Goal: Task Accomplishment & Management: Complete application form

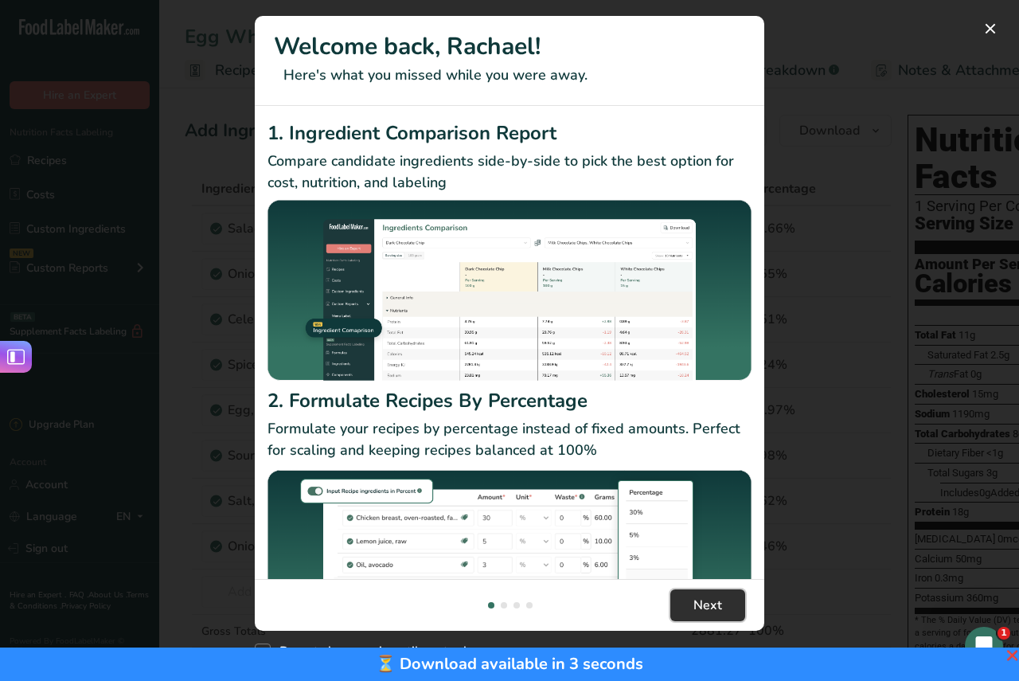
click at [700, 603] on span "Next" at bounding box center [707, 604] width 29 height 19
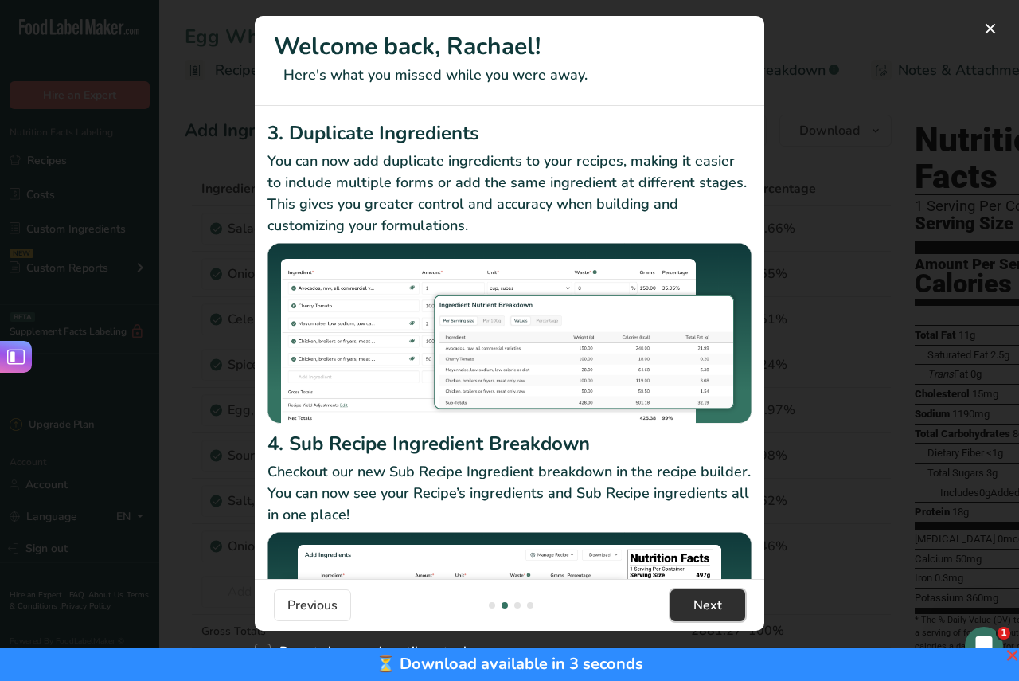
click at [700, 603] on span "Next" at bounding box center [707, 604] width 29 height 19
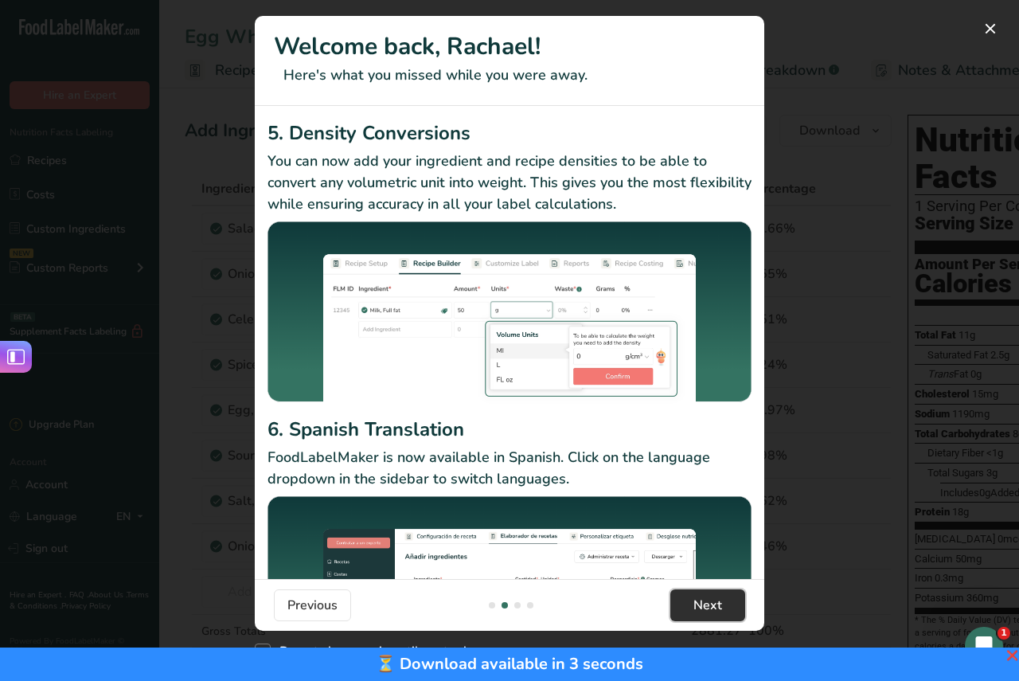
click at [700, 603] on span "Next" at bounding box center [707, 604] width 29 height 19
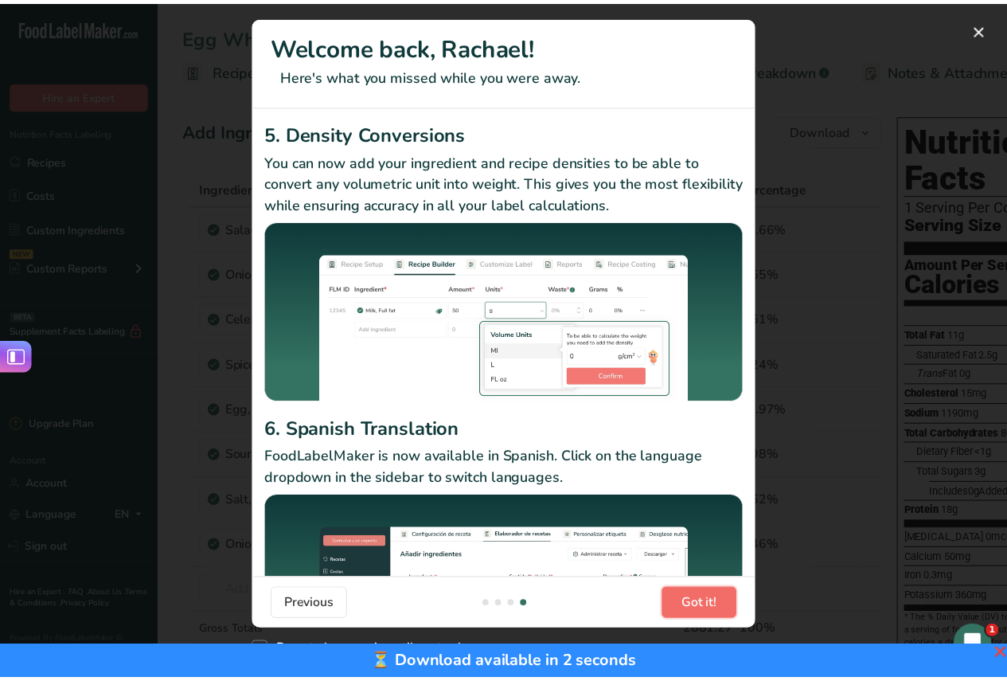
scroll to position [0, 1528]
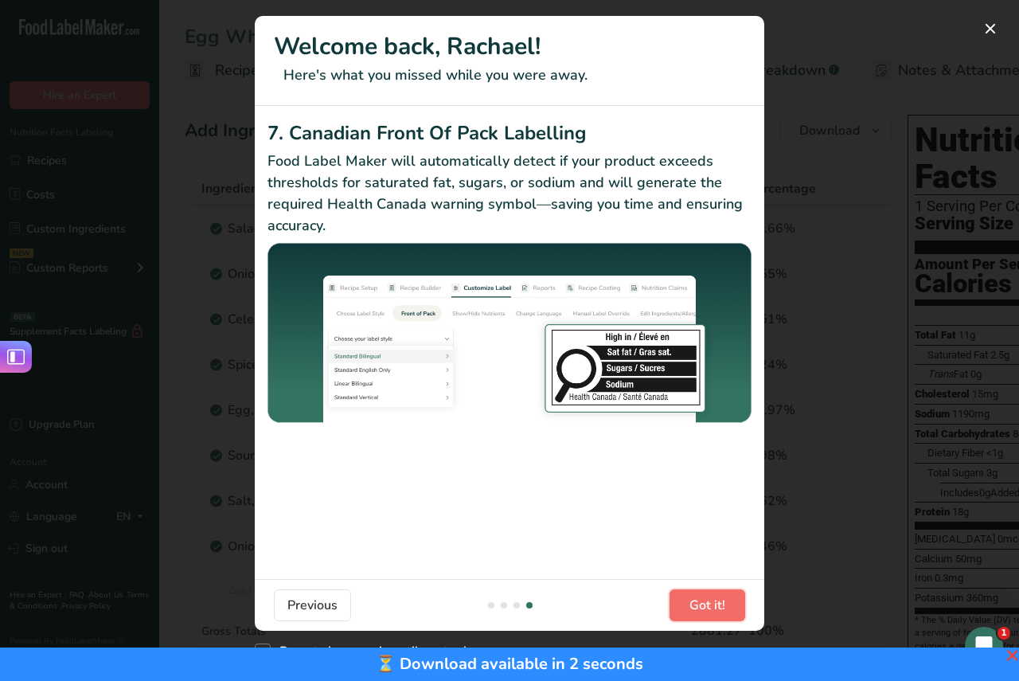
click at [700, 603] on span "Got it!" at bounding box center [707, 604] width 36 height 19
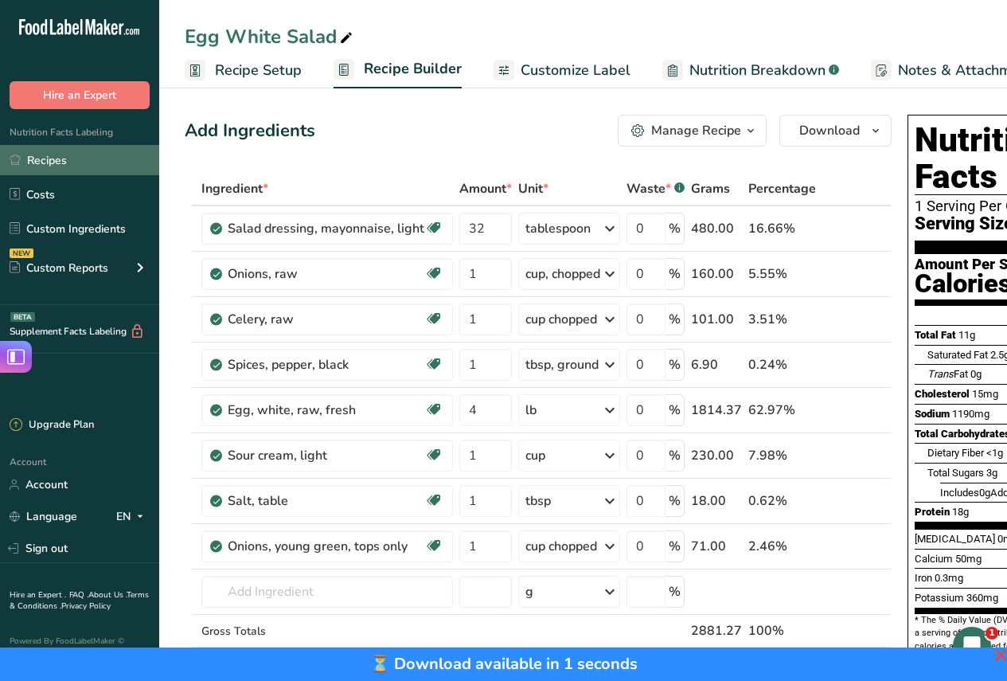
click at [55, 157] on link "Recipes" at bounding box center [79, 160] width 159 height 30
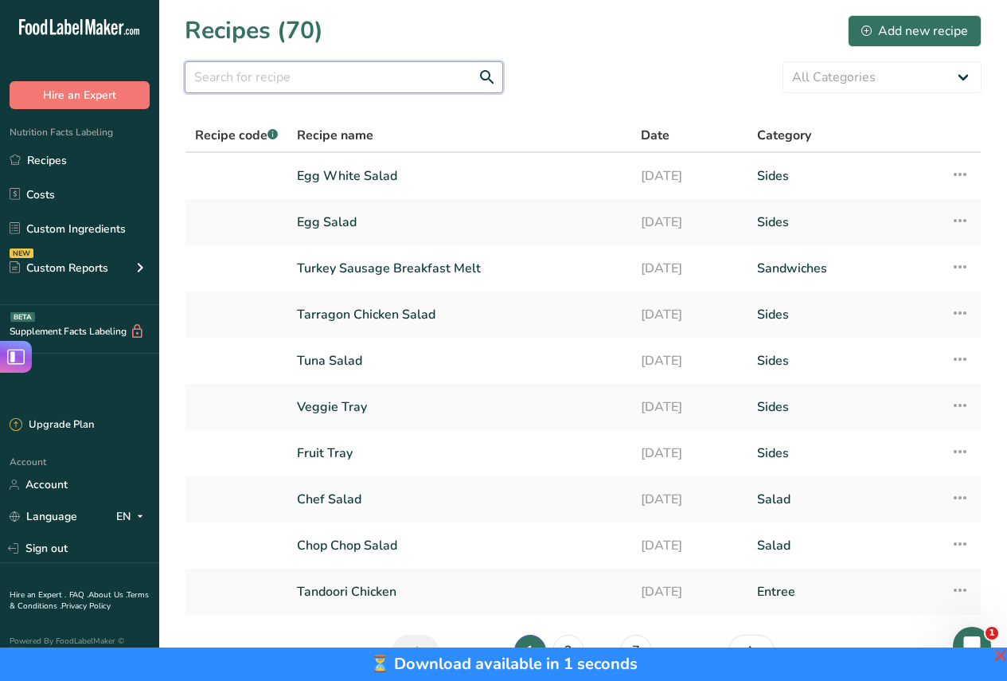
click at [345, 81] on input "text" at bounding box center [344, 77] width 318 height 32
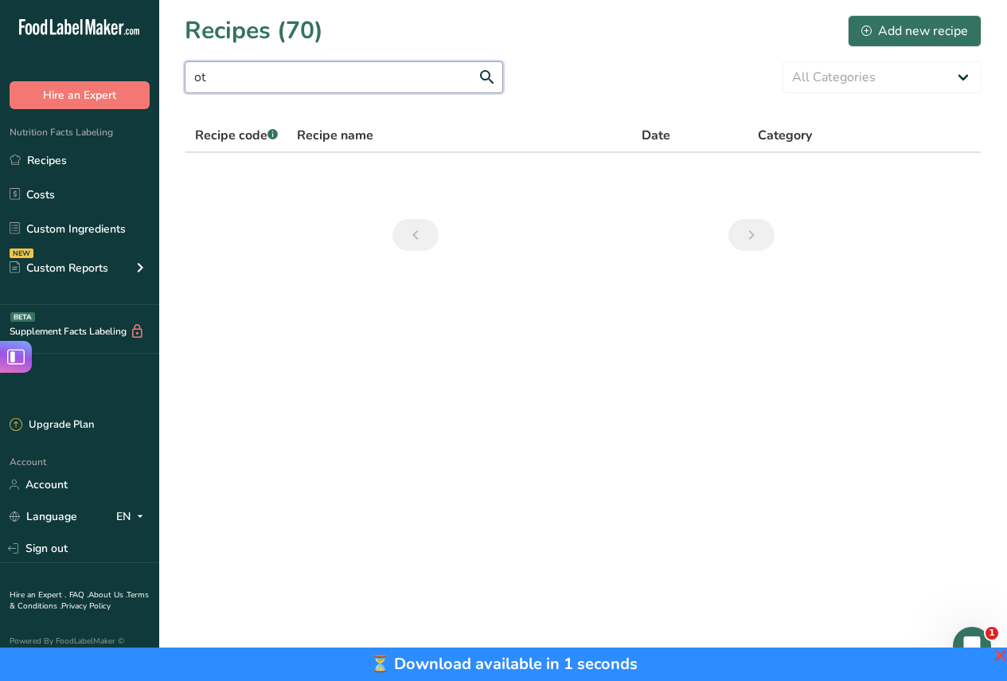
type input "o"
type input "t"
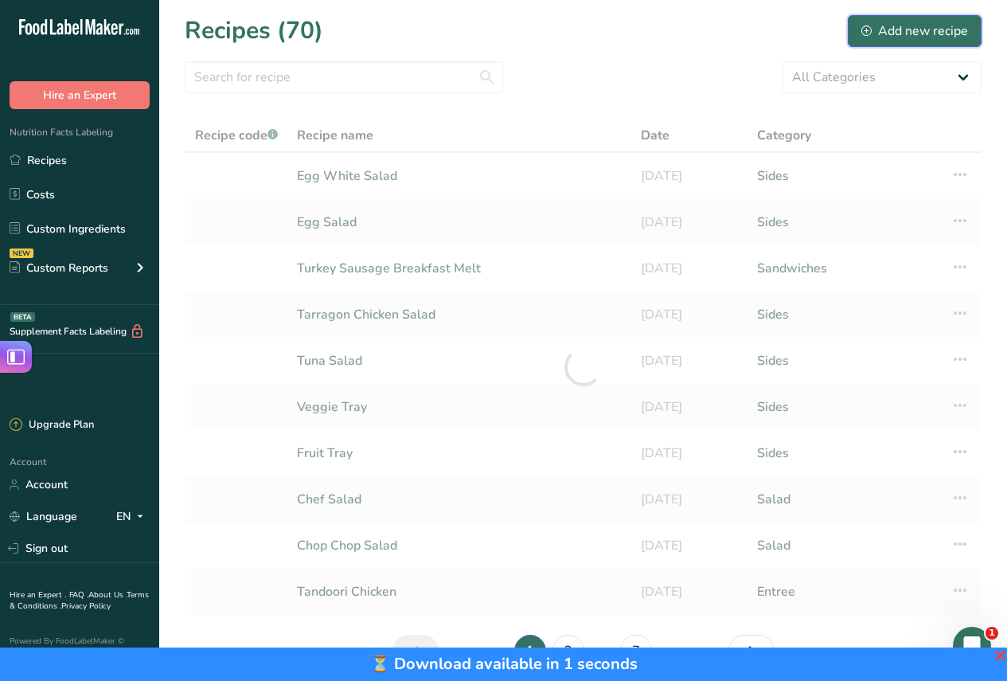
click at [921, 29] on div "Add new recipe" at bounding box center [914, 30] width 107 height 19
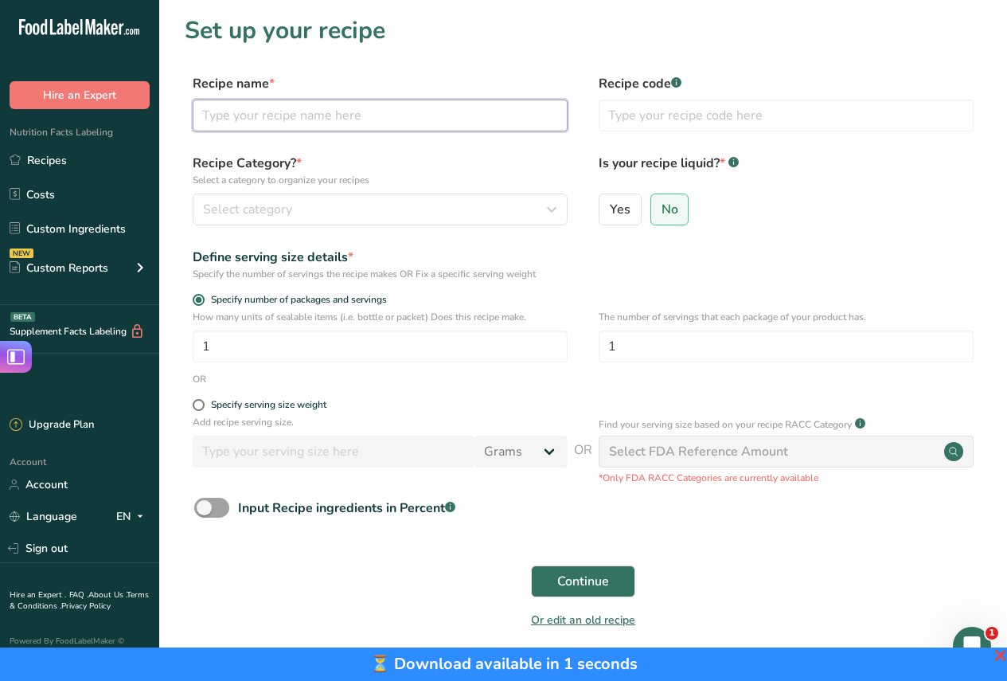
click at [301, 119] on input "text" at bounding box center [380, 115] width 375 height 32
type input "Tortellini"
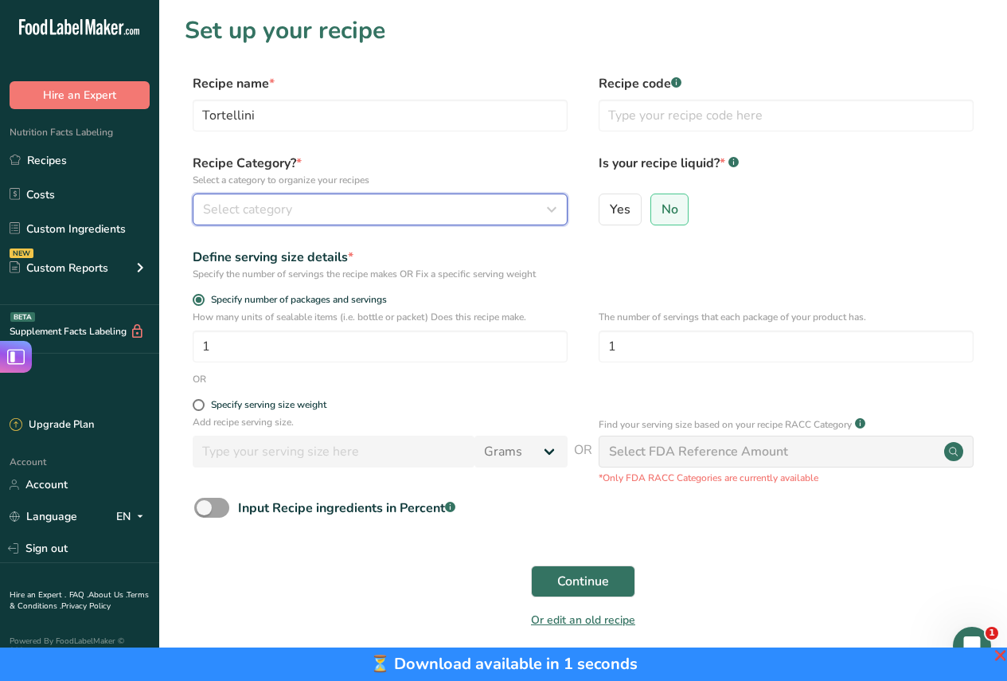
click at [348, 208] on div "Select category" at bounding box center [375, 209] width 345 height 19
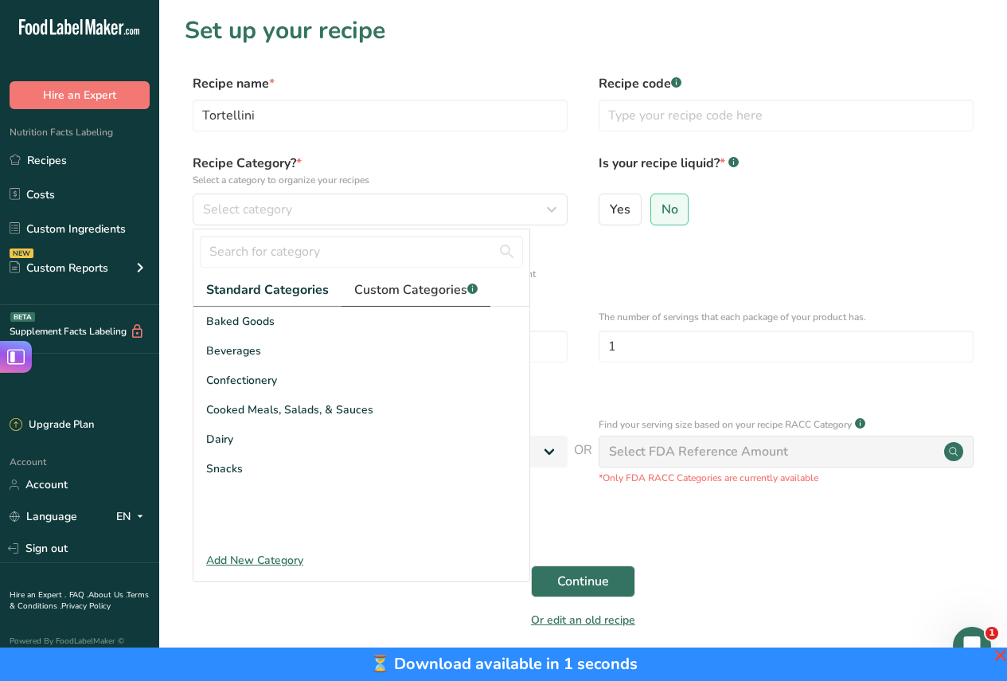
click at [400, 287] on span "Custom Categories .a-a{fill:#347362;}.b-a{fill:#fff;}" at bounding box center [415, 289] width 123 height 19
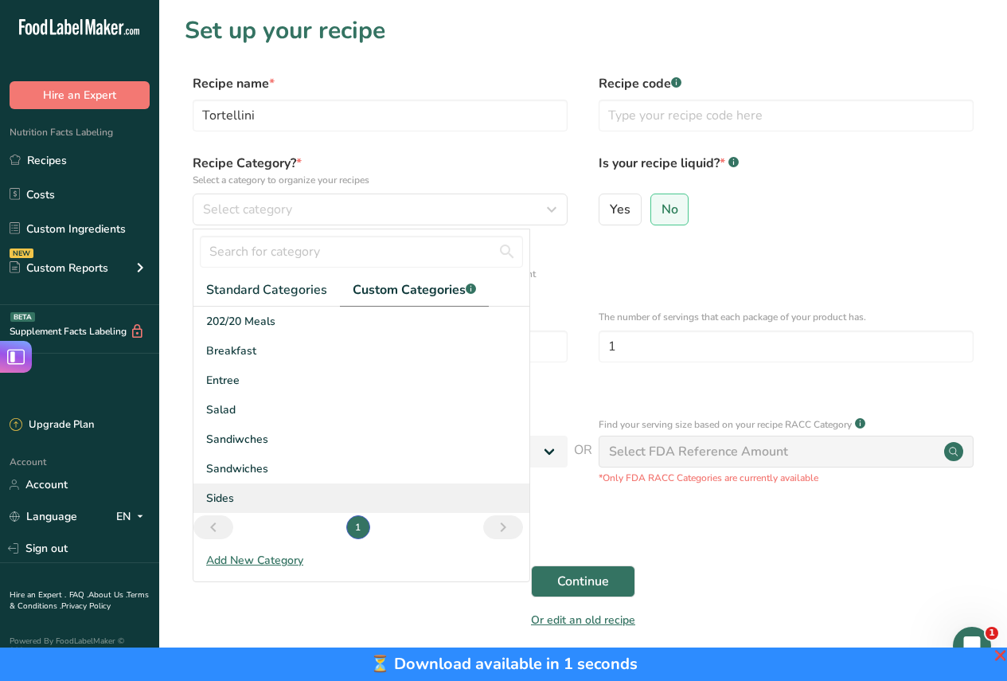
click at [220, 491] on span "Sides" at bounding box center [220, 498] width 28 height 17
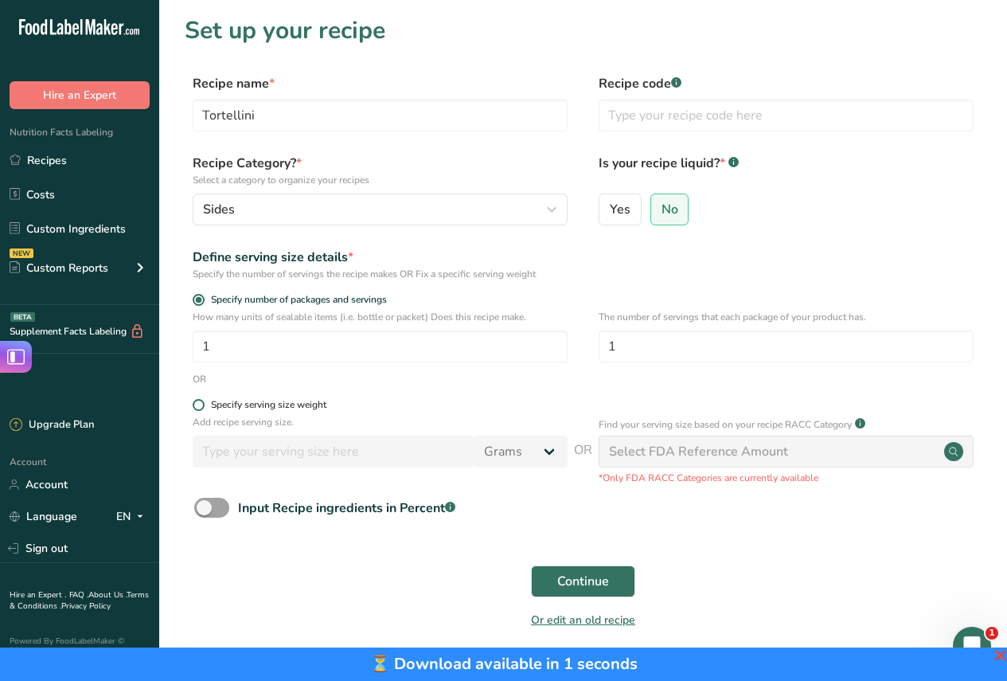
click at [199, 402] on span at bounding box center [199, 405] width 12 height 12
click at [199, 402] on input "Specify serving size weight" at bounding box center [198, 405] width 10 height 10
radio input "true"
radio input "false"
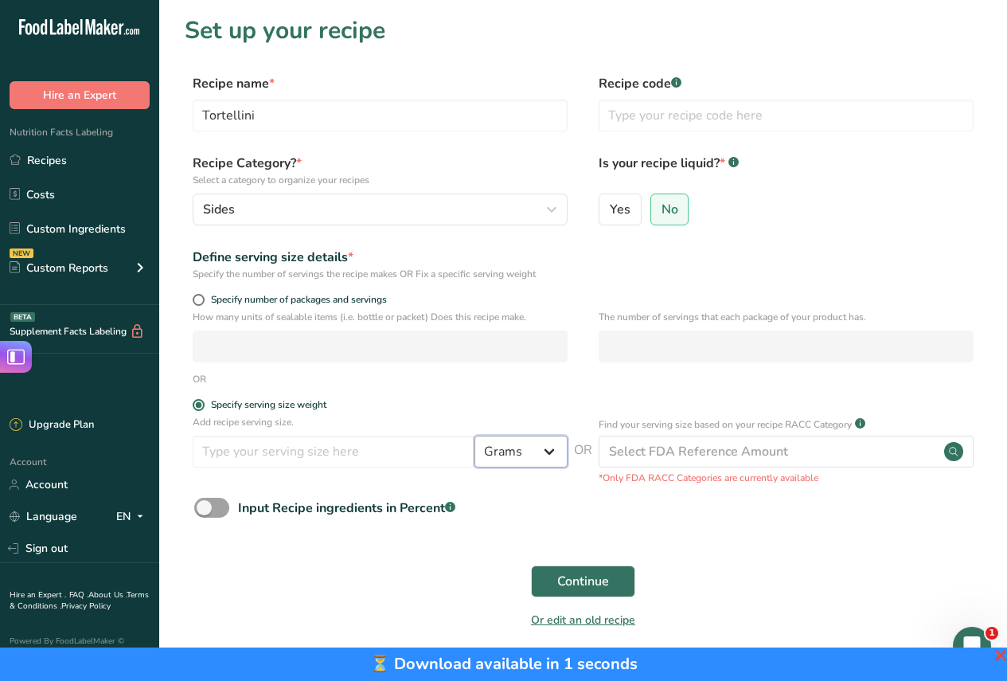
click at [547, 452] on select "Grams kg mg mcg lb oz l mL fl oz tbsp tsp cup qt gallon" at bounding box center [520, 451] width 93 height 32
select select "21"
click at [474, 435] on select "Grams kg mg mcg lb oz l mL fl oz tbsp tsp cup qt gallon" at bounding box center [520, 451] width 93 height 32
select select "22"
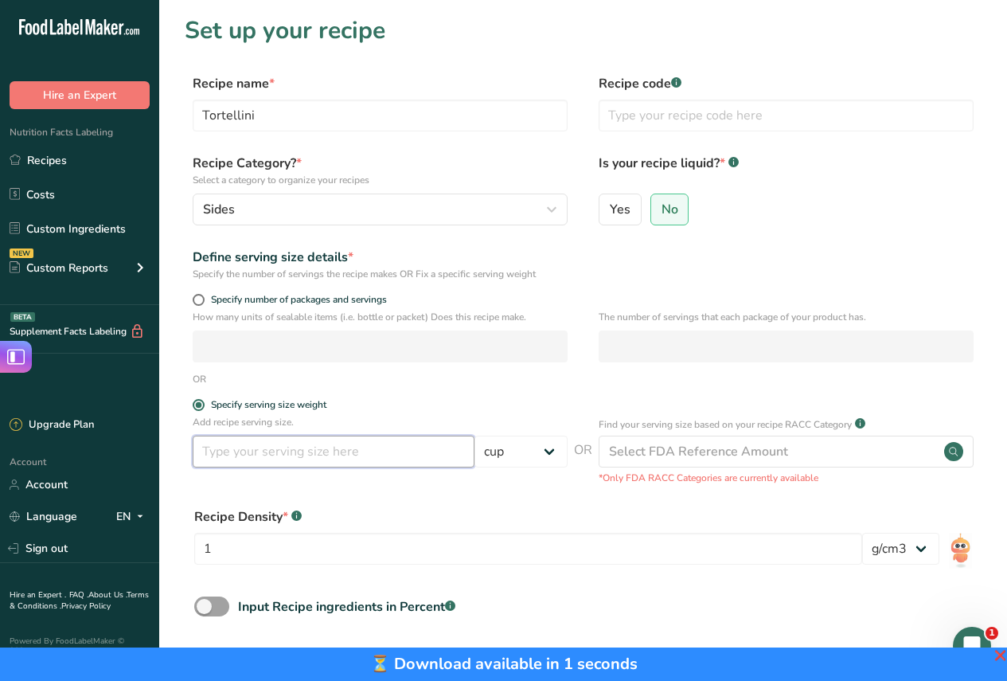
click at [361, 449] on input "number" at bounding box center [334, 451] width 282 height 32
type input "1"
click at [397, 515] on div "Recipe Density * .a-a{fill:#347362;}.b-a{fill:#fff;}" at bounding box center [528, 516] width 668 height 19
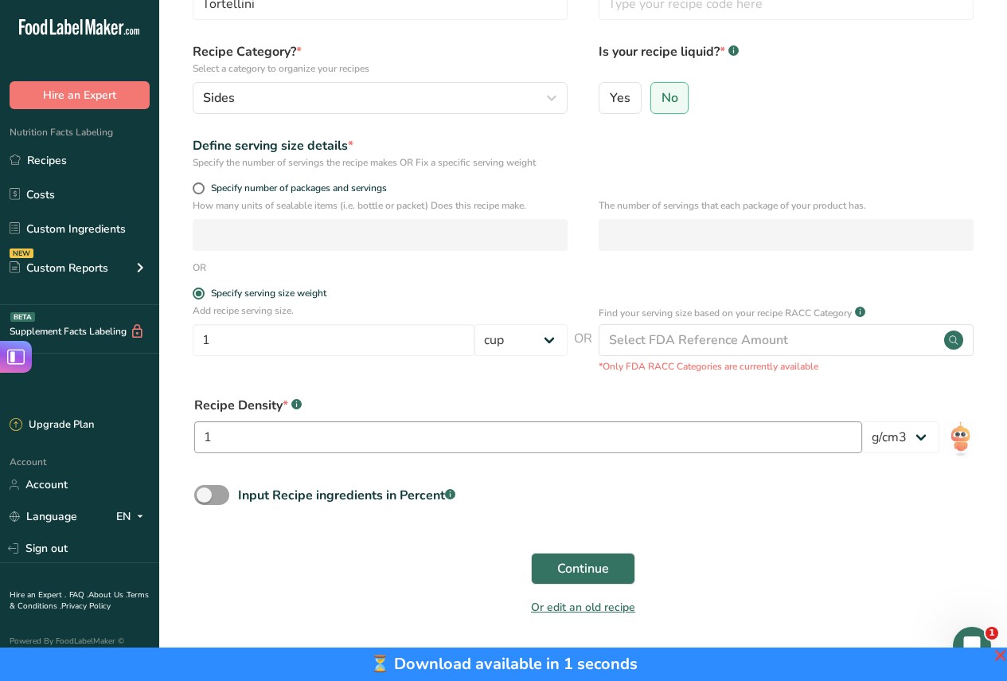
scroll to position [133, 0]
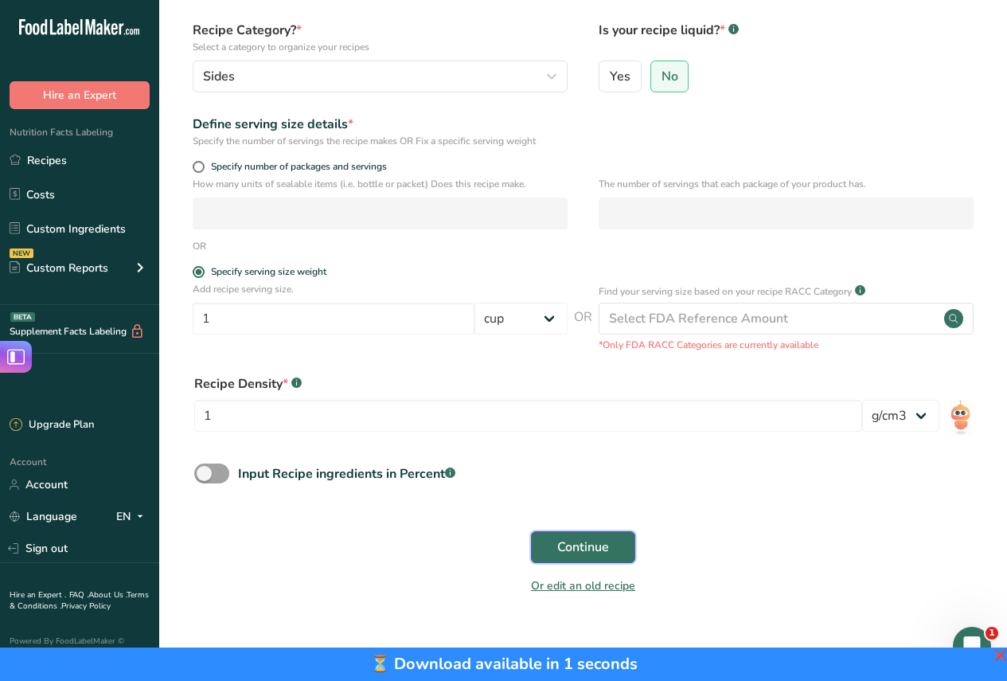
click at [602, 545] on span "Continue" at bounding box center [583, 546] width 52 height 19
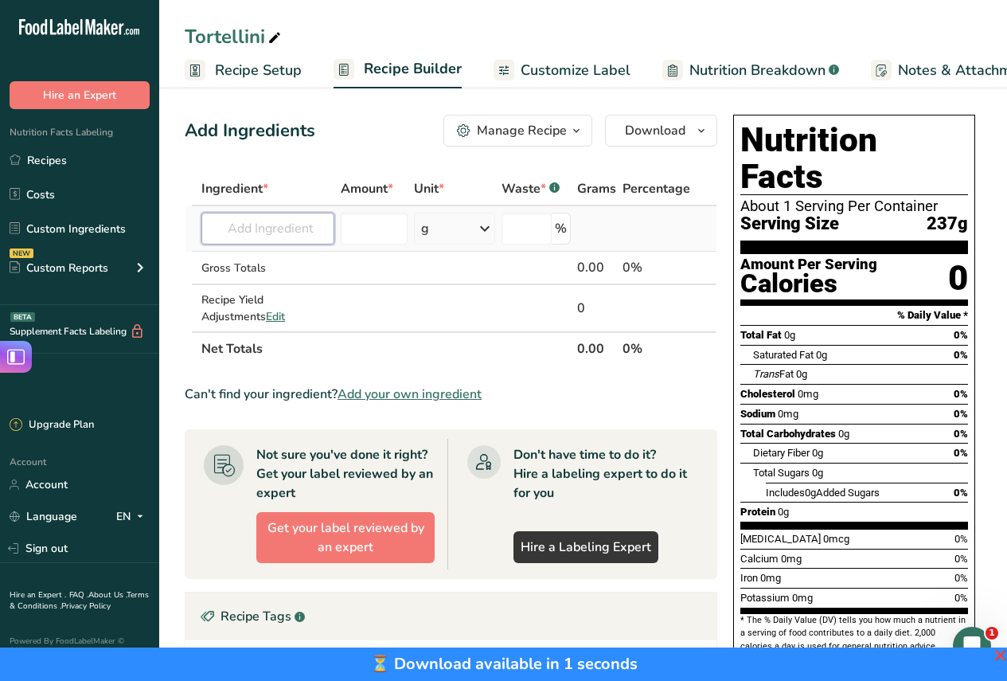
click at [297, 230] on input "text" at bounding box center [267, 229] width 133 height 32
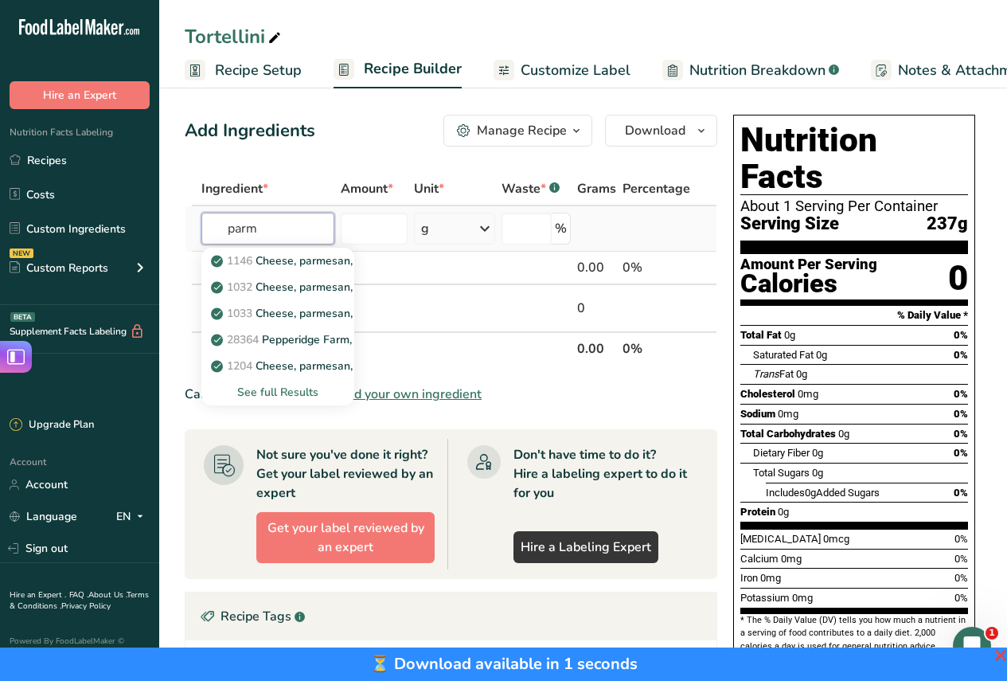
type input "parm"
click at [275, 388] on div "See full Results" at bounding box center [277, 392] width 127 height 17
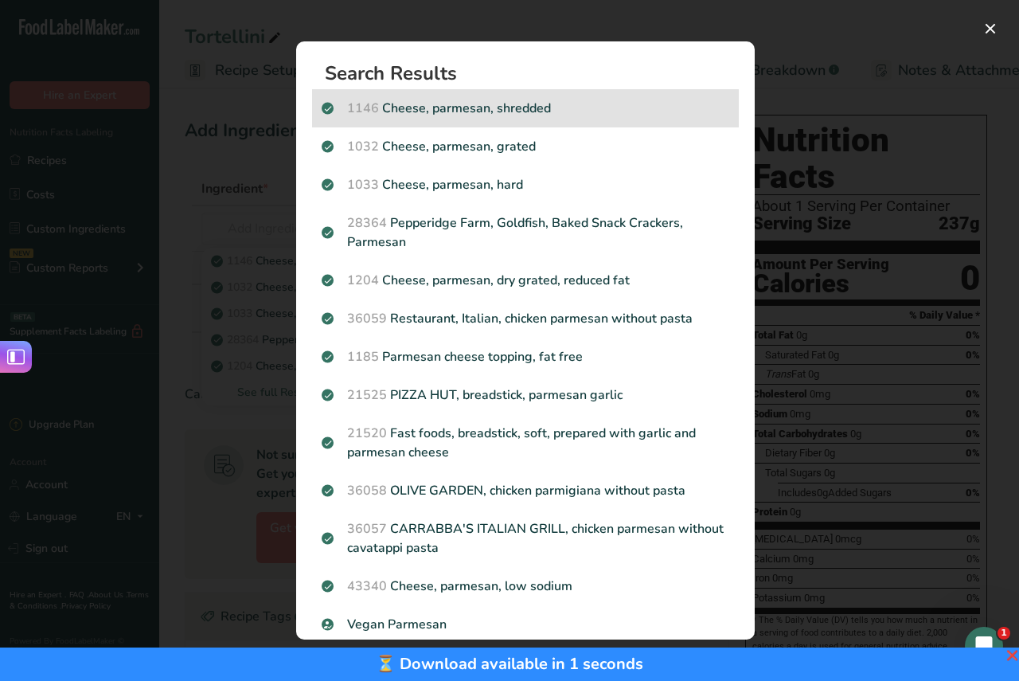
click at [533, 99] on p "1146 Cheese, parmesan, shredded" at bounding box center [526, 108] width 408 height 19
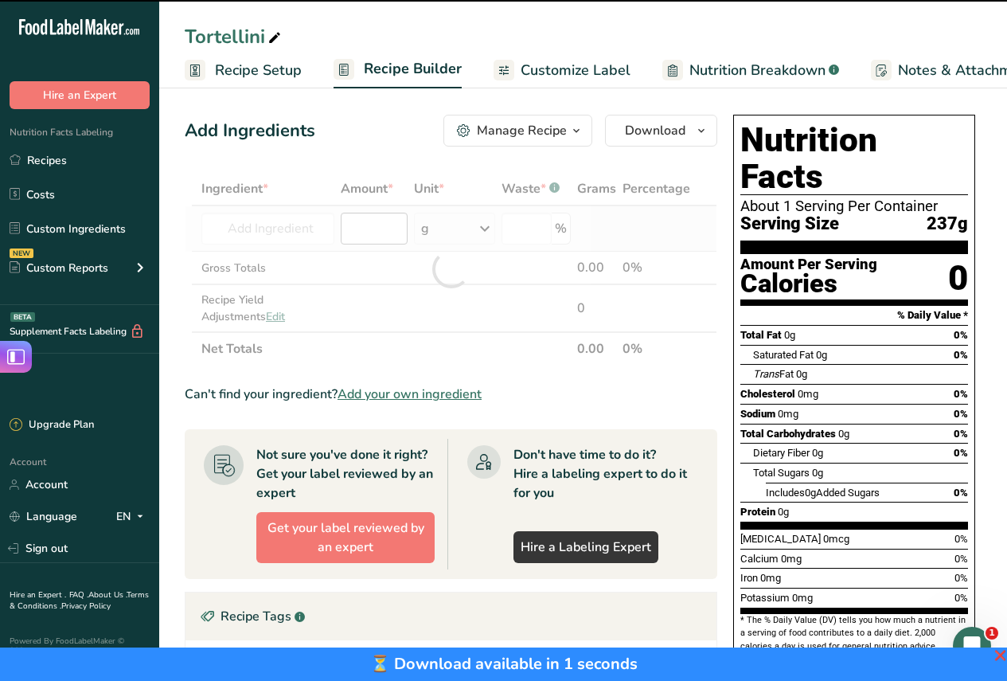
type input "0"
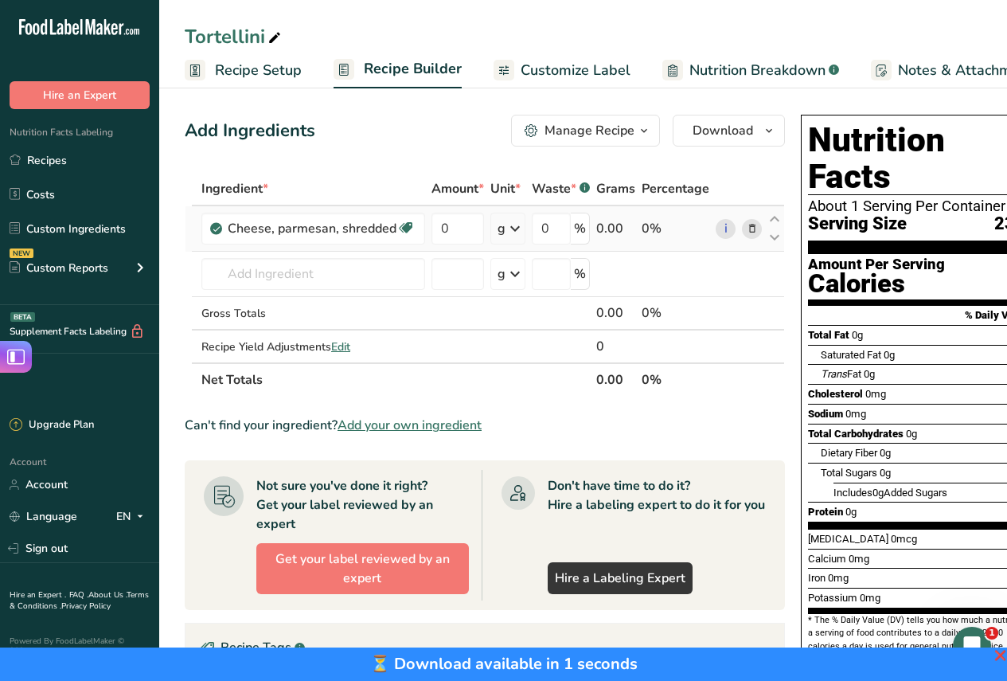
click at [514, 230] on icon at bounding box center [514, 228] width 19 height 29
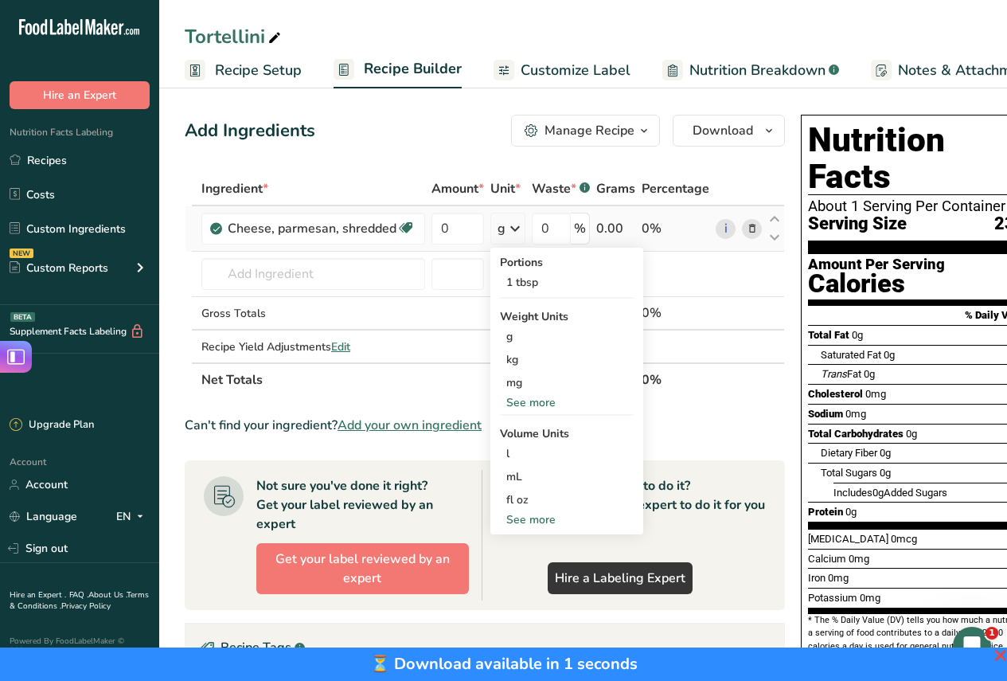
click at [517, 398] on div "See more" at bounding box center [567, 402] width 134 height 17
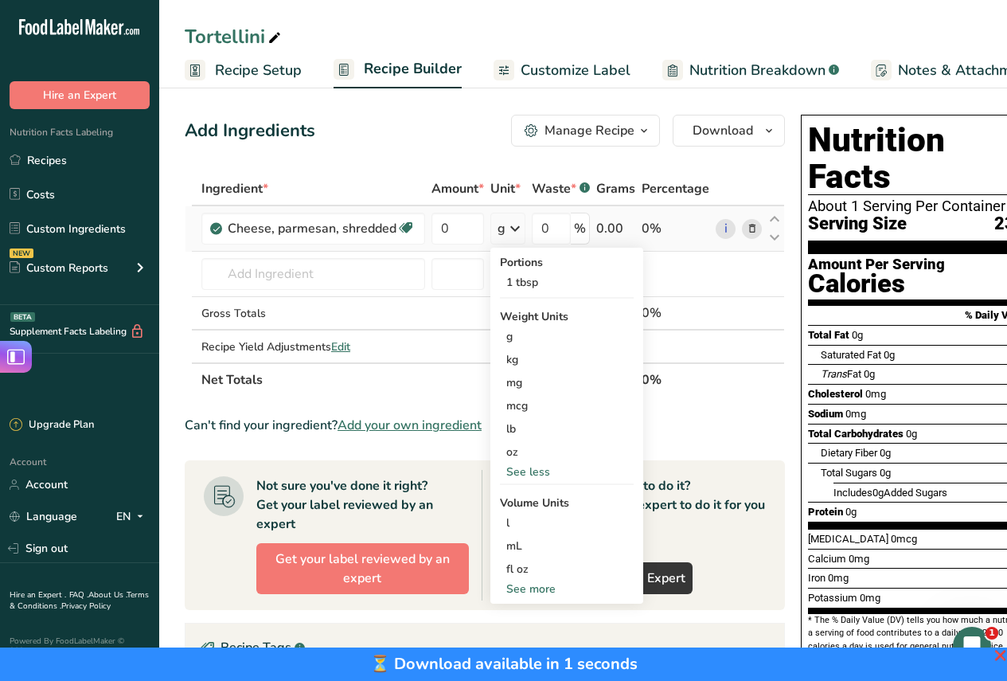
click at [529, 591] on div "See more" at bounding box center [567, 588] width 134 height 17
click at [520, 634] on div "cup" at bounding box center [566, 638] width 121 height 17
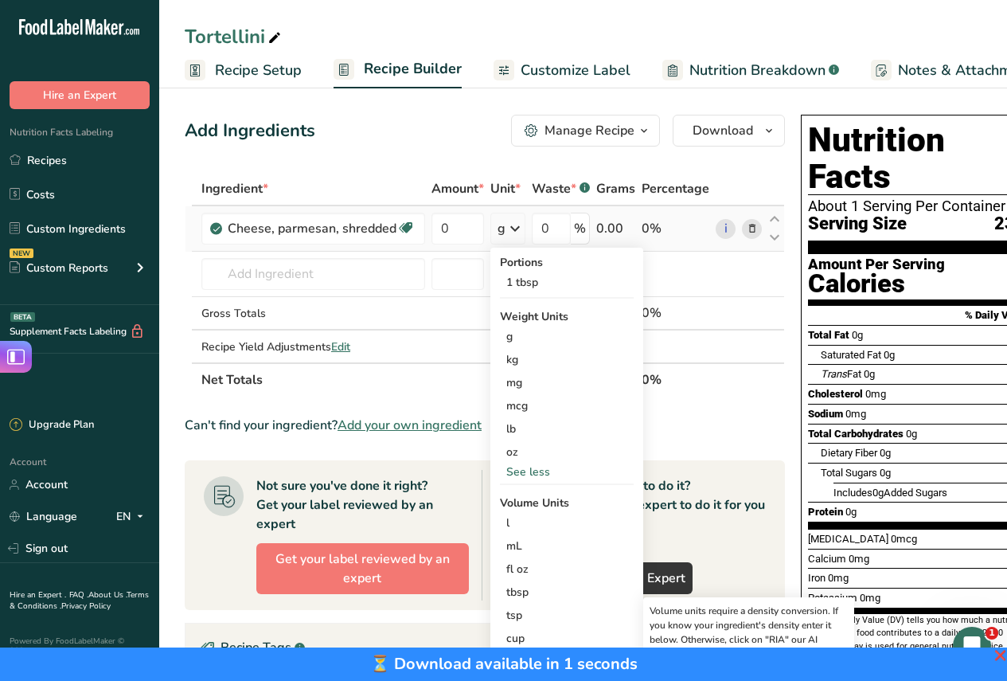
click at [517, 230] on icon at bounding box center [514, 228] width 19 height 29
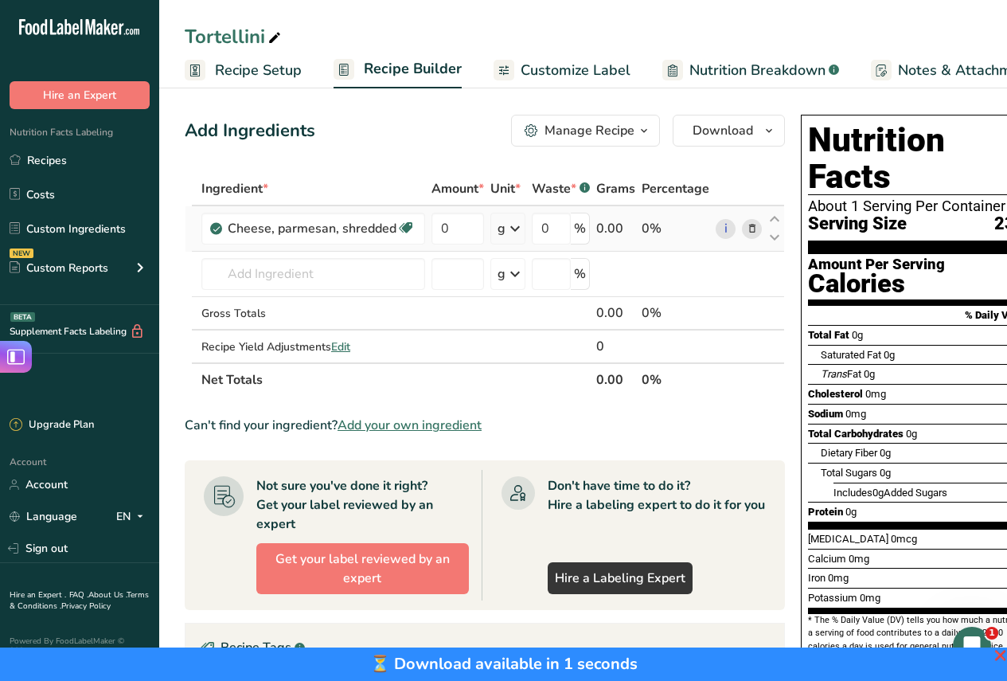
click at [512, 230] on icon at bounding box center [514, 228] width 19 height 29
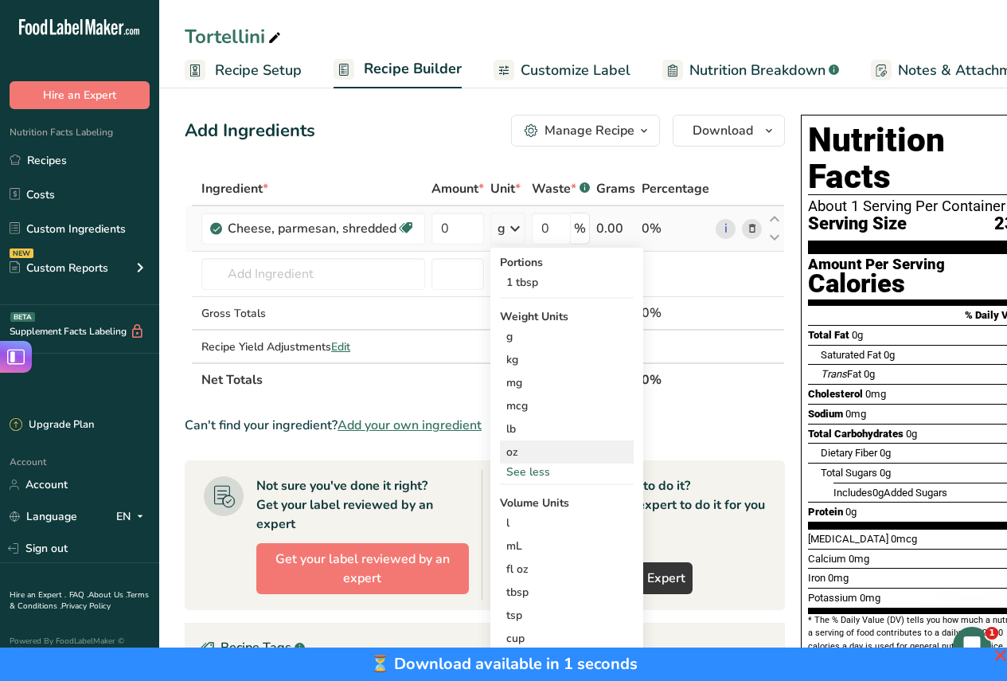
click at [519, 444] on div "oz" at bounding box center [567, 451] width 134 height 23
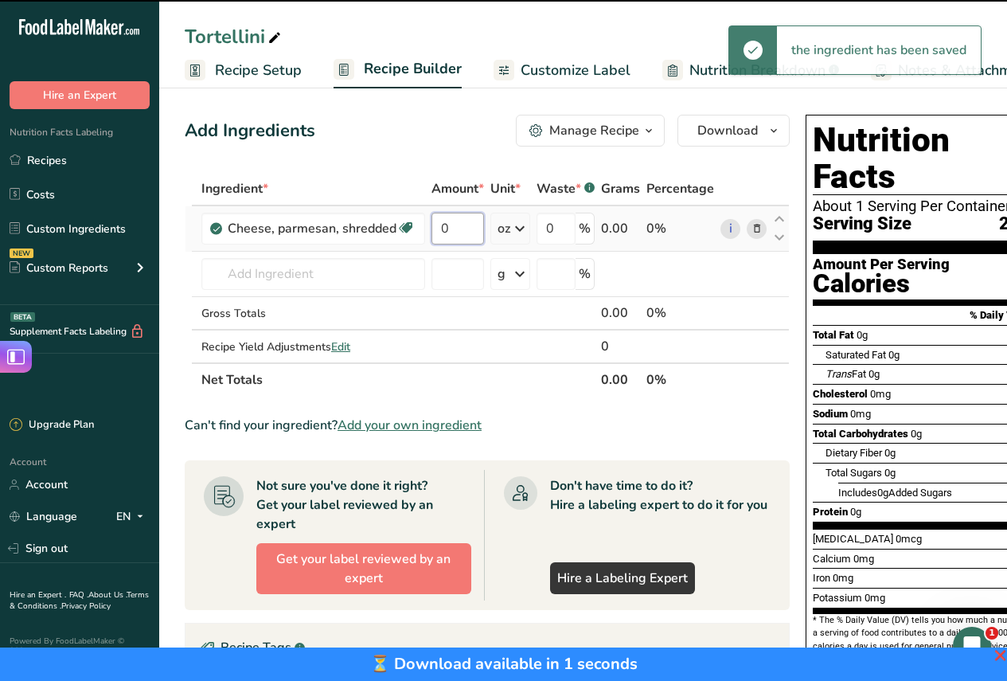
click at [453, 228] on input "0" at bounding box center [457, 229] width 53 height 32
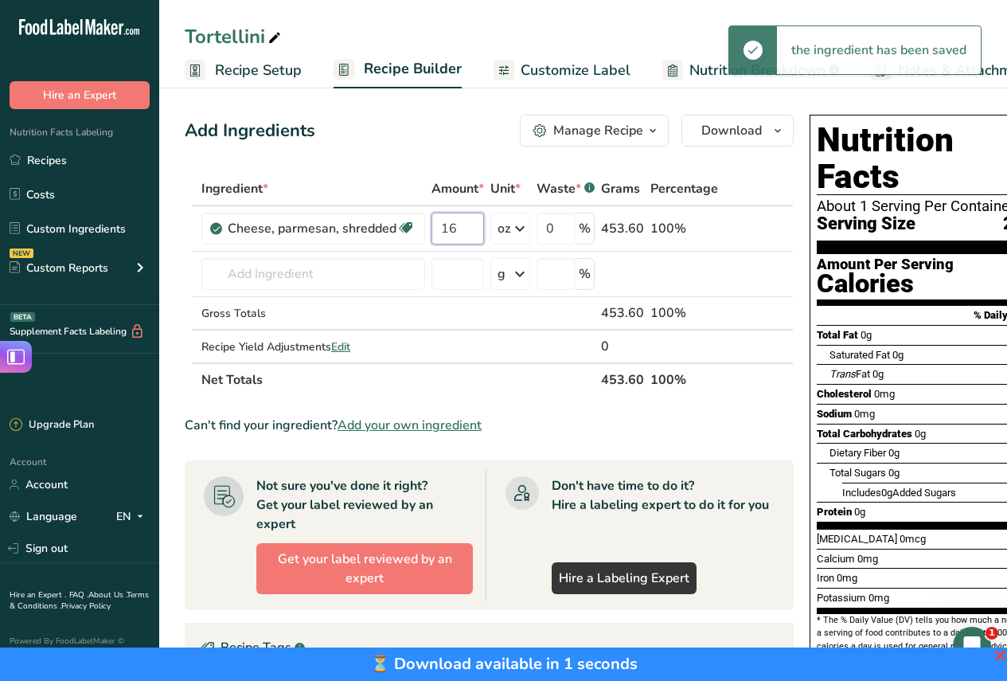
type input "16"
click at [418, 149] on div "Add Ingredients Manage Recipe Delete Recipe Duplicate Recipe Scale Recipe Save …" at bounding box center [494, 540] width 618 height 864
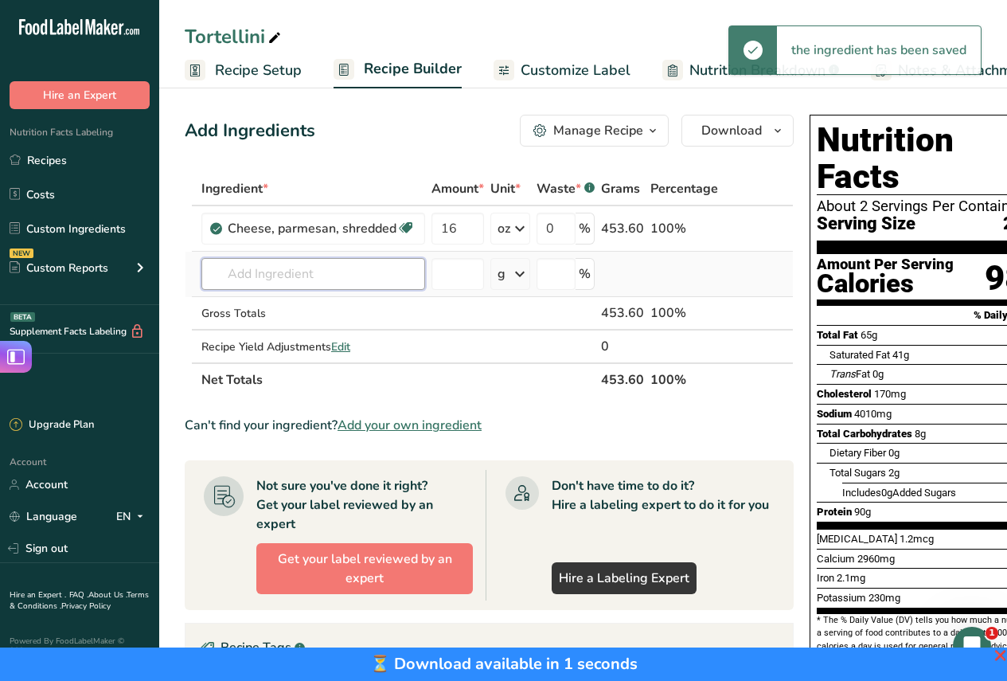
click at [313, 282] on input "text" at bounding box center [313, 274] width 224 height 32
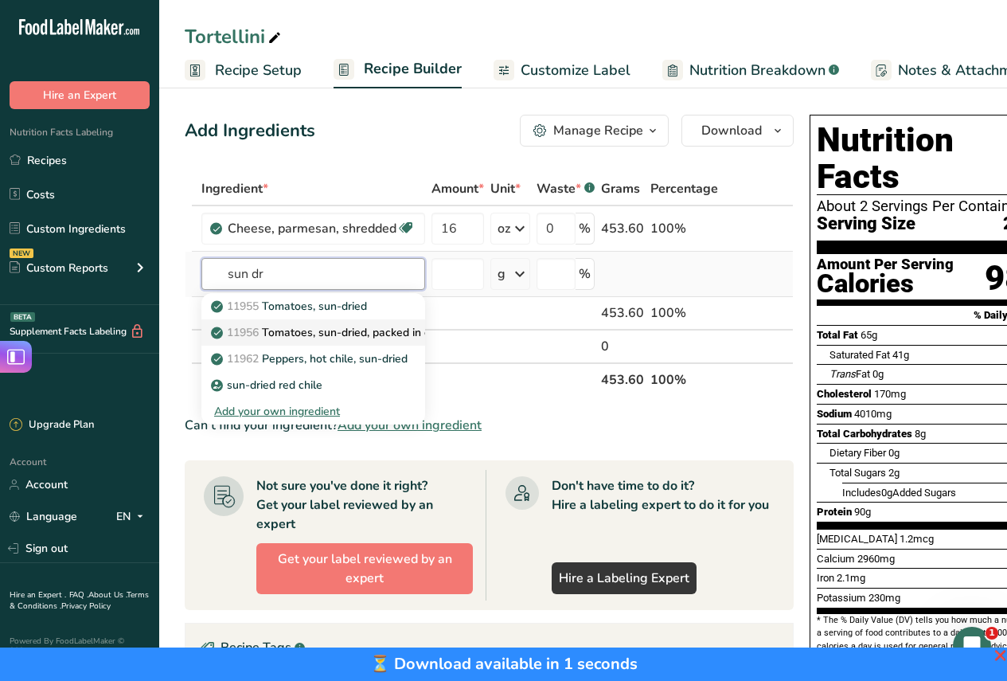
type input "sun dr"
click at [331, 337] on p "11956 Tomatoes, sun-dried, packed in oil, drained" at bounding box center [347, 332] width 266 height 17
type input "Tomatoes, sun-dried, packed in oil, drained"
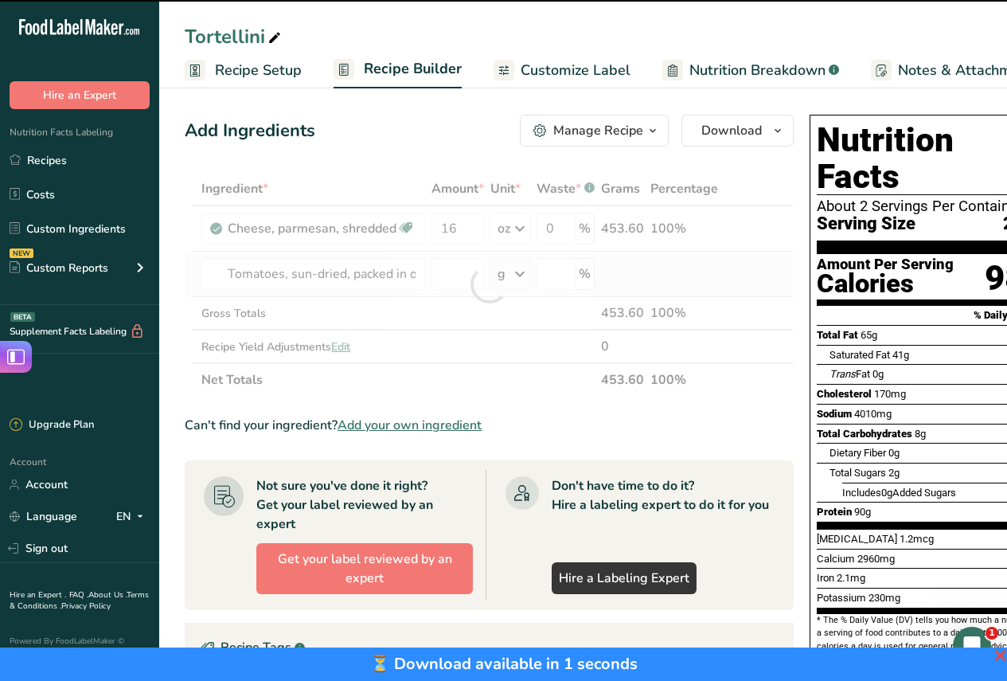
type input "0"
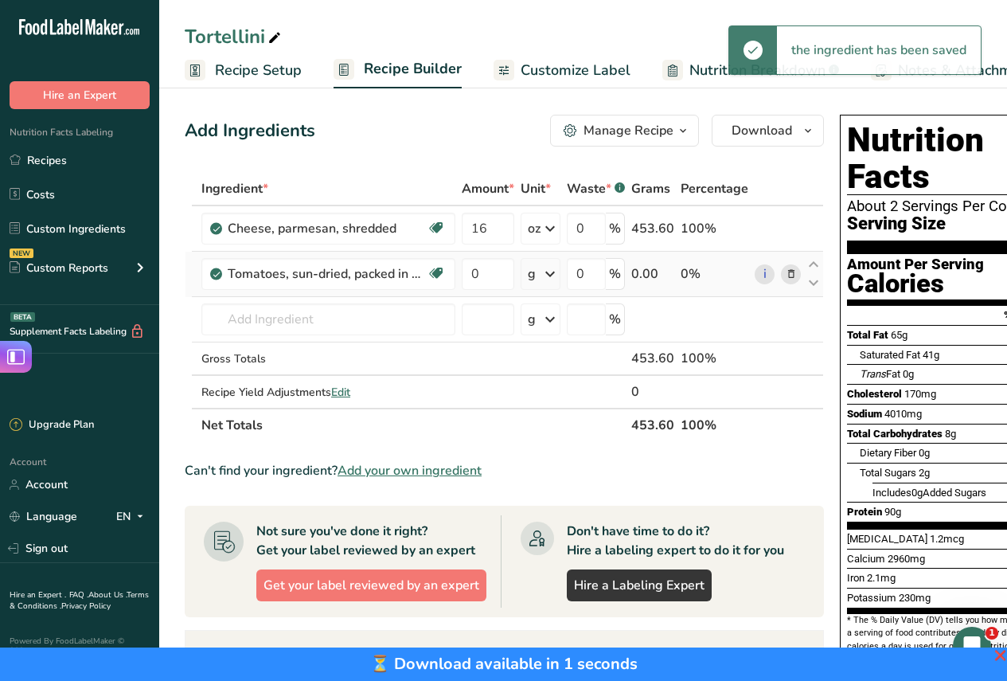
click at [786, 271] on icon at bounding box center [791, 274] width 11 height 17
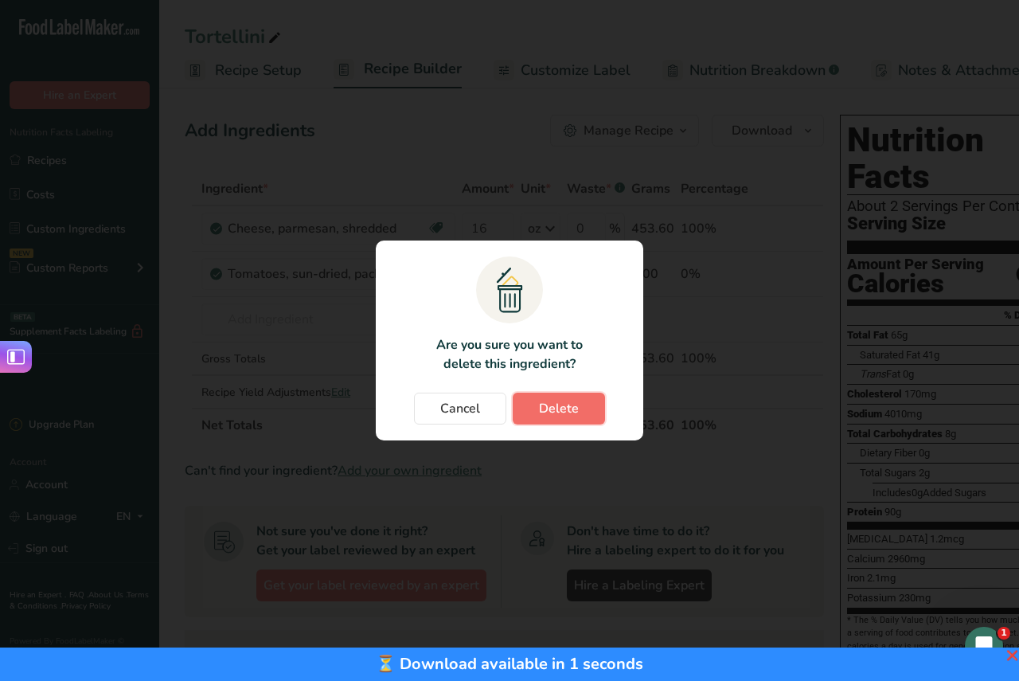
click at [539, 404] on button "Delete" at bounding box center [559, 408] width 92 height 32
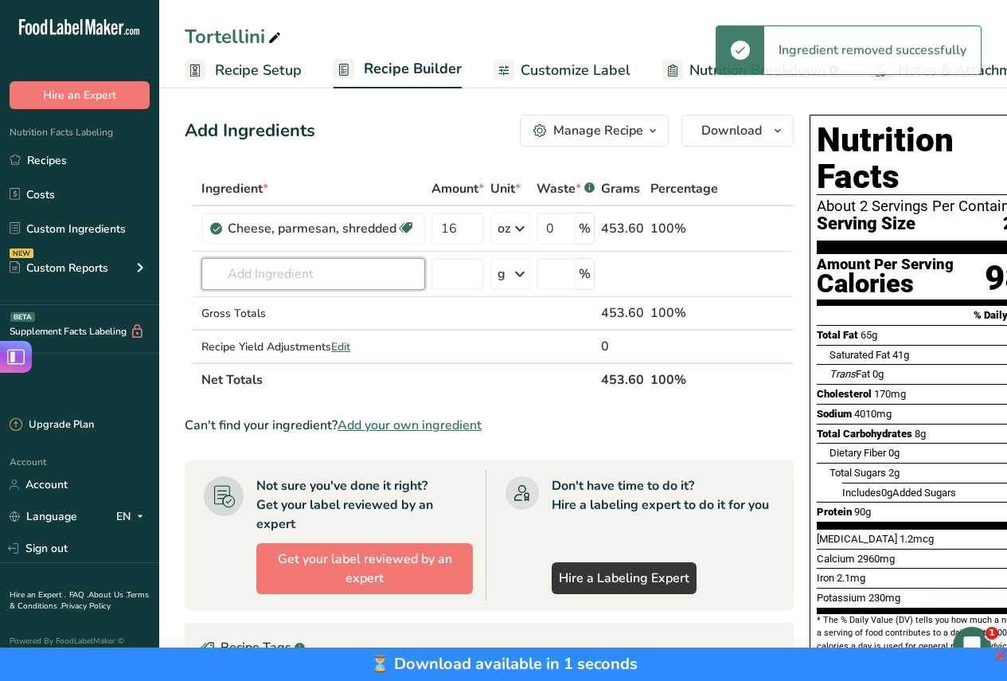
click at [328, 277] on input "text" at bounding box center [313, 274] width 224 height 32
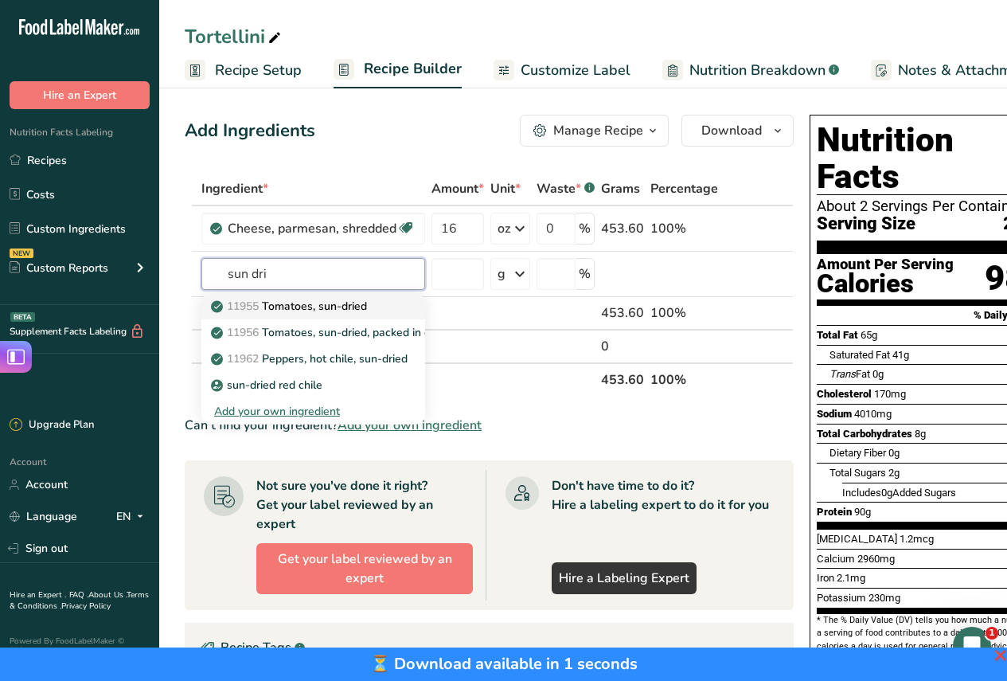
type input "sun dri"
click at [343, 313] on p "11955 Tomatoes, sun-dried" at bounding box center [290, 306] width 153 height 17
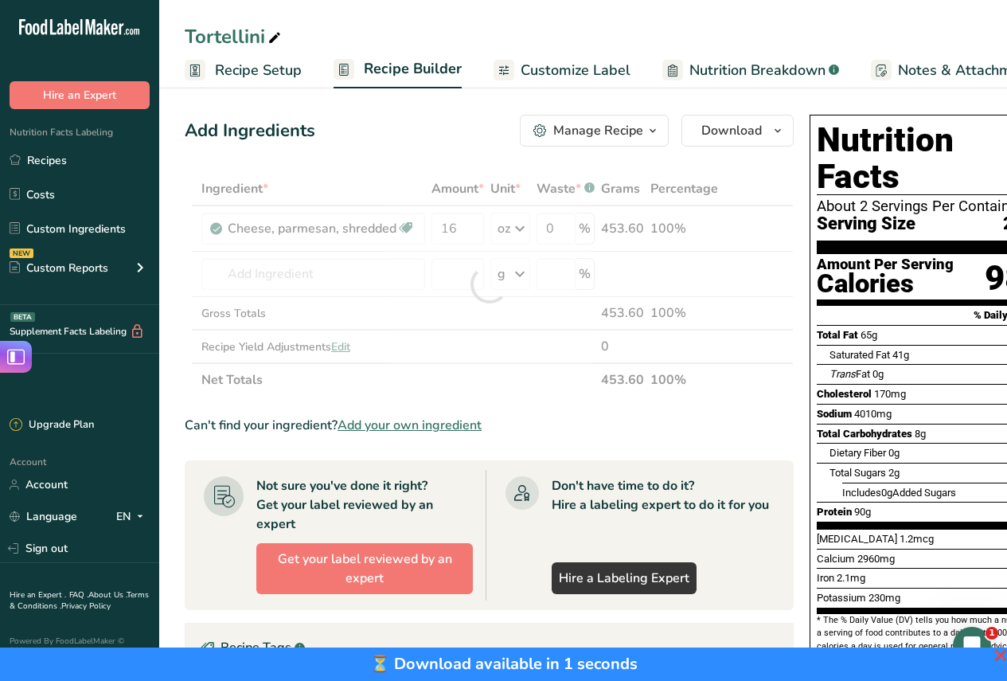
type input "Tomatoes, sun-dried"
type input "0"
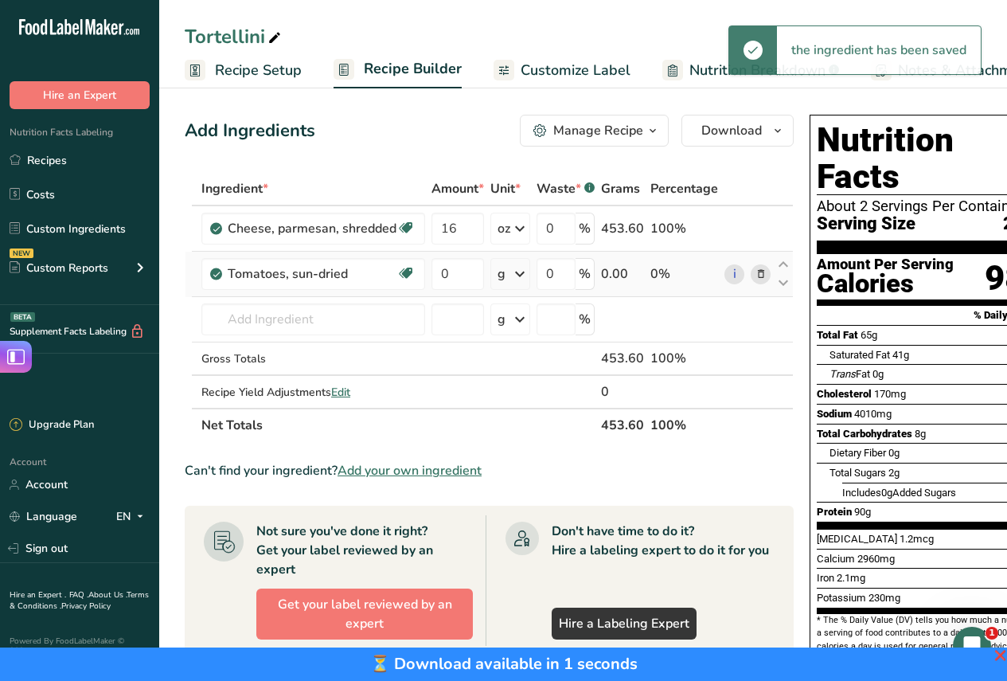
click at [518, 271] on icon at bounding box center [519, 273] width 19 height 29
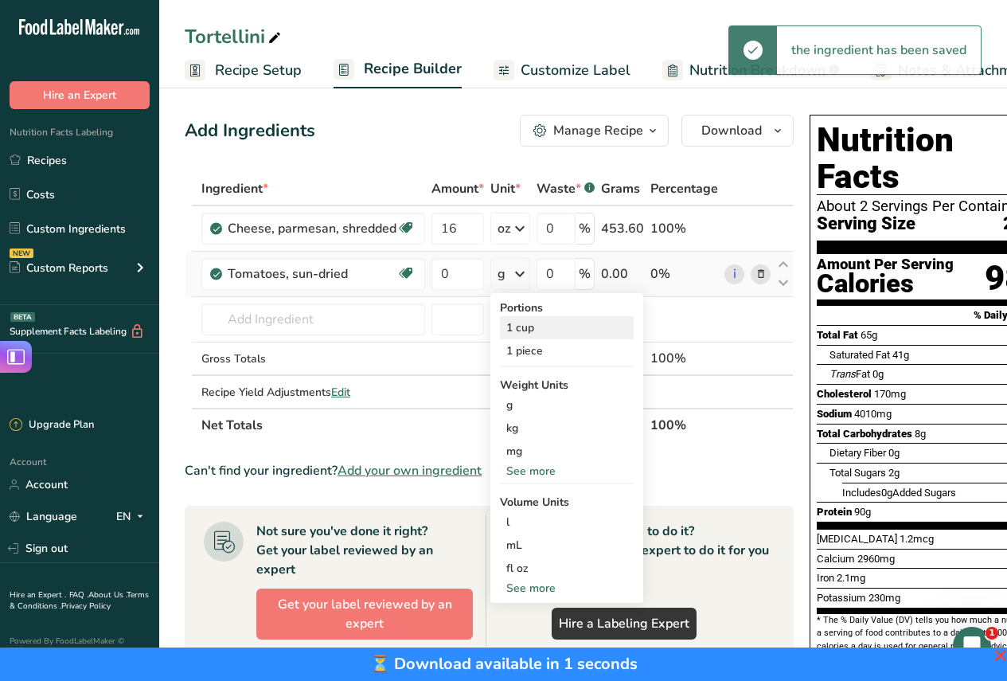
click at [525, 329] on div "1 cup" at bounding box center [567, 327] width 134 height 23
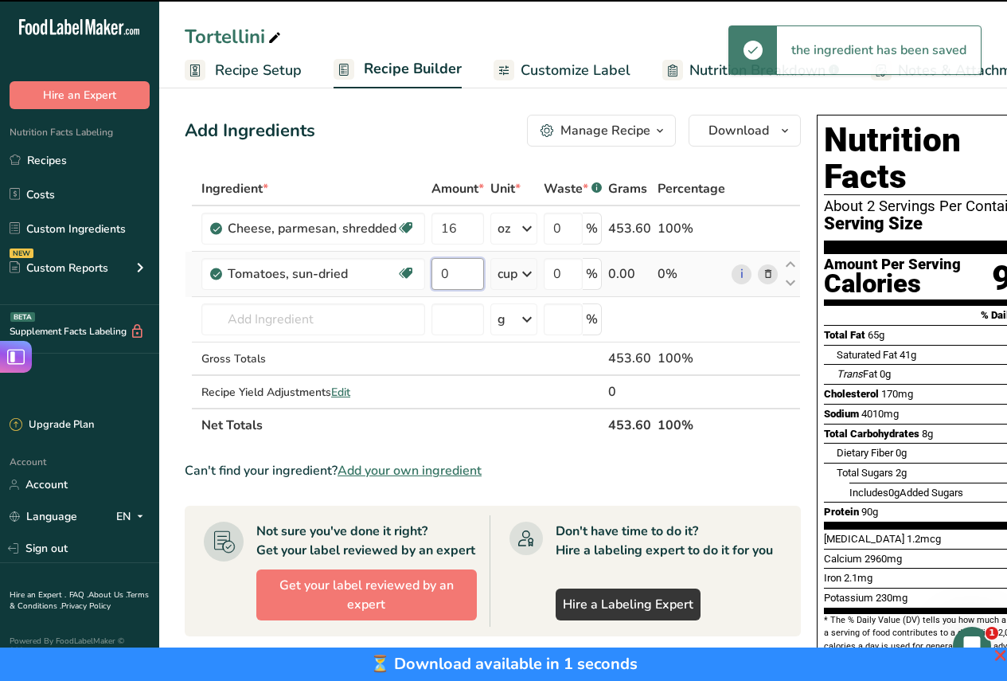
click at [459, 274] on input "0" at bounding box center [457, 274] width 53 height 32
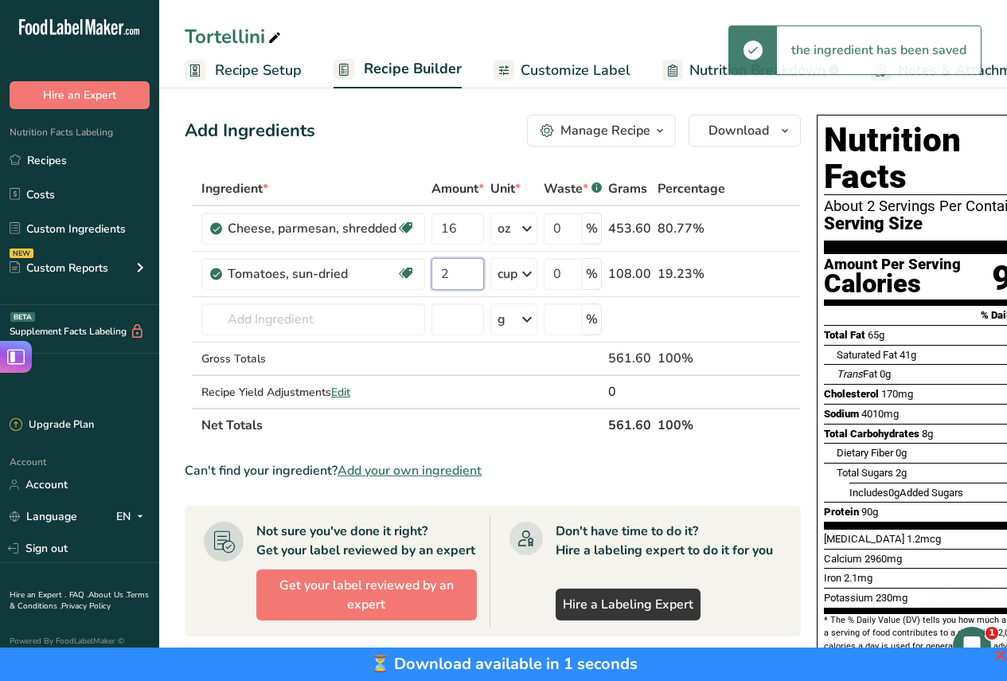
type input "2"
click at [432, 119] on div "Add Ingredients Manage Recipe Delete Recipe Duplicate Recipe Scale Recipe Save …" at bounding box center [493, 131] width 616 height 32
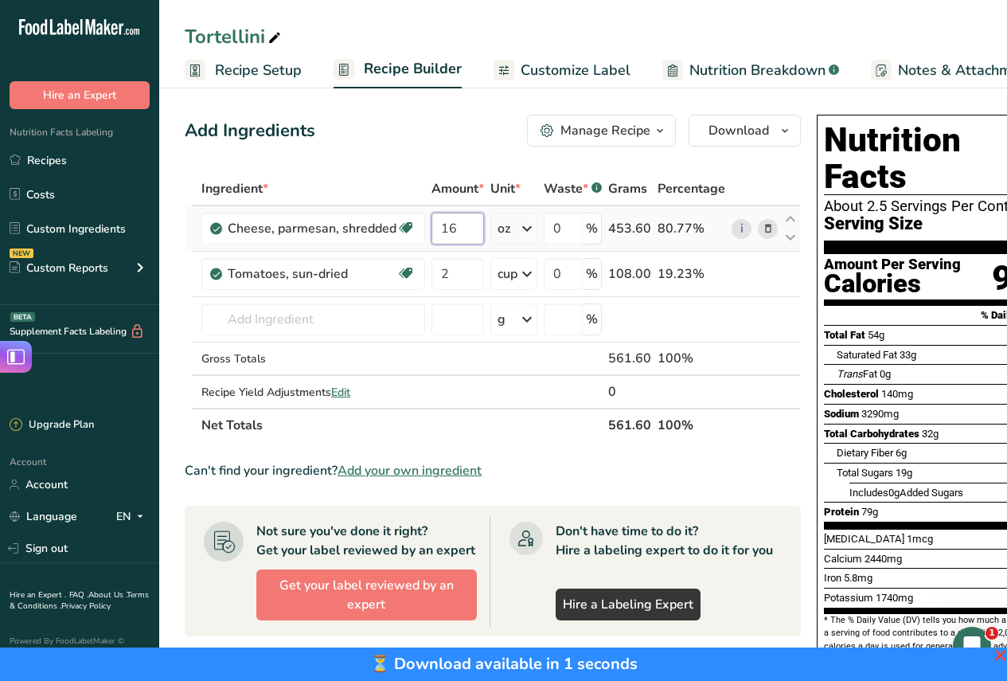
click at [470, 222] on input "16" at bounding box center [457, 229] width 53 height 32
type input "1"
type input "8"
click at [486, 159] on div "Add Ingredients Manage Recipe Delete Recipe Duplicate Recipe Scale Recipe Save …" at bounding box center [498, 553] width 626 height 890
click at [527, 224] on icon at bounding box center [526, 228] width 19 height 29
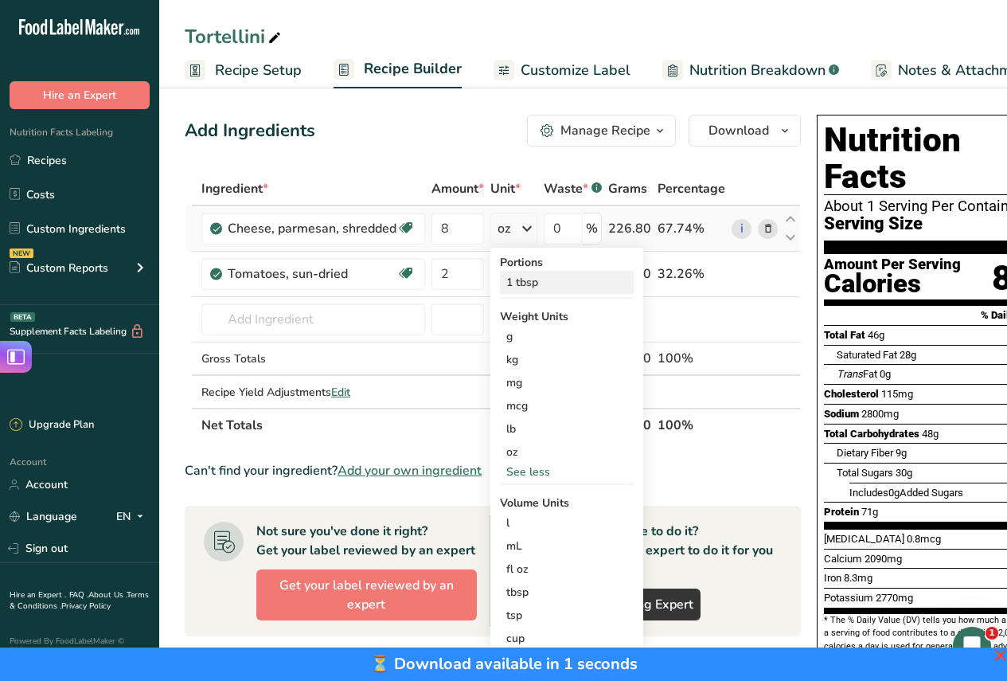
click at [526, 275] on div "1 tbsp" at bounding box center [567, 282] width 134 height 23
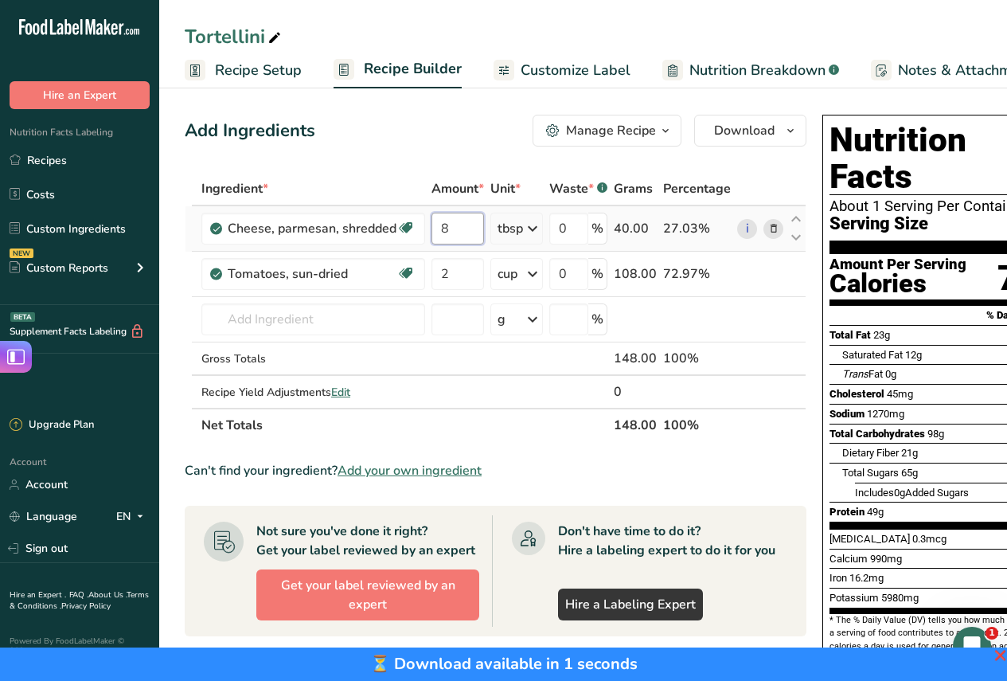
click at [470, 224] on input "8" at bounding box center [457, 229] width 53 height 32
type input "32"
click at [476, 154] on div "Add Ingredients Manage Recipe Delete Recipe Duplicate Recipe Scale Recipe Save …" at bounding box center [500, 553] width 631 height 890
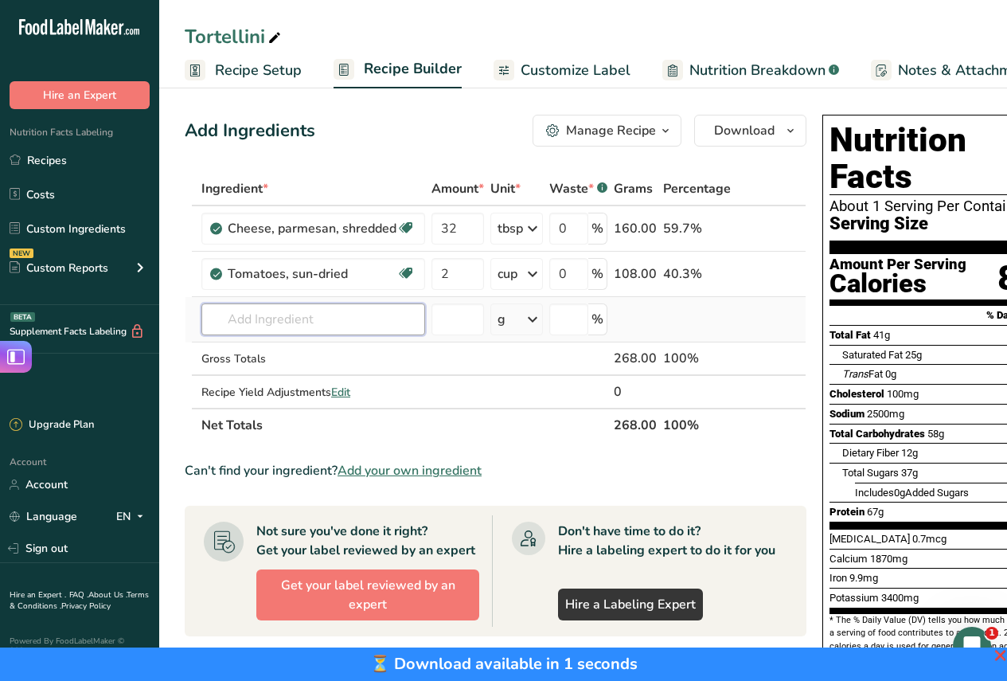
click at [273, 318] on input "text" at bounding box center [313, 319] width 224 height 32
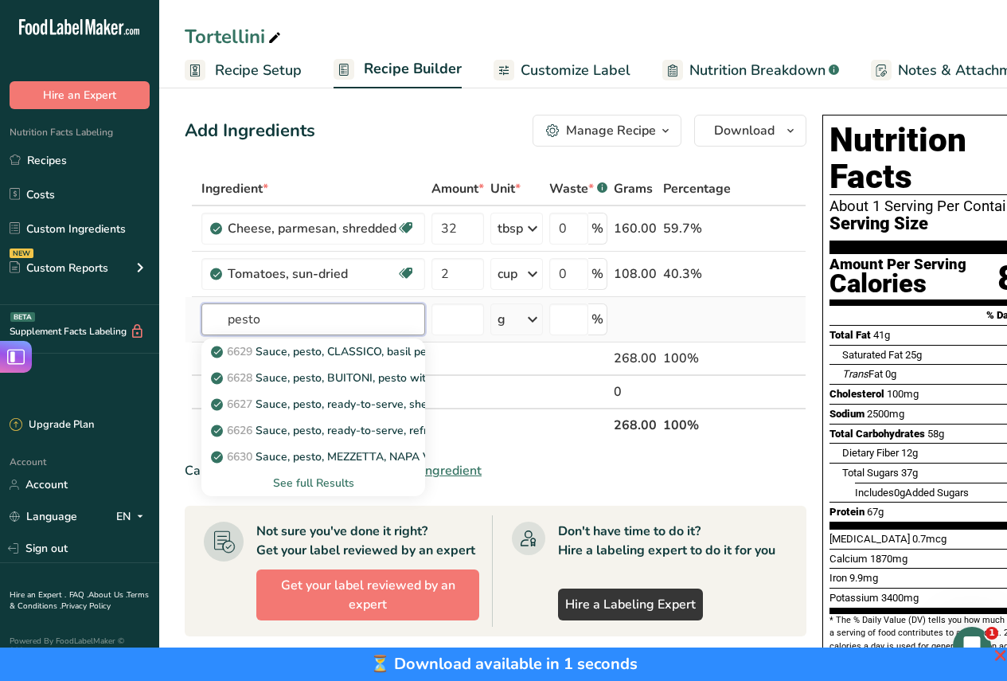
type input "pesto"
click at [324, 480] on div "See full Results" at bounding box center [313, 482] width 198 height 17
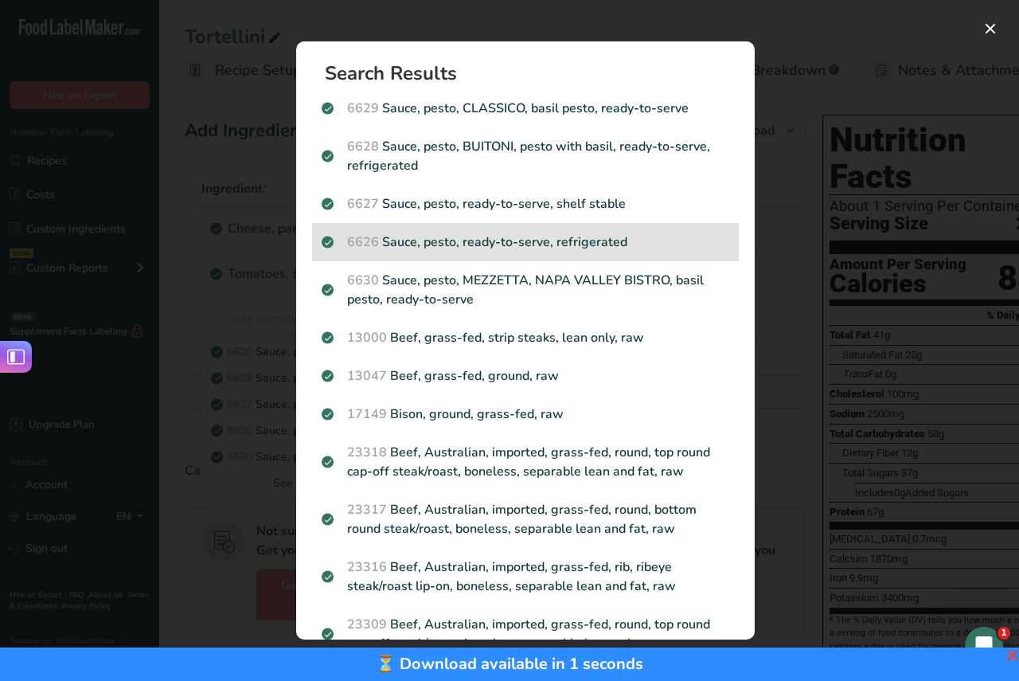
click at [555, 239] on p "6626 Sauce, pesto, ready-to-serve, refrigerated" at bounding box center [526, 241] width 408 height 19
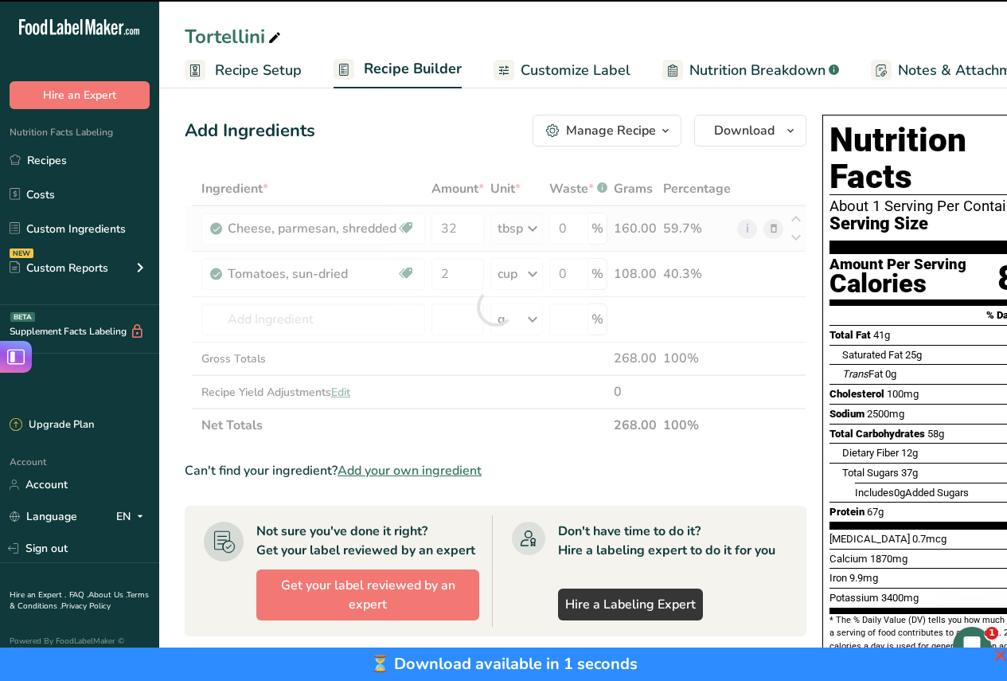
type input "0"
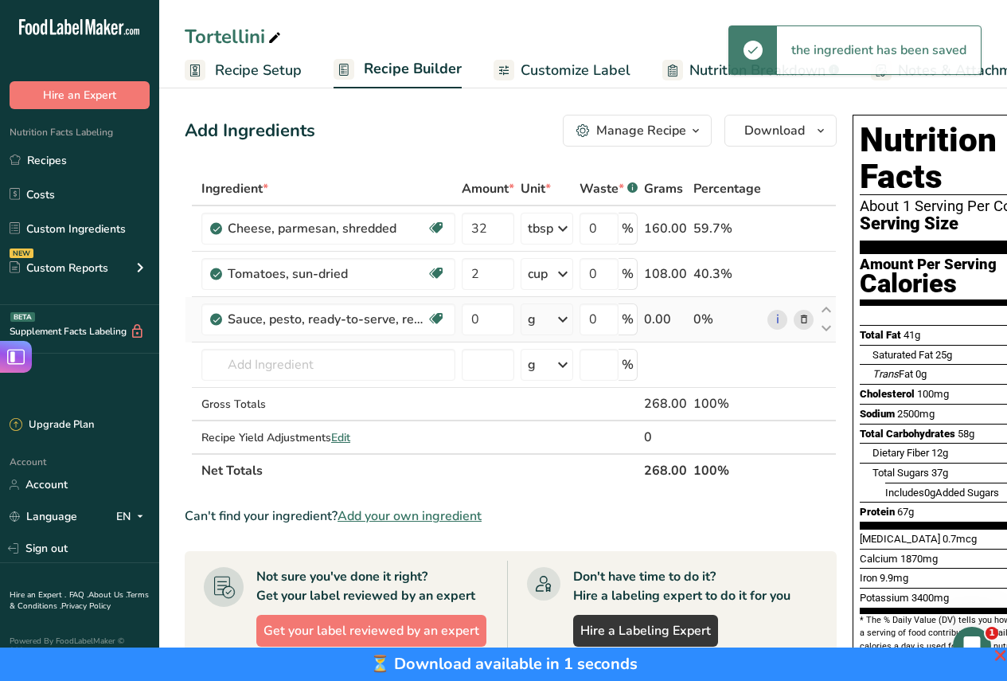
click at [566, 318] on icon at bounding box center [562, 319] width 19 height 29
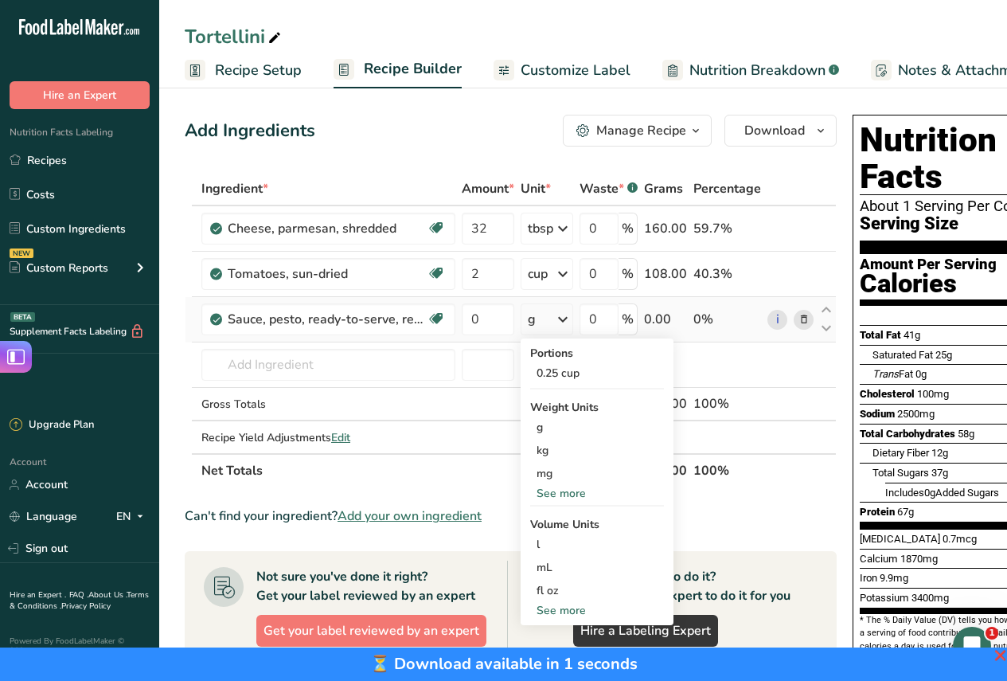
click at [575, 494] on div "See more" at bounding box center [597, 493] width 134 height 17
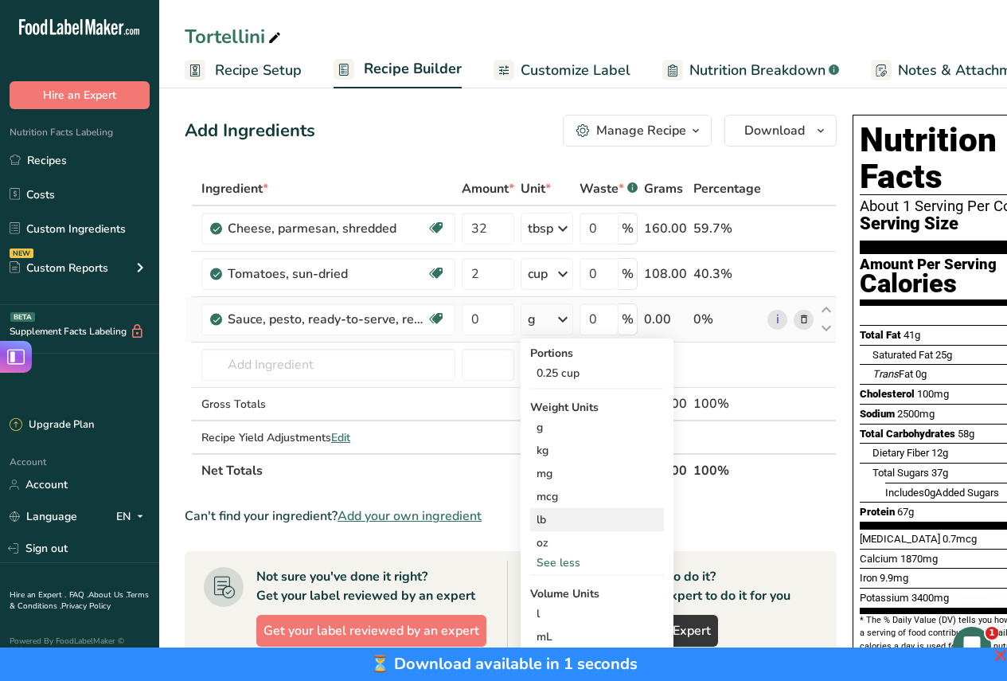
click at [556, 514] on div "lb" at bounding box center [597, 519] width 134 height 23
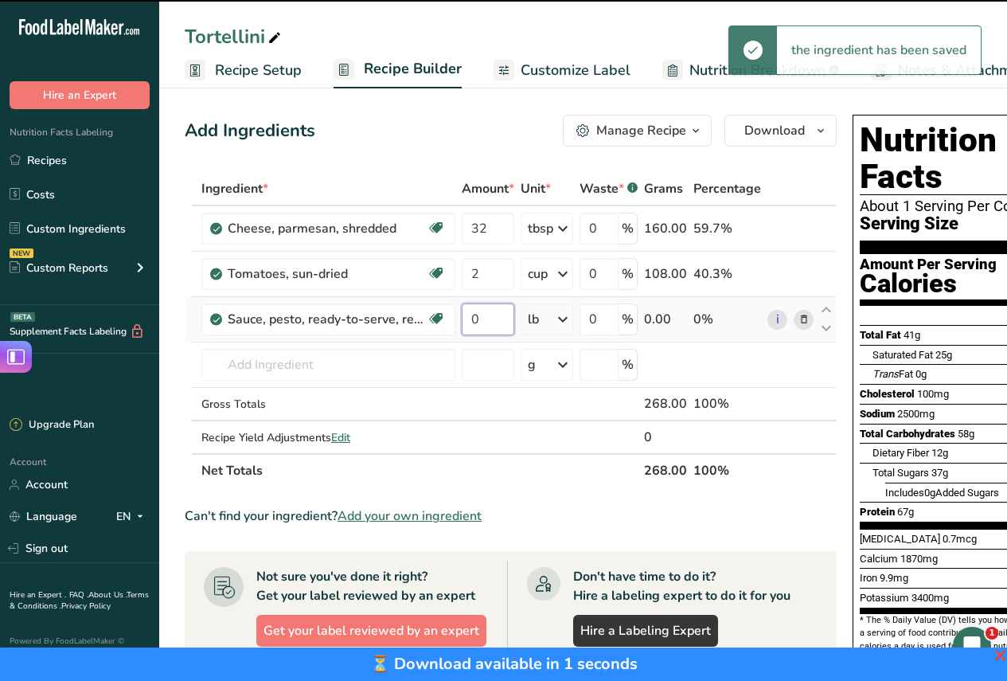
drag, startPoint x: 485, startPoint y: 316, endPoint x: 494, endPoint y: 312, distance: 10.3
click at [486, 314] on input "0" at bounding box center [488, 319] width 53 height 32
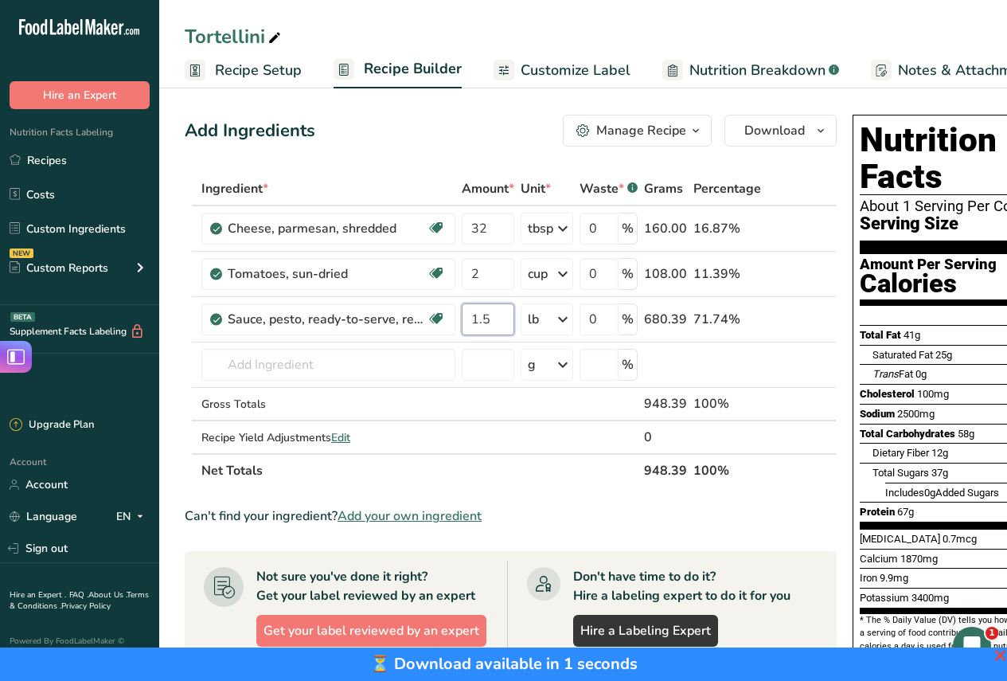
type input "1.5"
click at [477, 139] on div "Add Ingredients Manage Recipe Delete Recipe Duplicate Recipe Scale Recipe Save …" at bounding box center [511, 131] width 652 height 32
click at [339, 371] on input "text" at bounding box center [328, 365] width 254 height 32
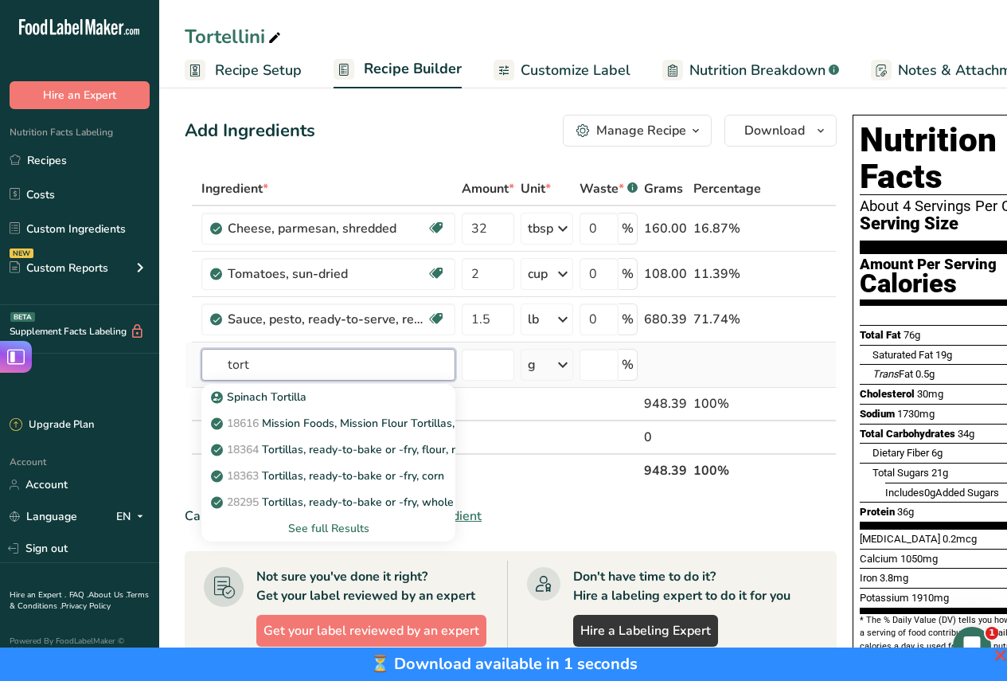
type input "tort"
click at [314, 524] on div "See full Results" at bounding box center [328, 528] width 228 height 17
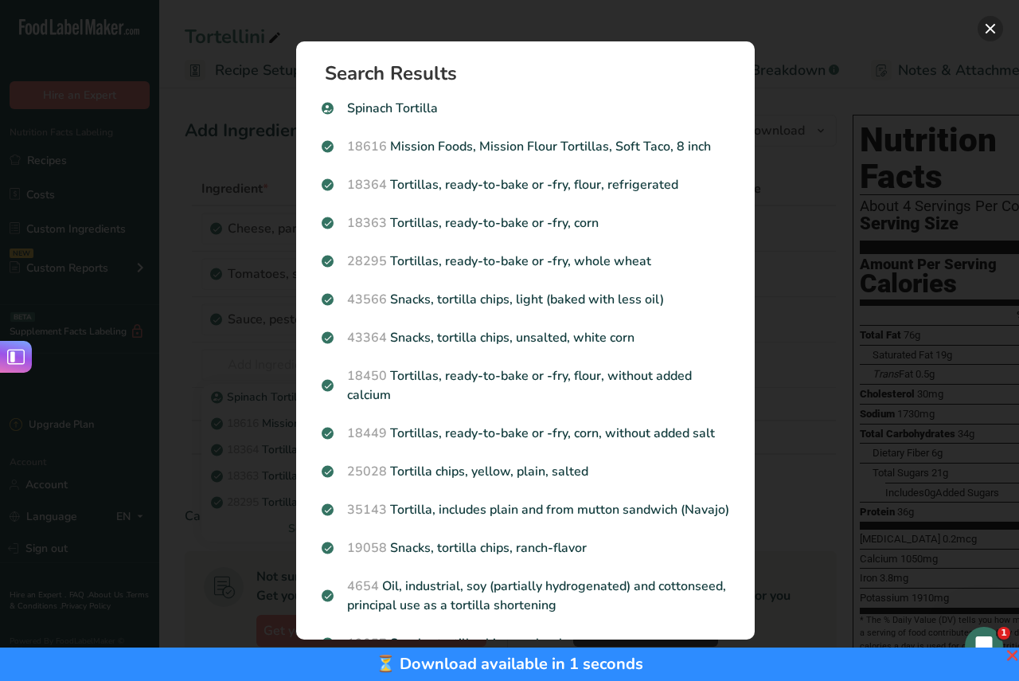
click at [992, 22] on button "Search results modal" at bounding box center [989, 28] width 25 height 25
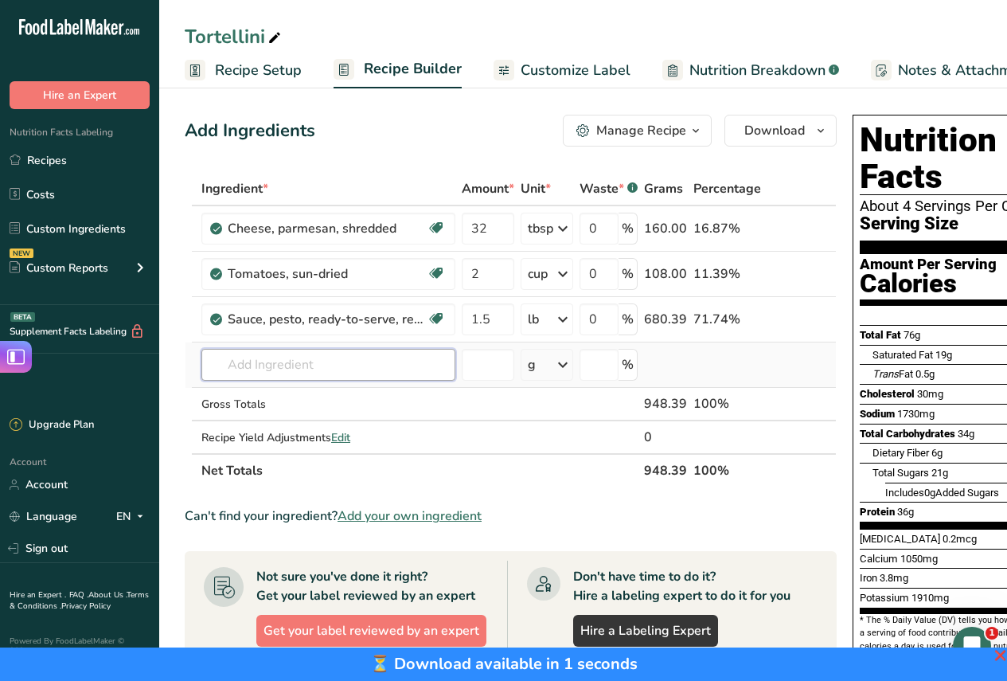
click at [314, 368] on input "text" at bounding box center [328, 365] width 254 height 32
type input "tortellini"
click at [339, 396] on p "22901 Tortellini, pasta with cheese filling, fresh-refrigerated, as purchased" at bounding box center [411, 396] width 394 height 17
type input "Tortellini, pasta with cheese filling, fresh-refrigerated, as purchased"
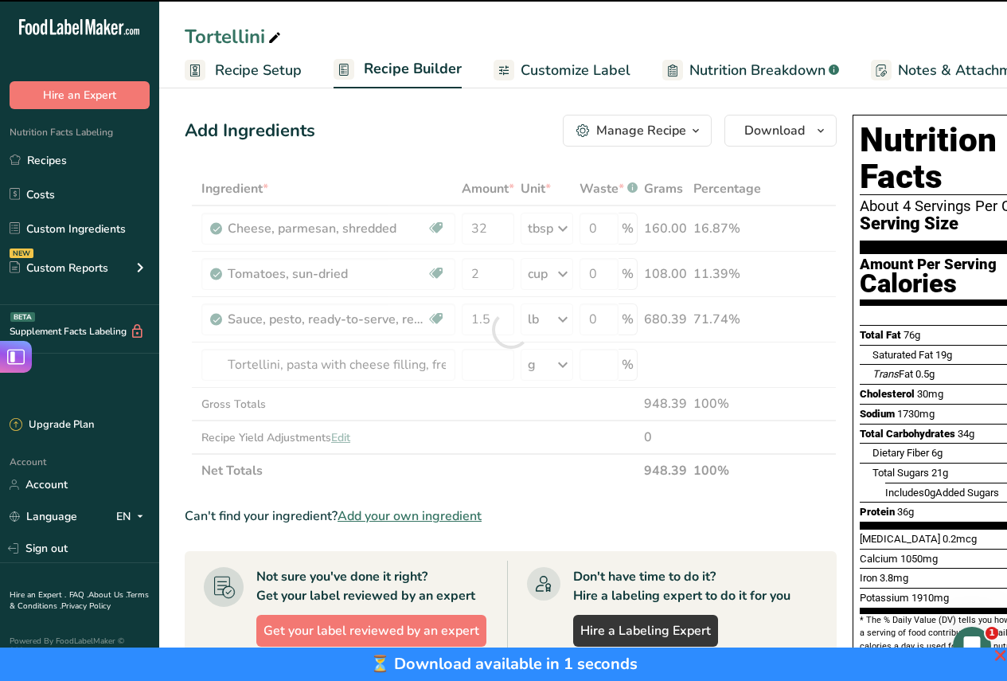
type input "0"
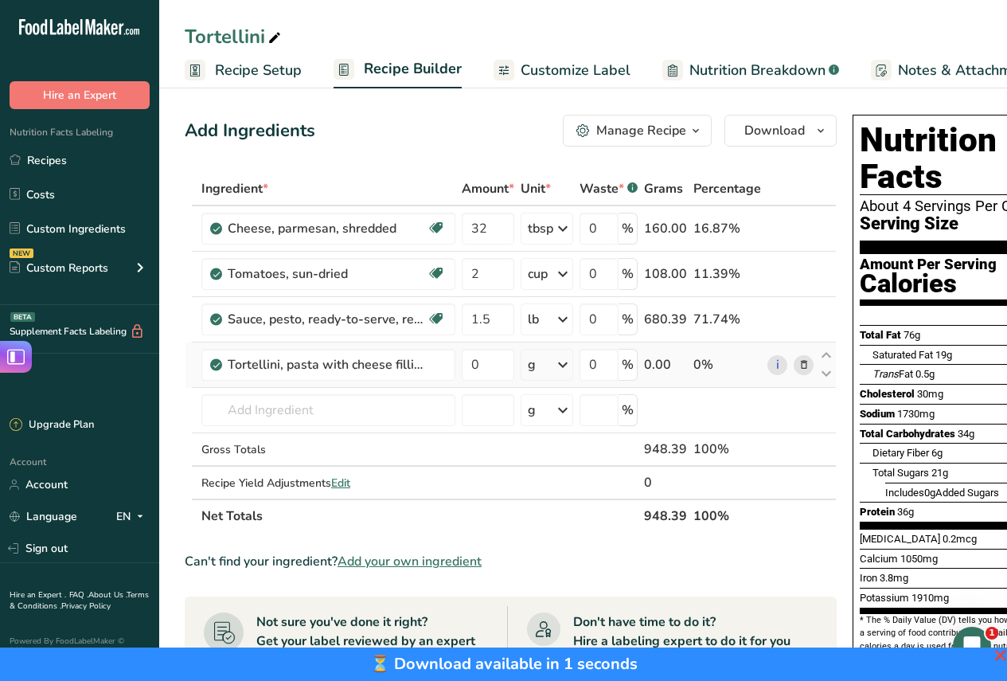
click at [561, 363] on icon at bounding box center [562, 364] width 19 height 29
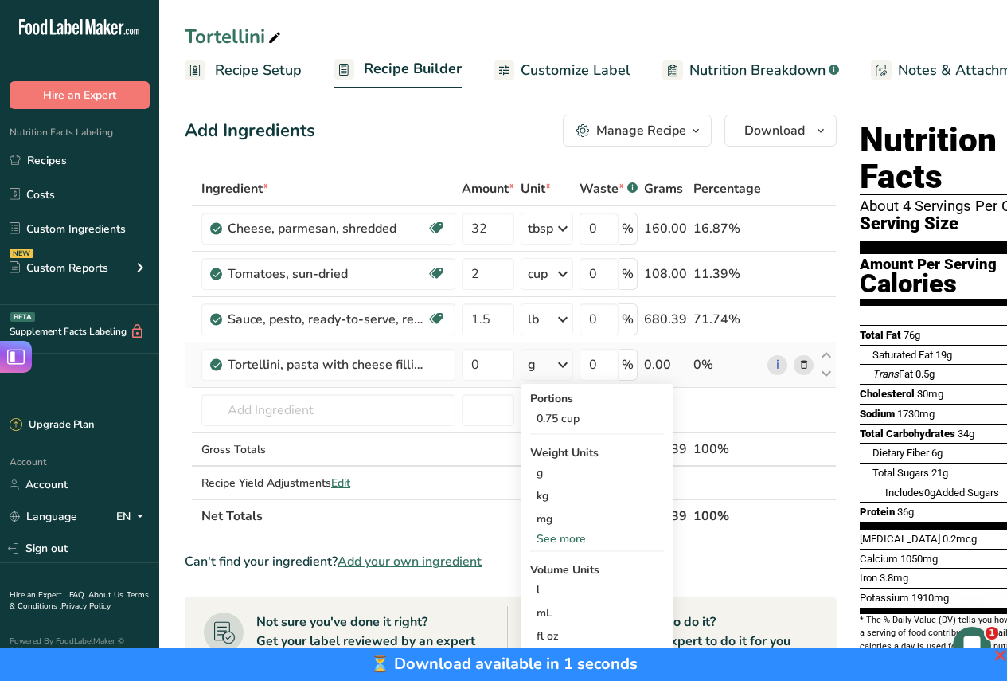
click at [565, 539] on div "See more" at bounding box center [597, 538] width 134 height 17
click at [548, 561] on div "lb" at bounding box center [597, 564] width 134 height 23
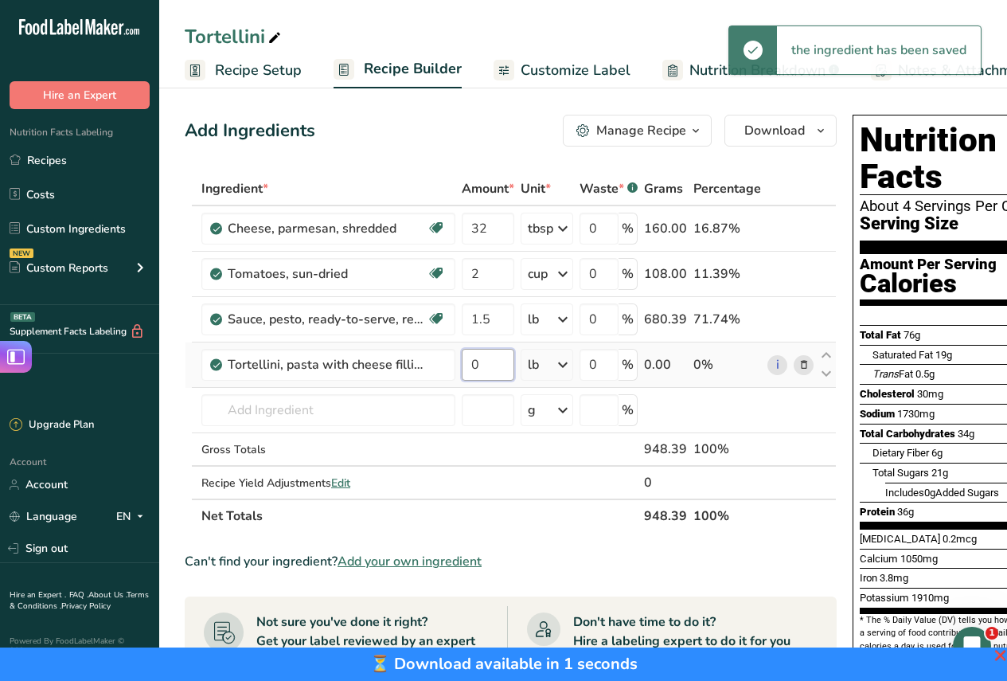
click at [491, 357] on input "0" at bounding box center [488, 365] width 53 height 32
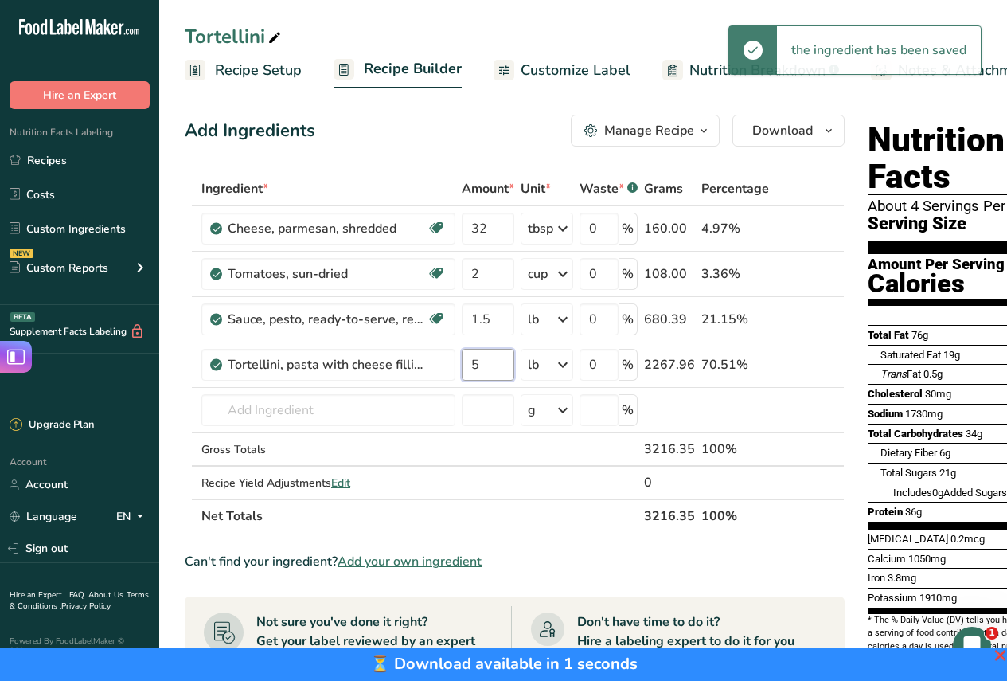
type input "5"
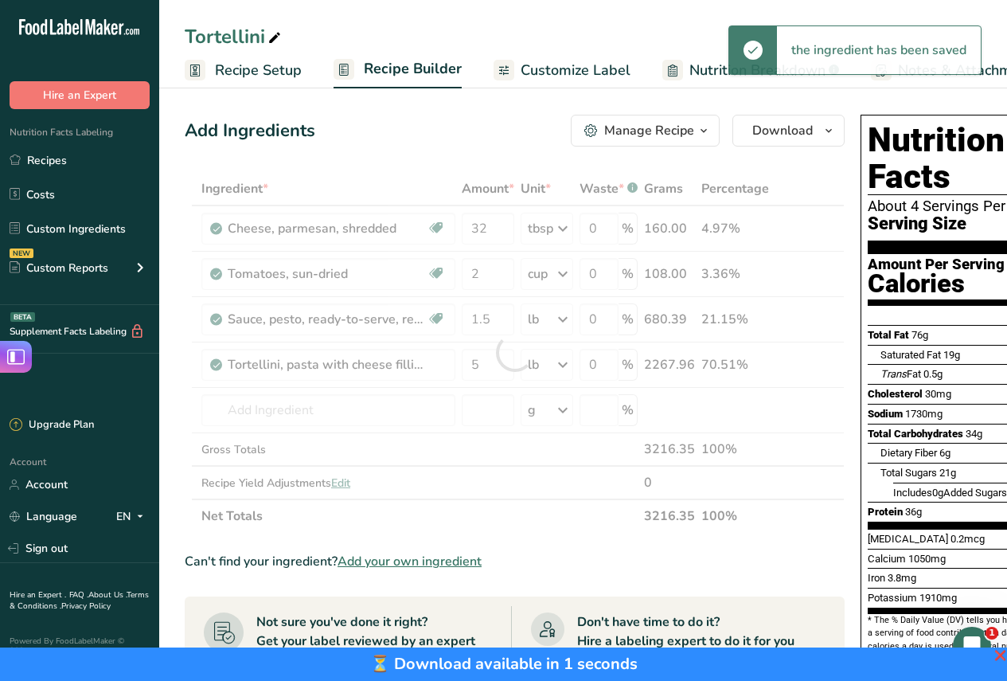
click at [510, 142] on div "Add Ingredients Manage Recipe Delete Recipe Duplicate Recipe Scale Recipe Save …" at bounding box center [515, 131] width 660 height 32
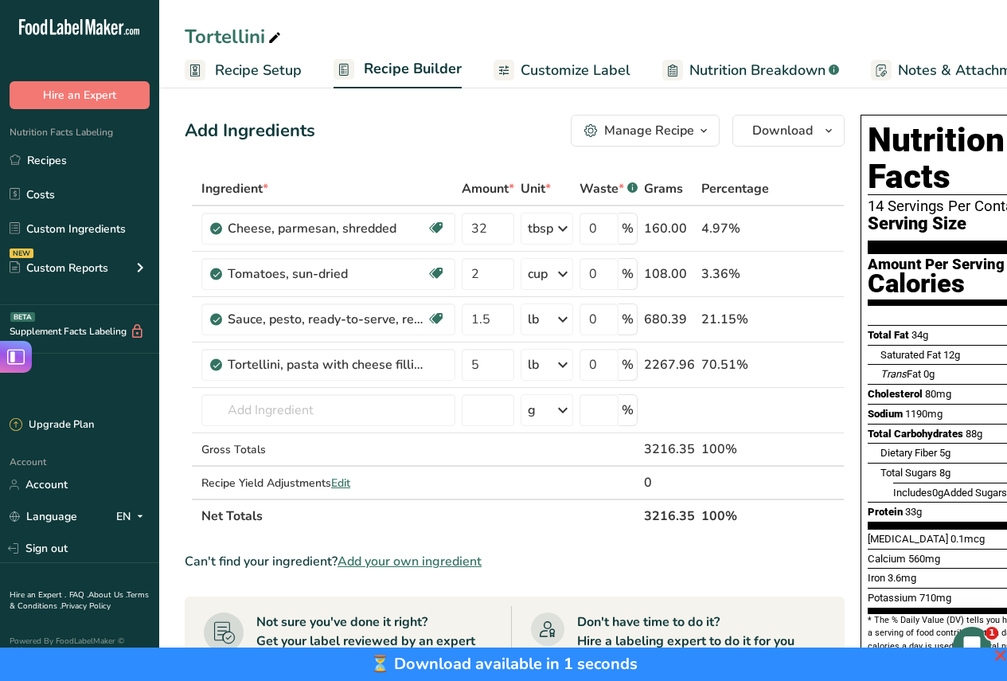
click at [274, 61] on span "Recipe Setup" at bounding box center [258, 70] width 87 height 21
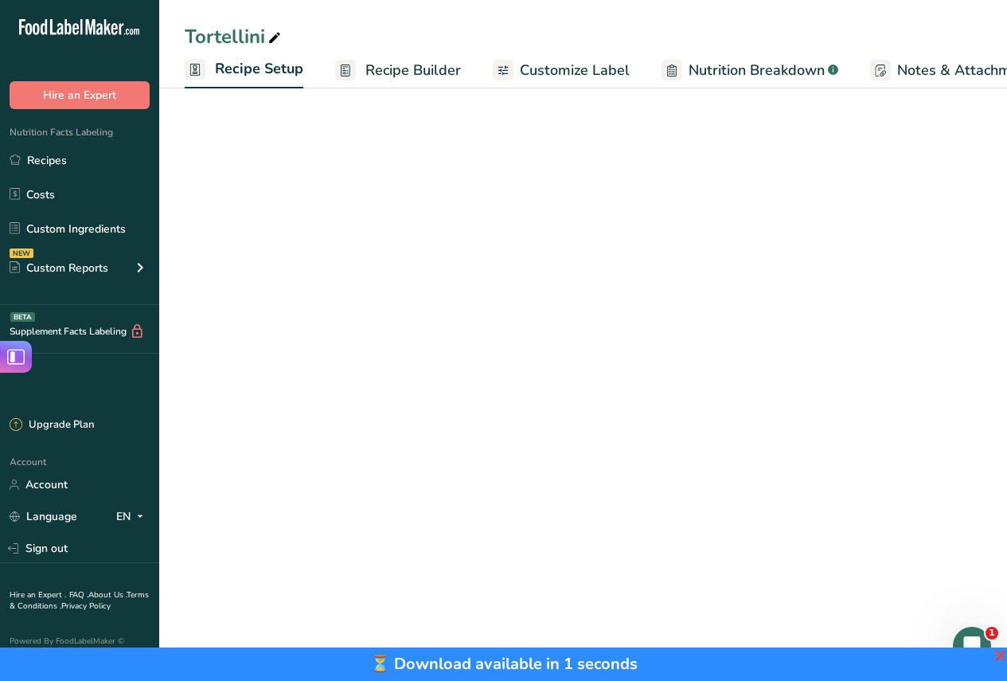
scroll to position [0, 6]
select select "21"
select select "22"
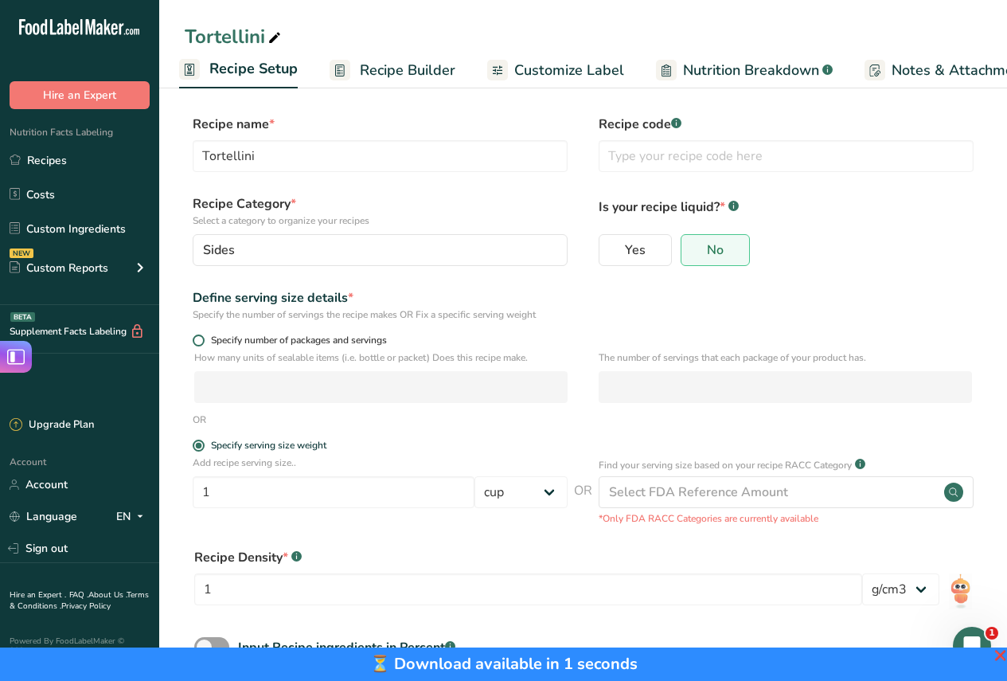
click at [200, 341] on span at bounding box center [199, 340] width 12 height 12
click at [200, 341] on input "Specify number of packages and servings" at bounding box center [198, 340] width 10 height 10
radio input "true"
radio input "false"
select select "0"
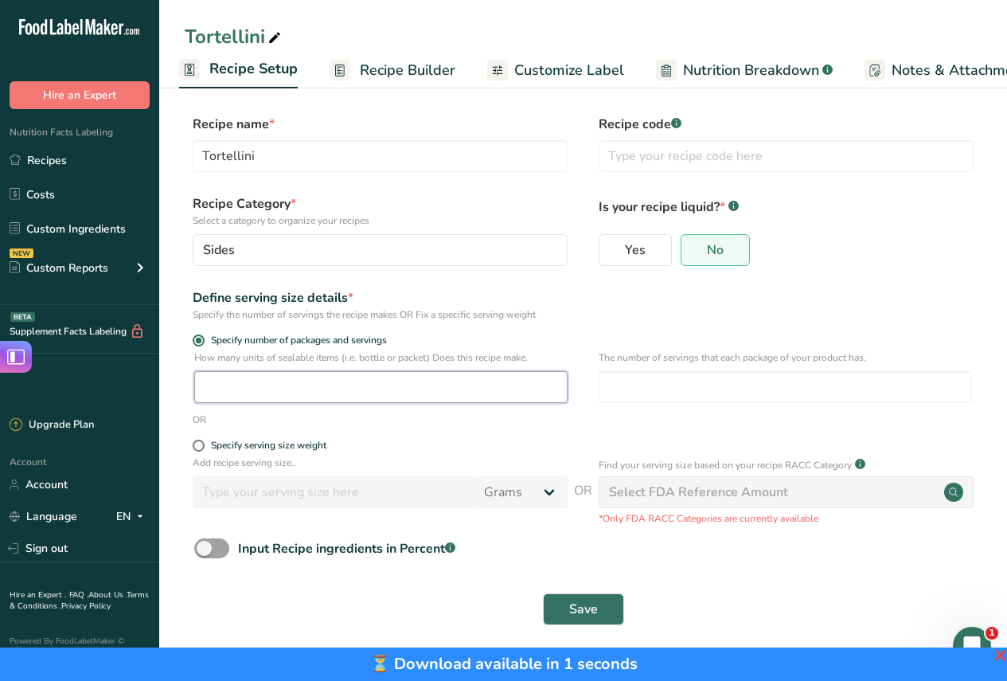
click at [236, 388] on input "number" at bounding box center [380, 387] width 373 height 32
type input "14"
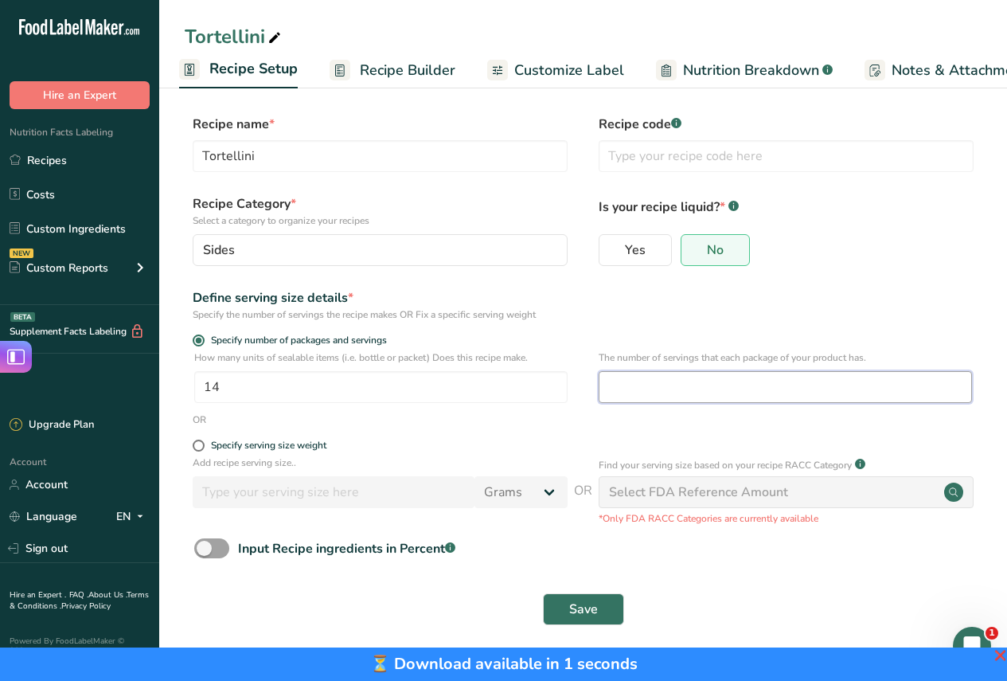
click at [610, 377] on input "number" at bounding box center [785, 387] width 373 height 32
type input "1"
click at [634, 306] on div "Define serving size details * Specify the number of servings the recipe makes O…" at bounding box center [583, 304] width 797 height 33
click at [586, 626] on div "Save" at bounding box center [583, 608] width 797 height 51
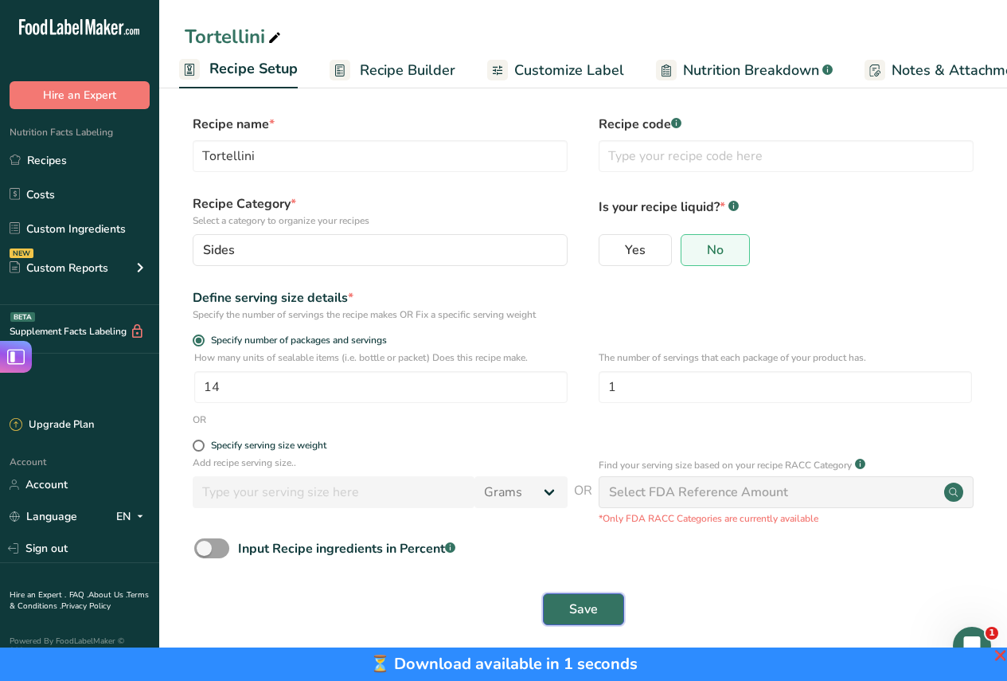
click at [583, 610] on span "Save" at bounding box center [583, 608] width 29 height 19
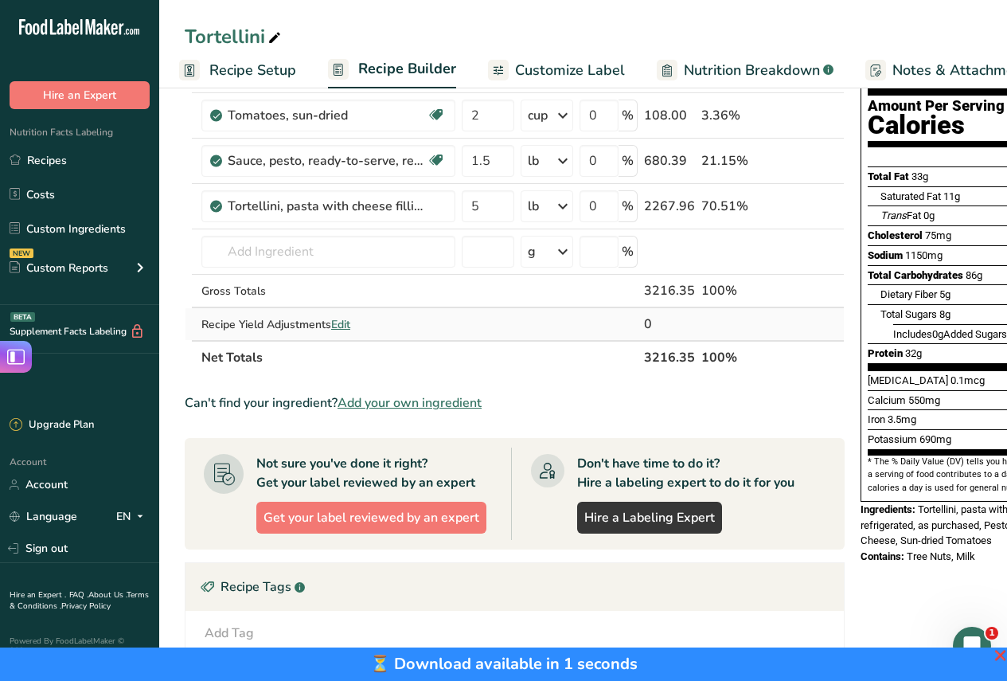
scroll to position [427, 0]
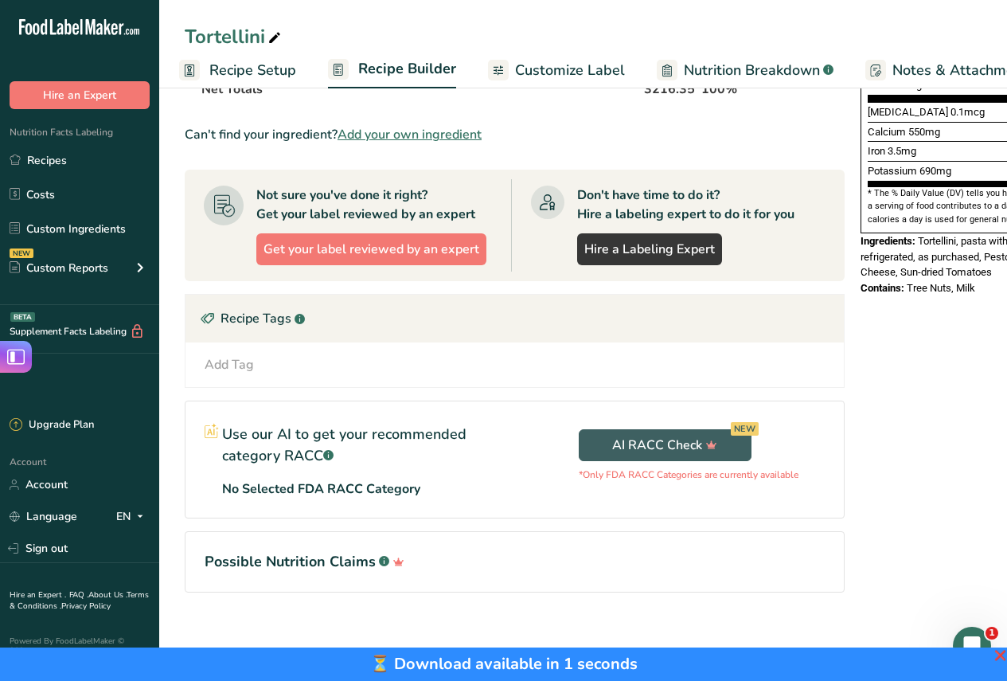
click at [1001, 653] on span "❌" at bounding box center [1000, 655] width 12 height 14
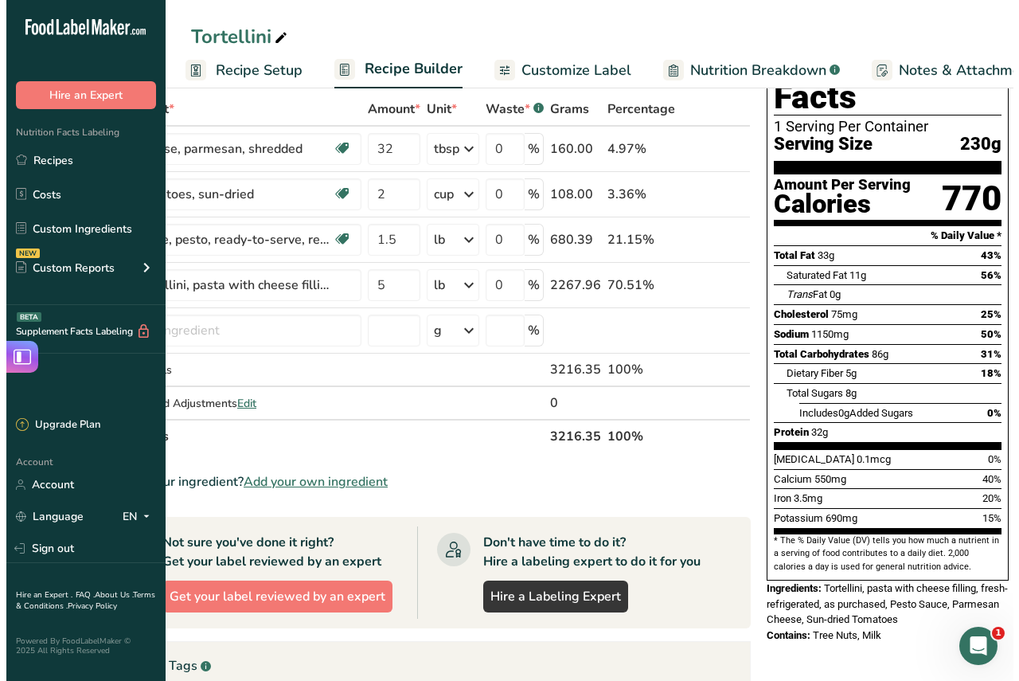
scroll to position [0, 0]
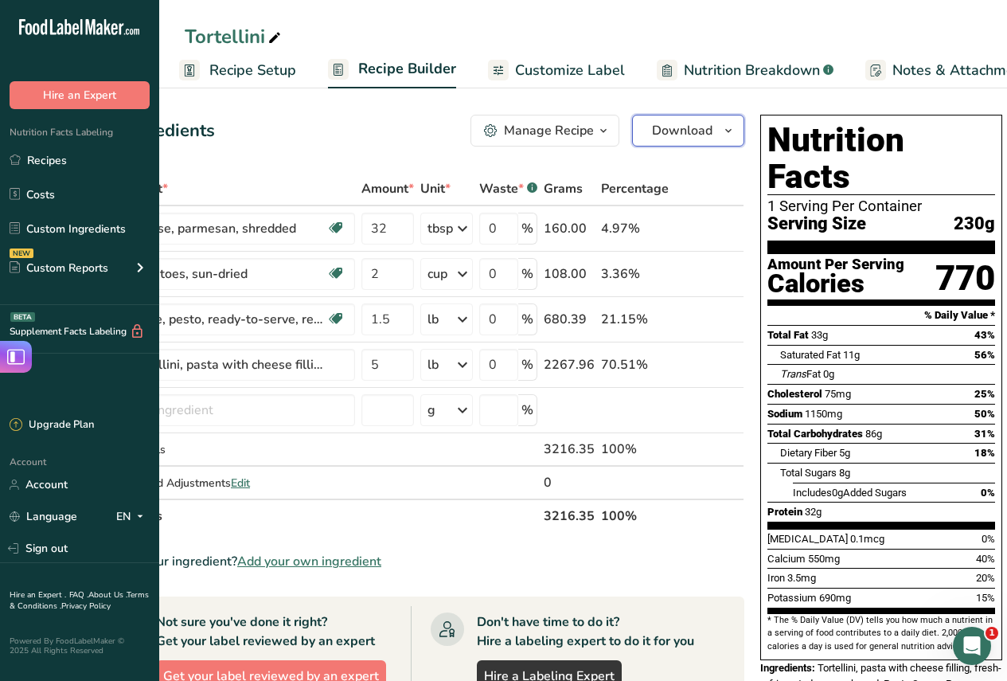
click at [722, 127] on icon "button" at bounding box center [728, 131] width 13 height 20
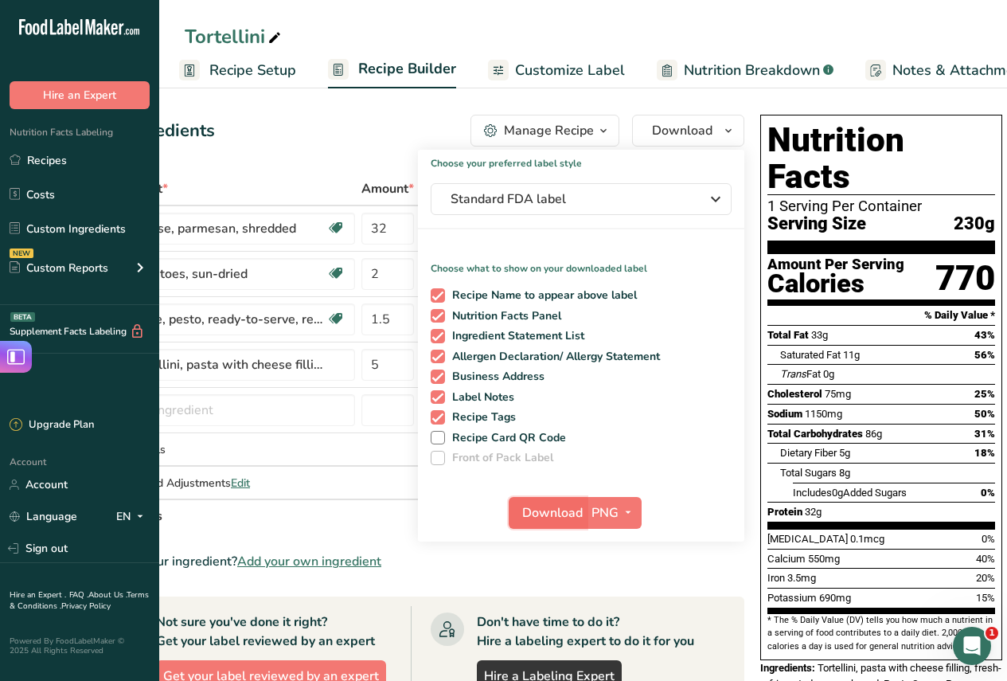
click at [565, 513] on span "Download" at bounding box center [552, 512] width 60 height 19
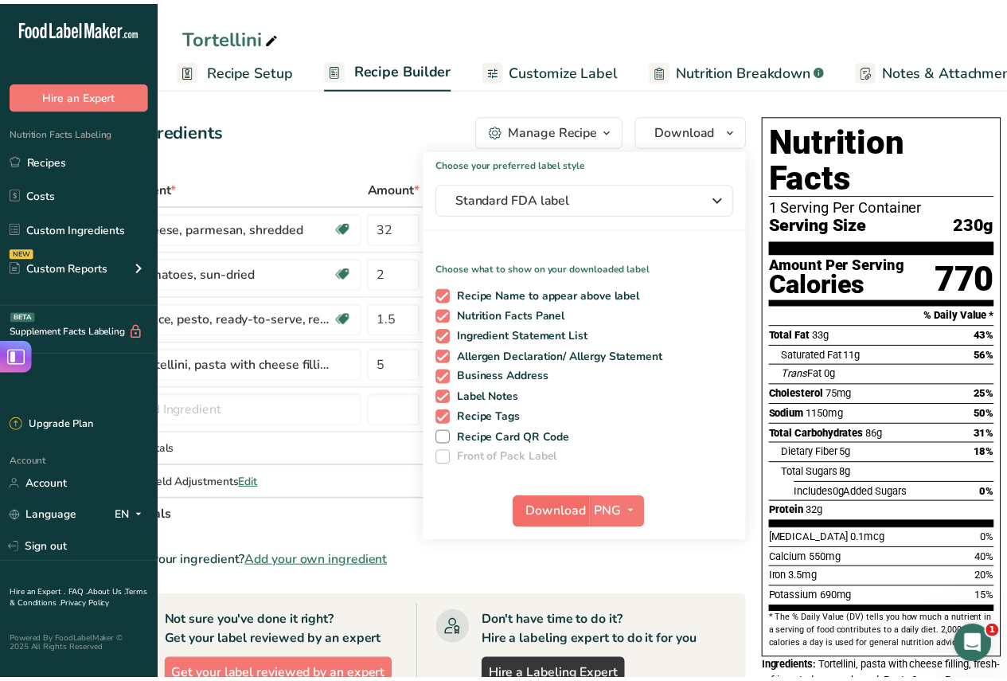
scroll to position [0, 88]
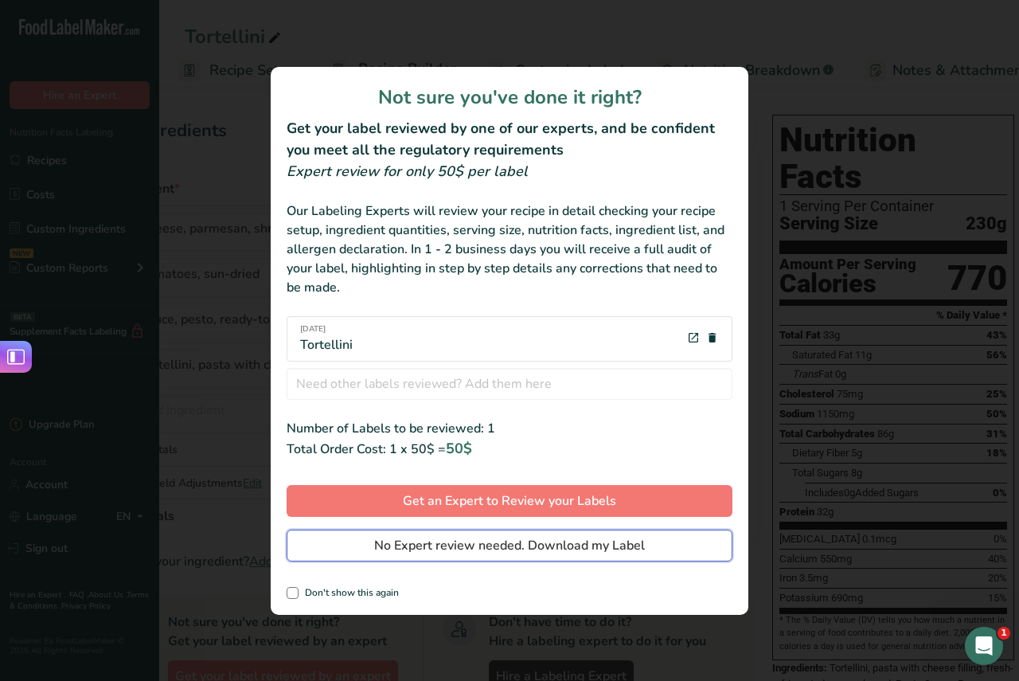
click at [543, 542] on span "No Expert review needed. Download my Label" at bounding box center [509, 545] width 271 height 19
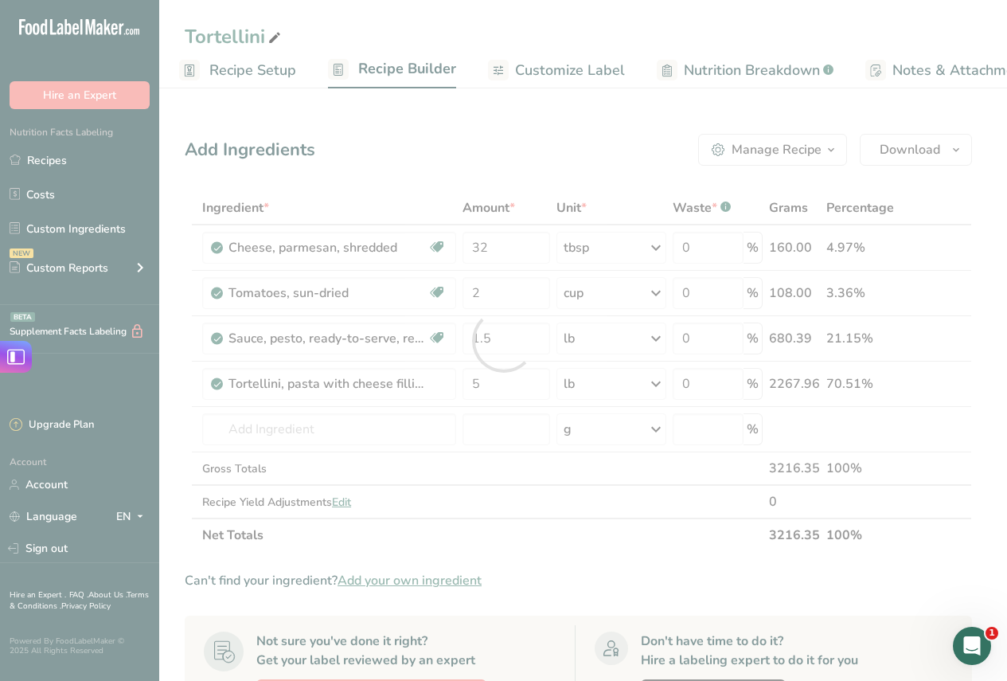
scroll to position [0, 0]
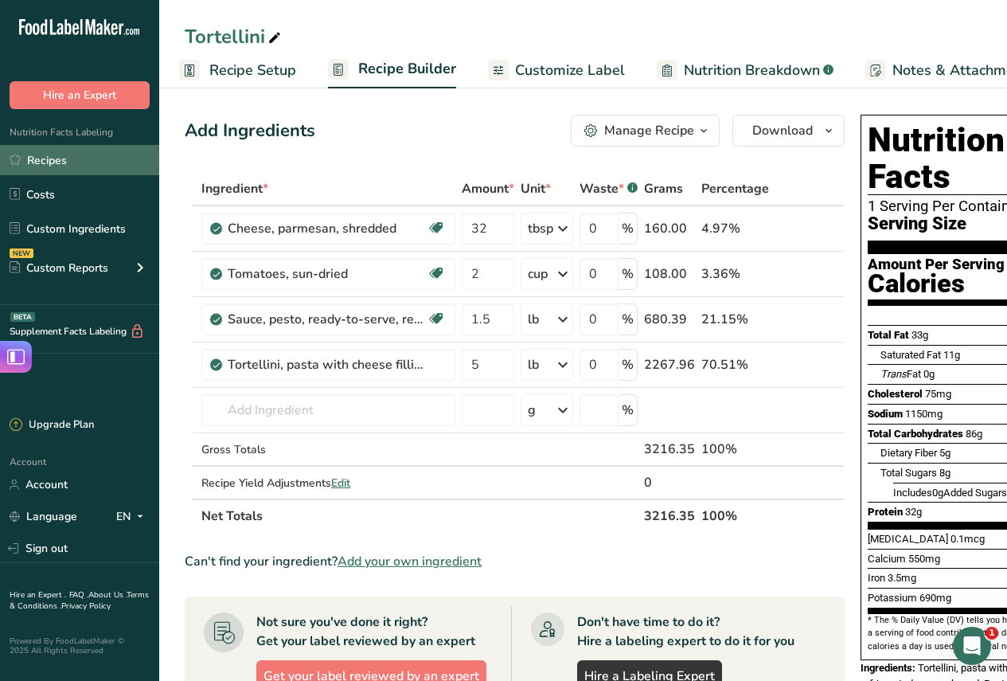
click at [49, 160] on link "Recipes" at bounding box center [79, 160] width 159 height 30
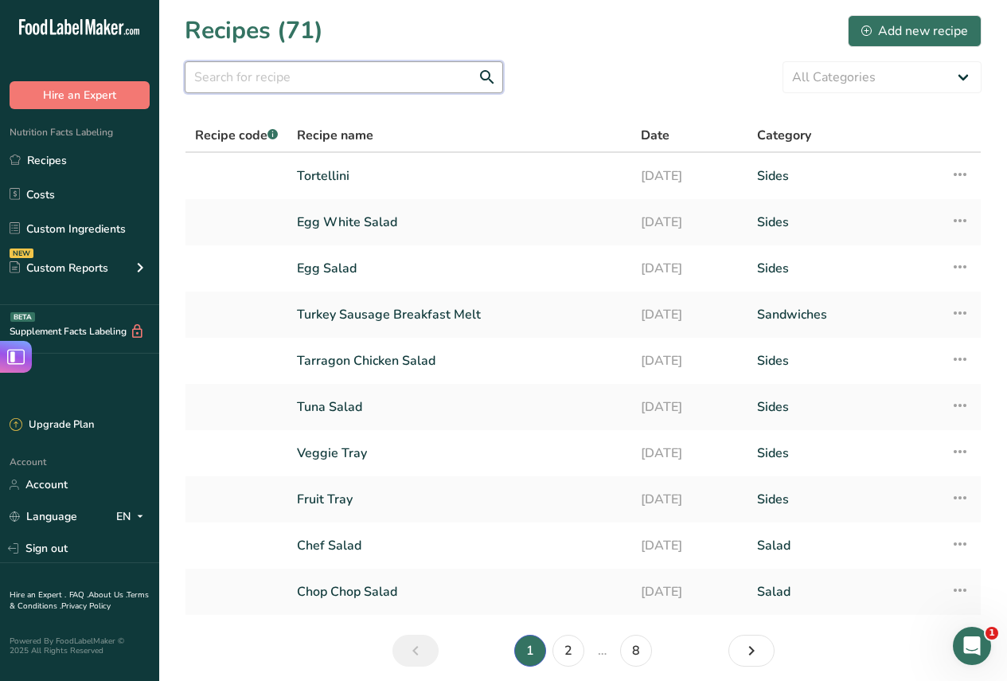
click at [284, 72] on input "text" at bounding box center [344, 77] width 318 height 32
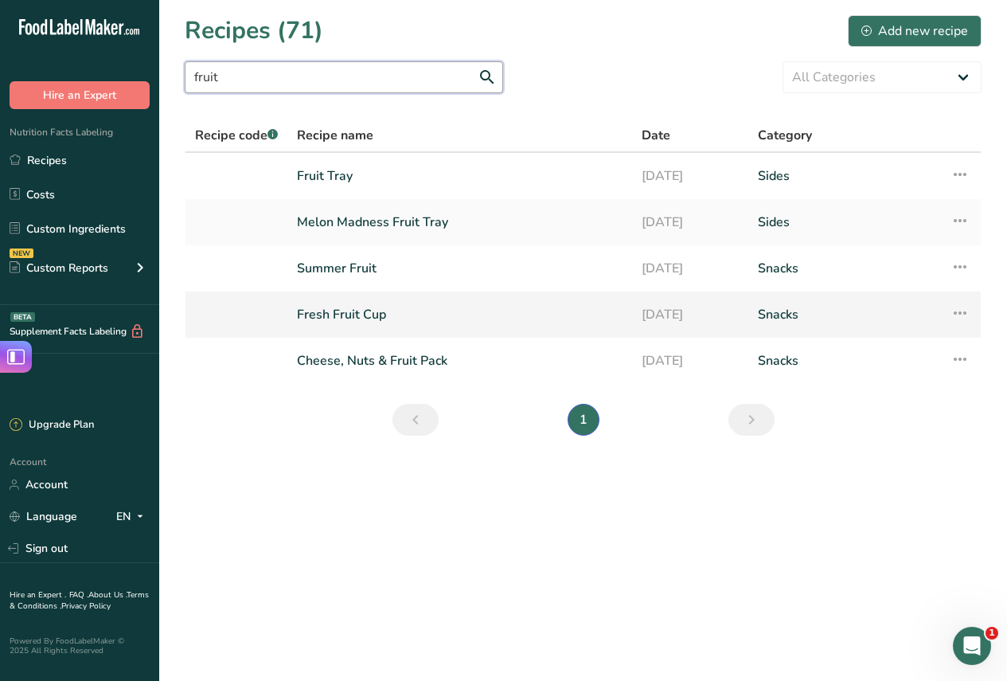
type input "fruit"
click at [373, 316] on link "Fresh Fruit Cup" at bounding box center [460, 314] width 326 height 33
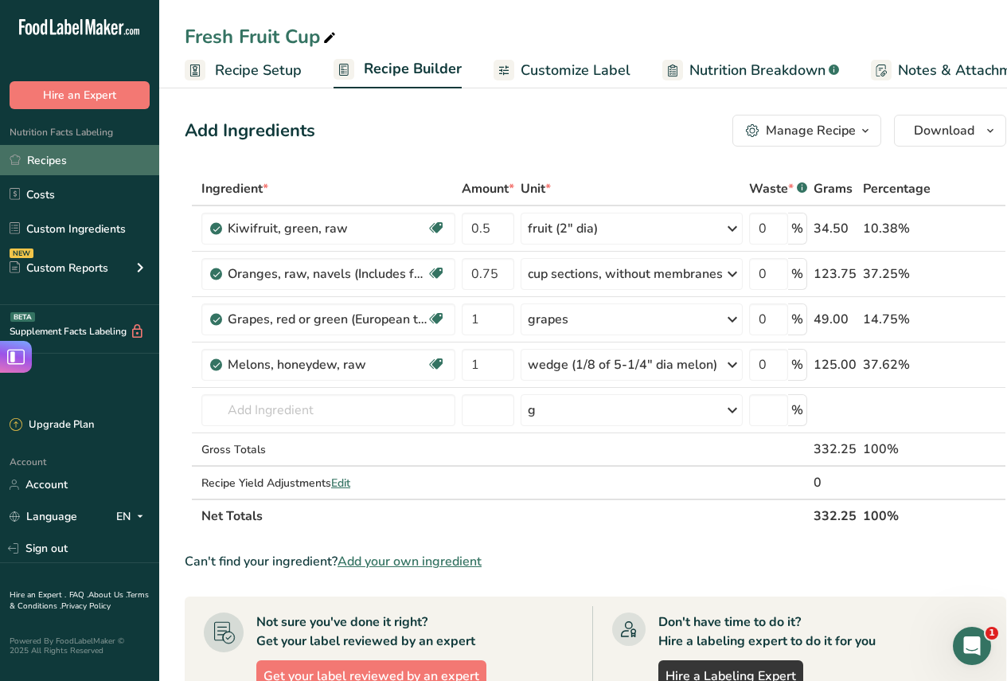
click at [74, 159] on link "Recipes" at bounding box center [79, 160] width 159 height 30
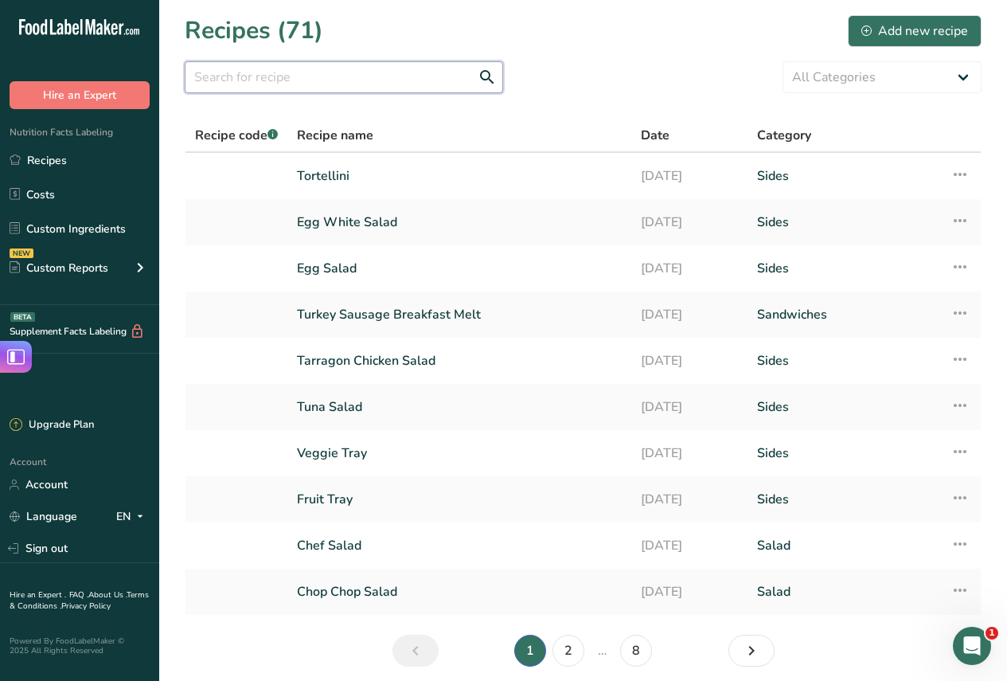
click at [283, 80] on input "text" at bounding box center [344, 77] width 318 height 32
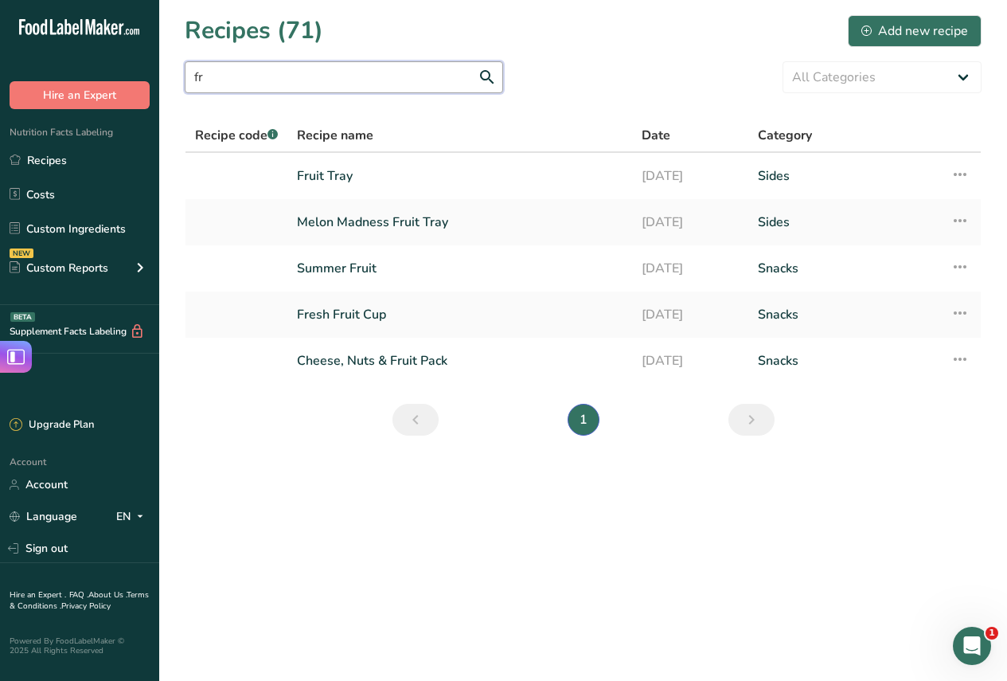
type input "f"
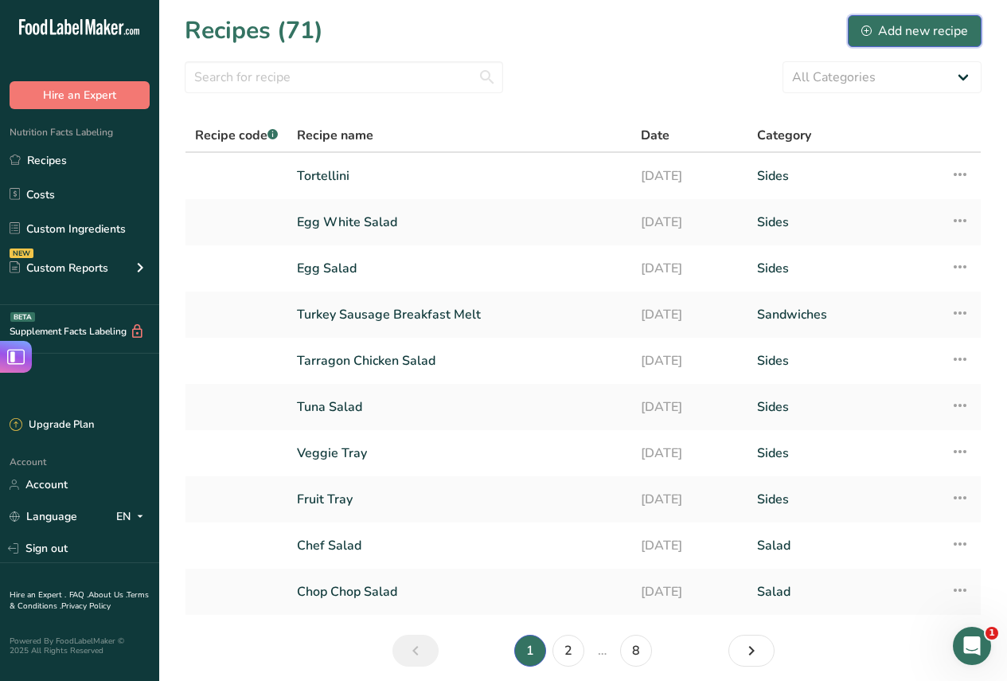
click at [904, 30] on div "Add new recipe" at bounding box center [914, 30] width 107 height 19
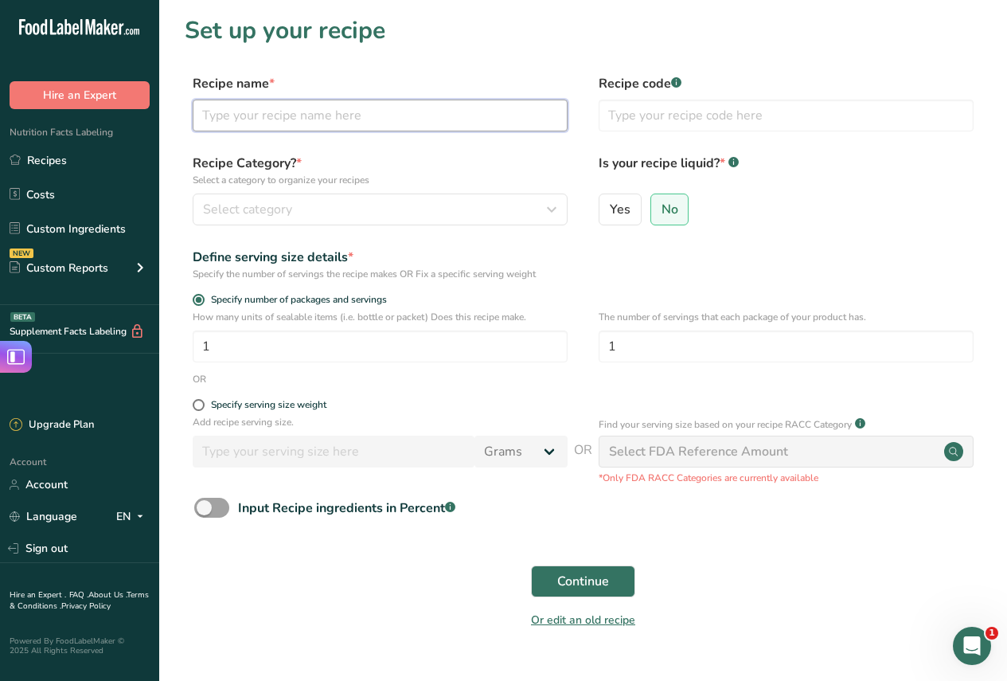
click at [306, 119] on input "text" at bounding box center [380, 115] width 375 height 32
type input "f"
type input "Fruit Cup"
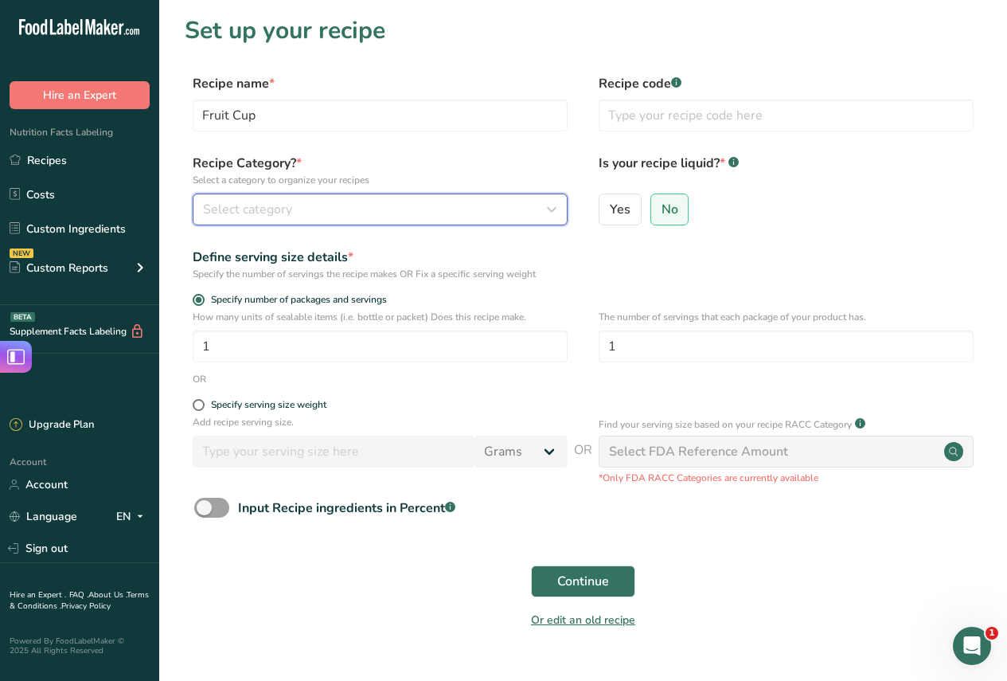
click at [323, 209] on div "Select category" at bounding box center [375, 209] width 345 height 19
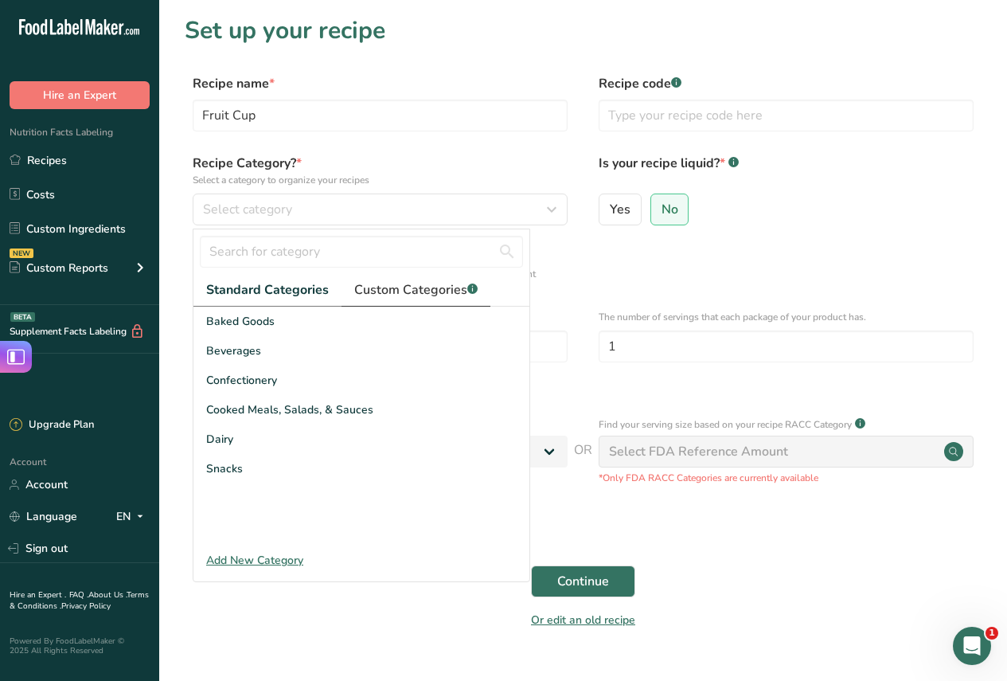
click at [388, 291] on span "Custom Categories .a-a{fill:#347362;}.b-a{fill:#fff;}" at bounding box center [415, 289] width 123 height 19
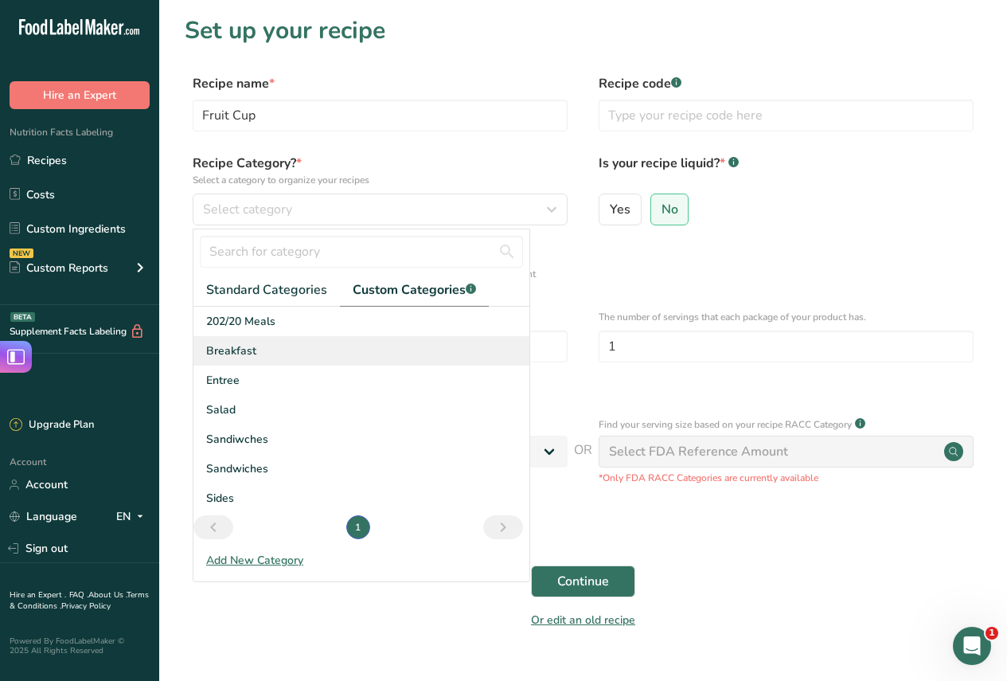
click at [232, 347] on span "Breakfast" at bounding box center [231, 350] width 50 height 17
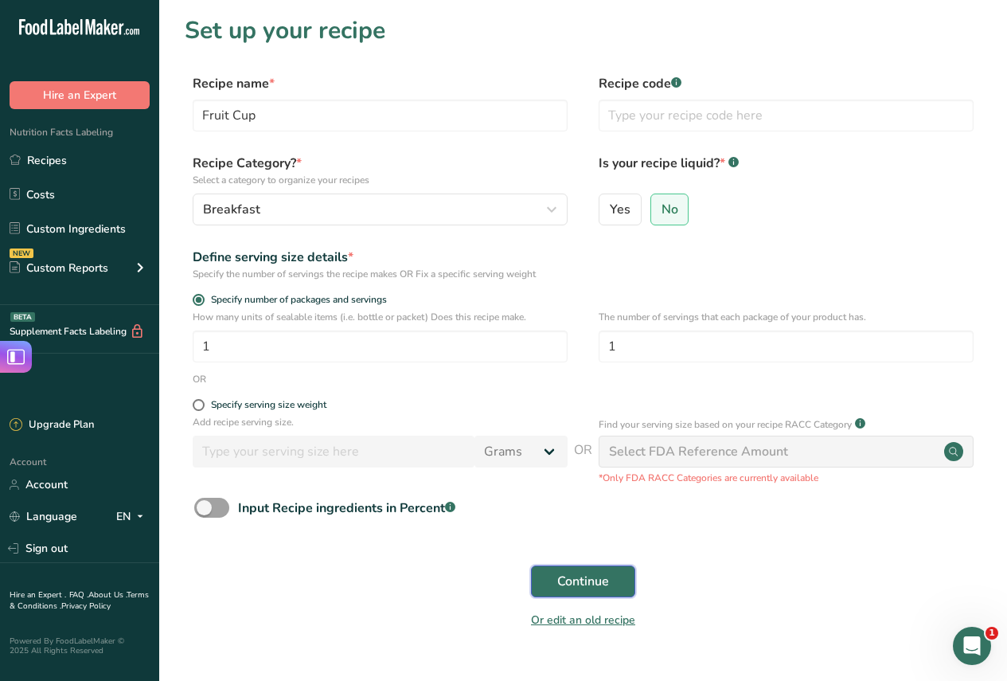
click at [591, 577] on span "Continue" at bounding box center [583, 581] width 52 height 19
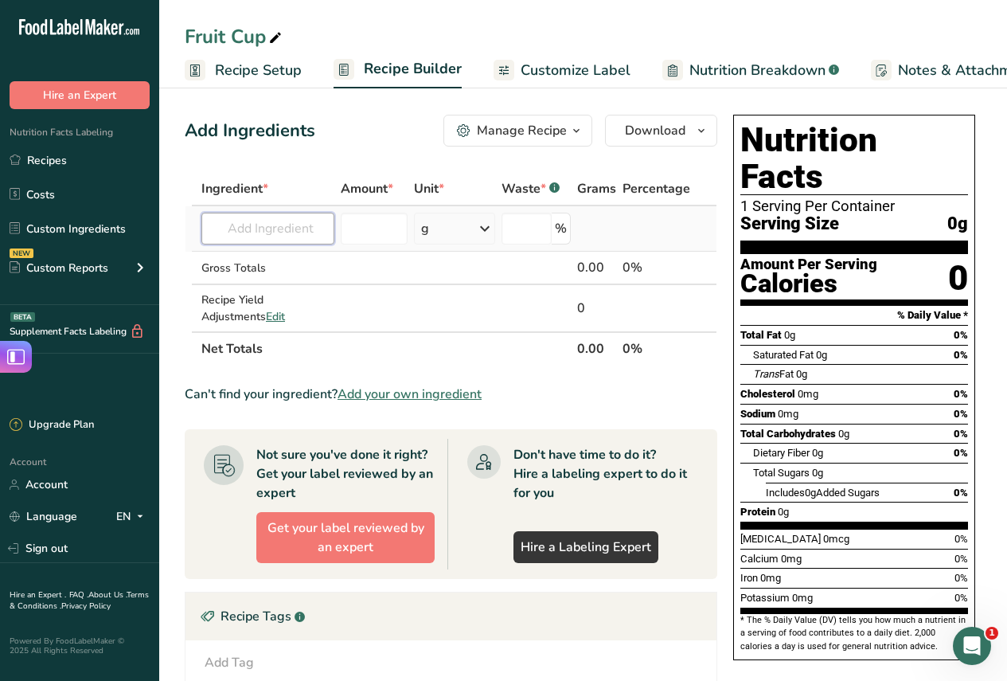
click at [305, 227] on input "text" at bounding box center [267, 229] width 133 height 32
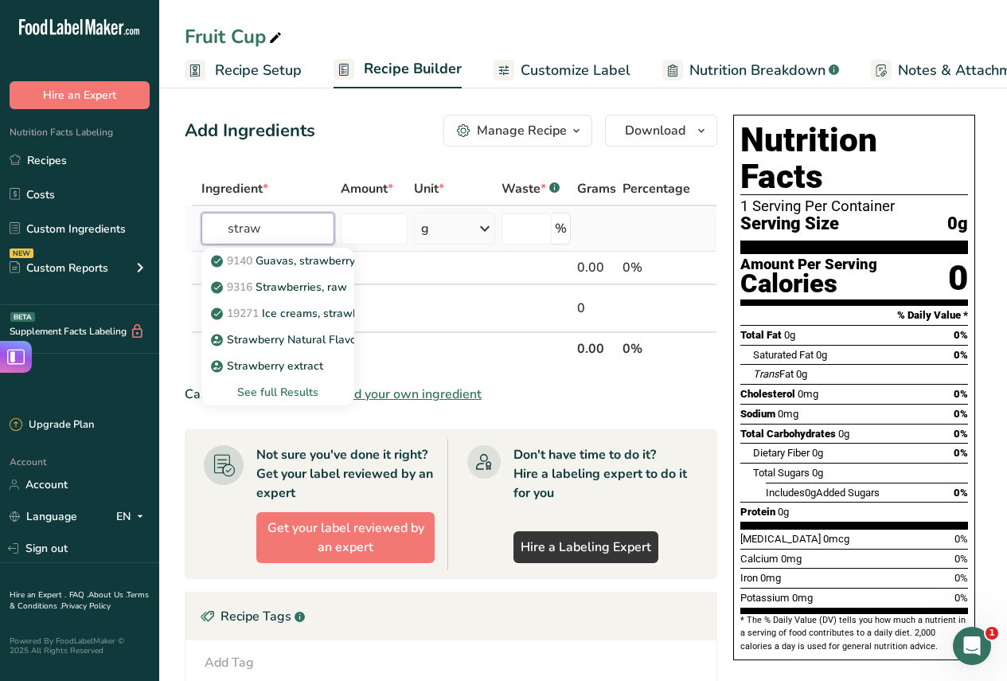
type input "straw"
click at [274, 392] on div "See full Results" at bounding box center [277, 392] width 127 height 17
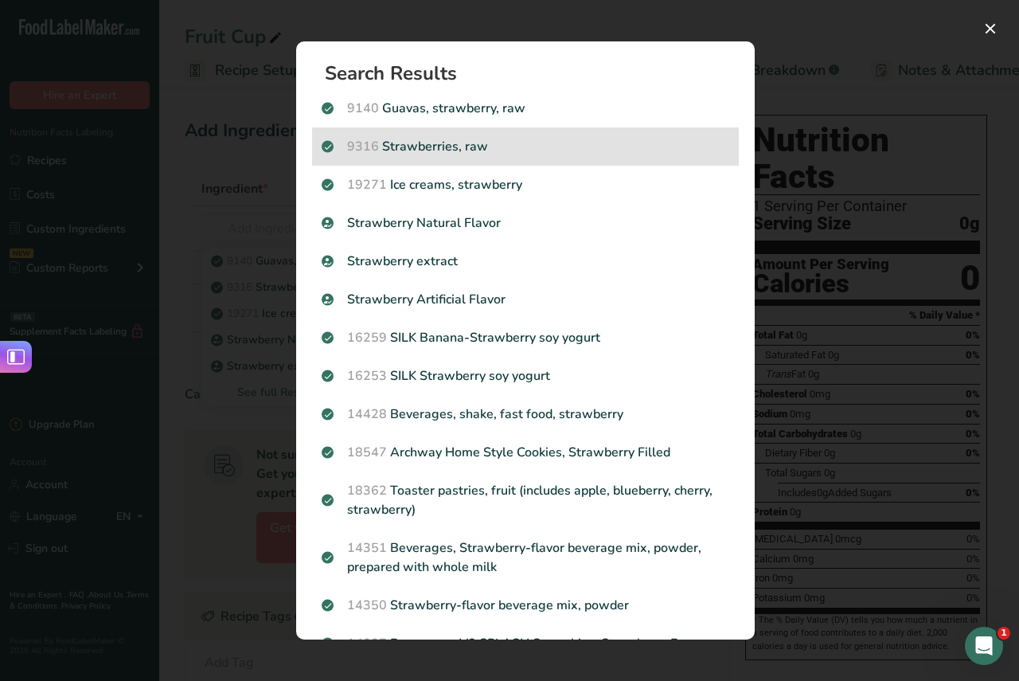
click at [465, 141] on p "9316 Strawberries, raw" at bounding box center [526, 146] width 408 height 19
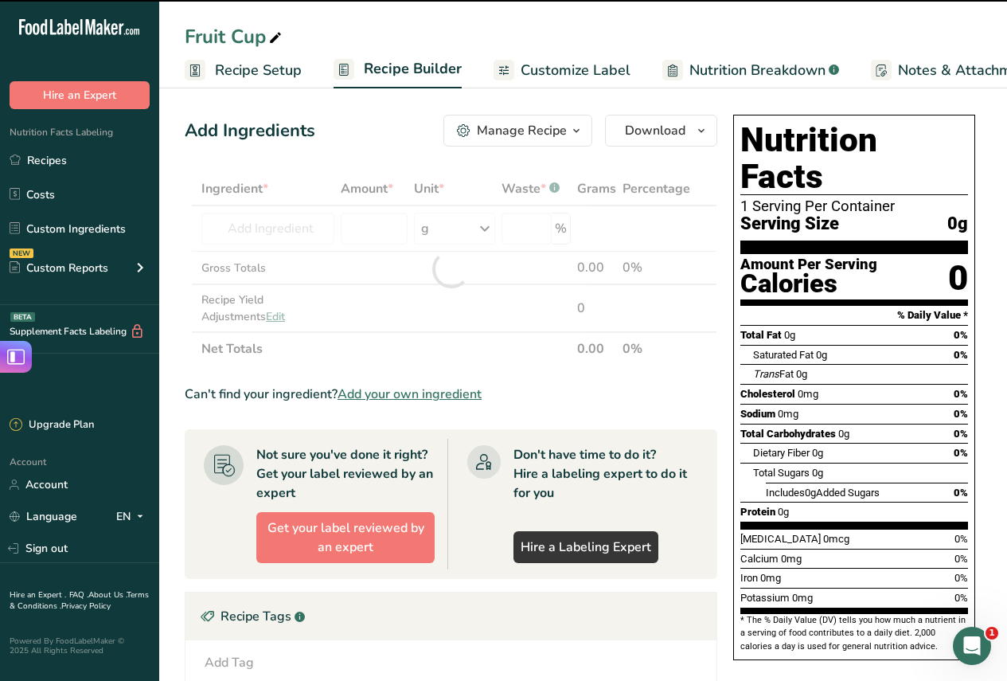
type input "0"
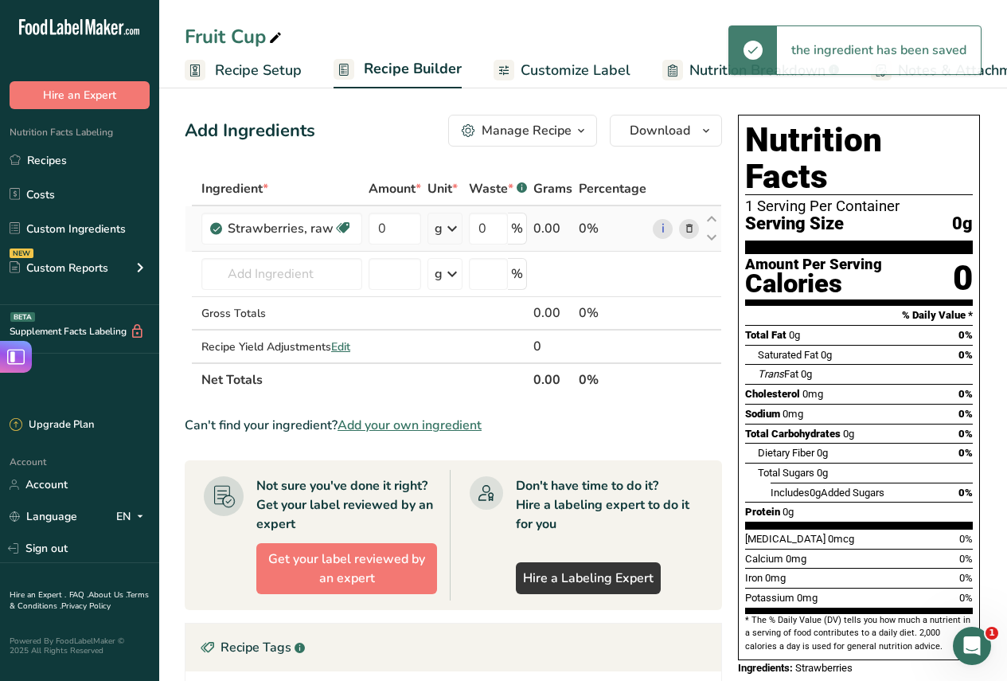
click at [451, 226] on icon at bounding box center [452, 228] width 19 height 29
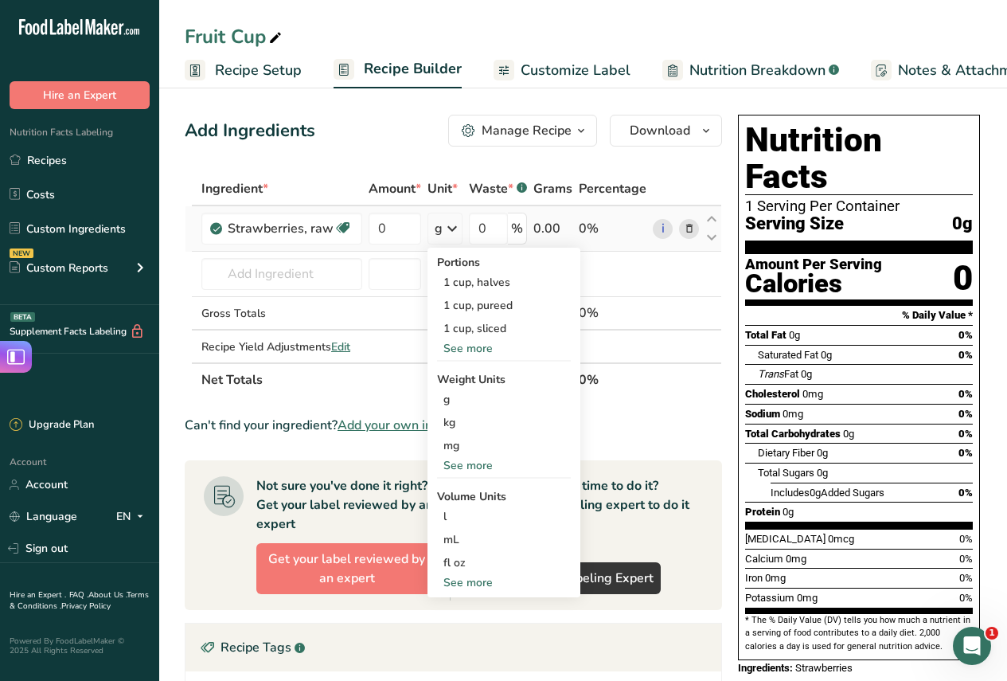
click at [461, 347] on div "See more" at bounding box center [504, 348] width 134 height 17
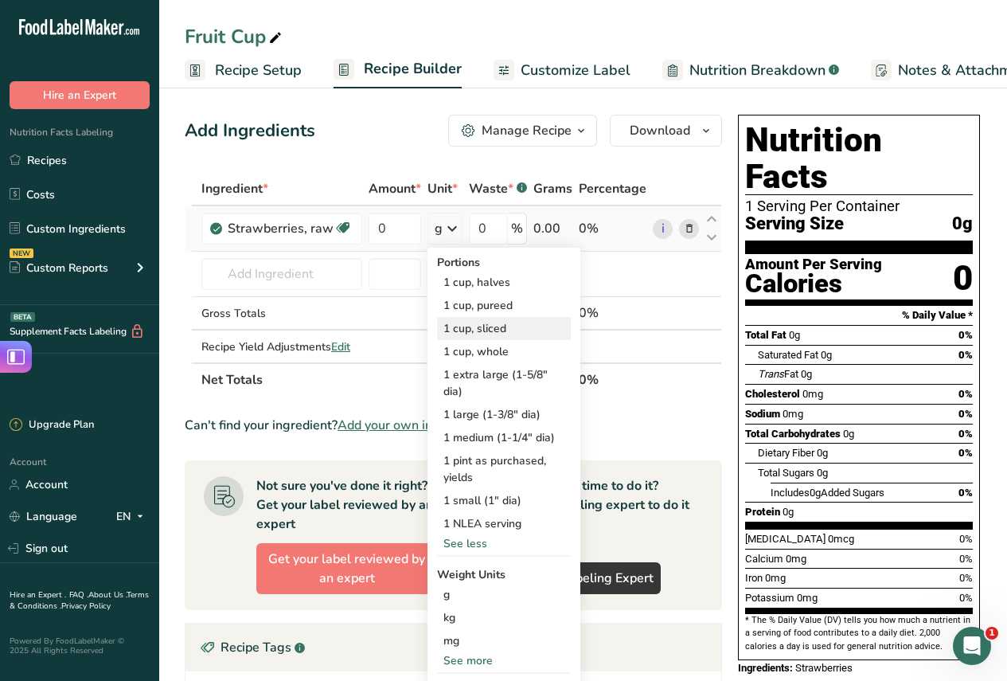
click at [466, 326] on div "1 cup, sliced" at bounding box center [504, 328] width 134 height 23
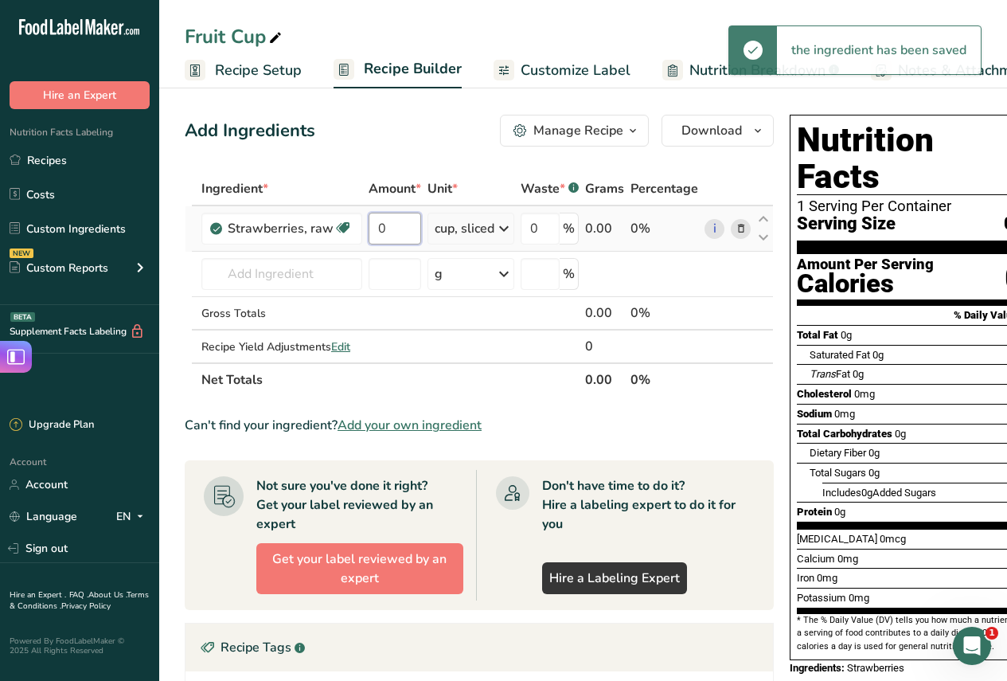
click at [394, 230] on input "0" at bounding box center [395, 229] width 53 height 32
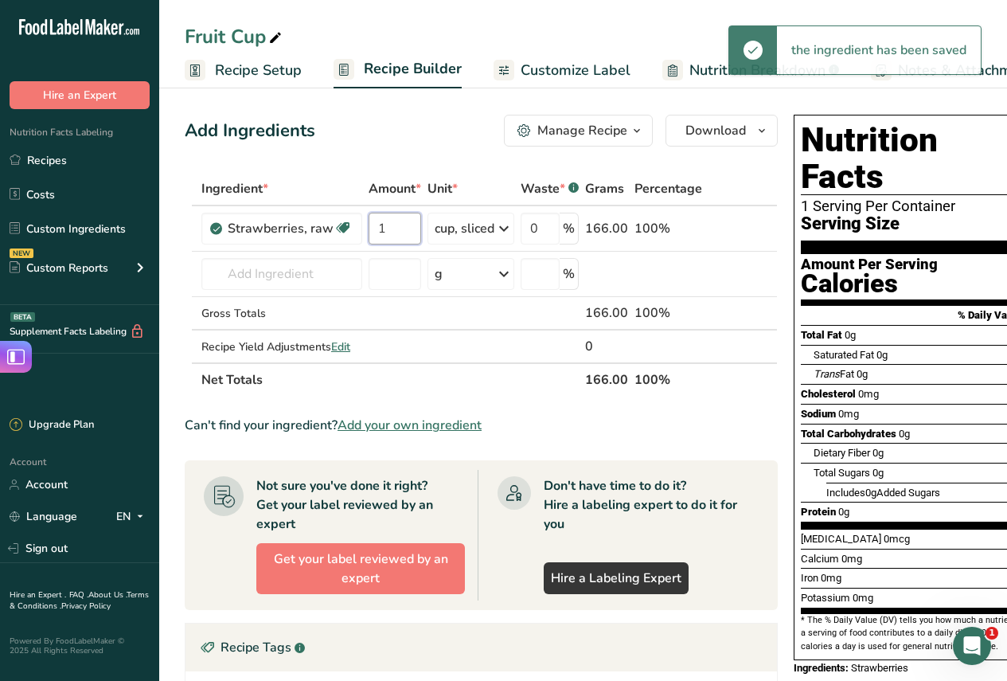
type input "1"
click at [414, 168] on div "Add Ingredients Manage Recipe Delete Recipe Duplicate Recipe Scale Recipe Save …" at bounding box center [486, 540] width 603 height 864
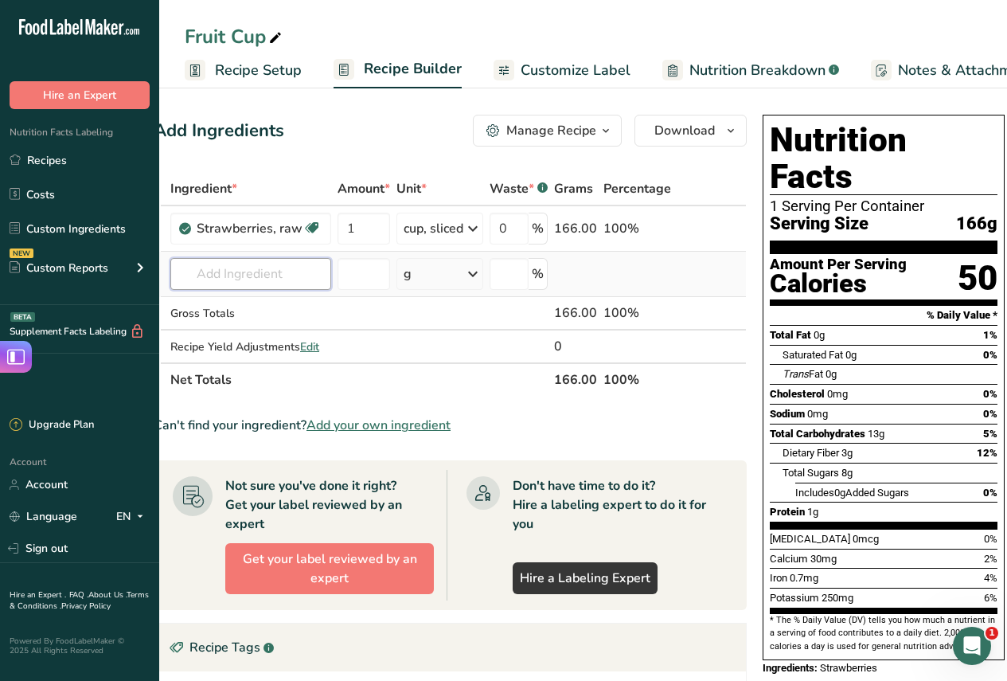
click at [310, 279] on input "text" at bounding box center [250, 274] width 161 height 32
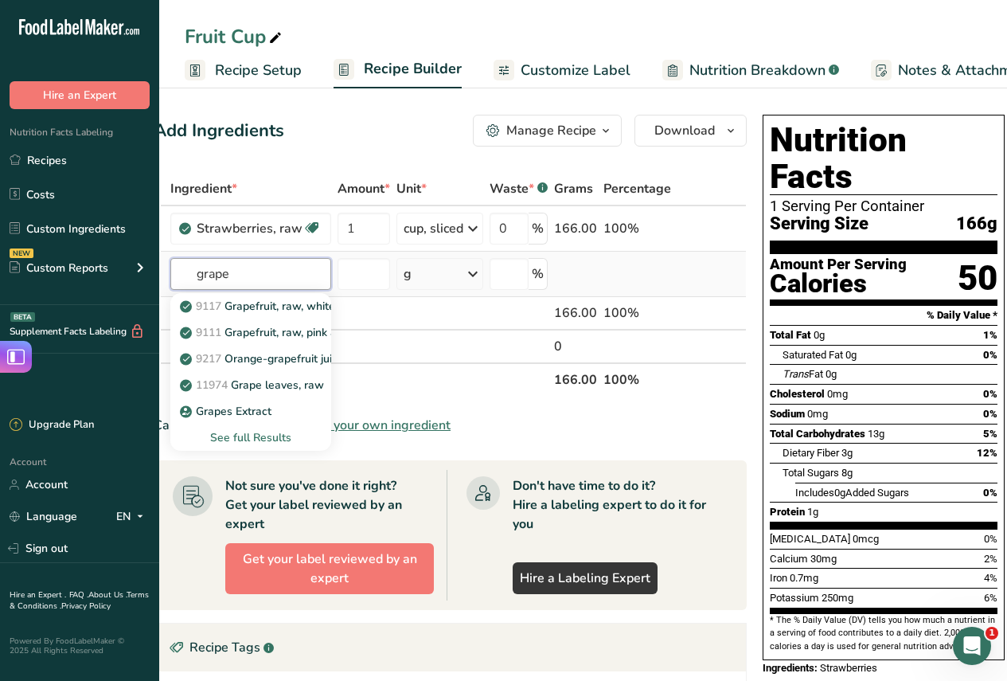
type input "grape"
click at [254, 435] on div "See full Results" at bounding box center [250, 437] width 135 height 17
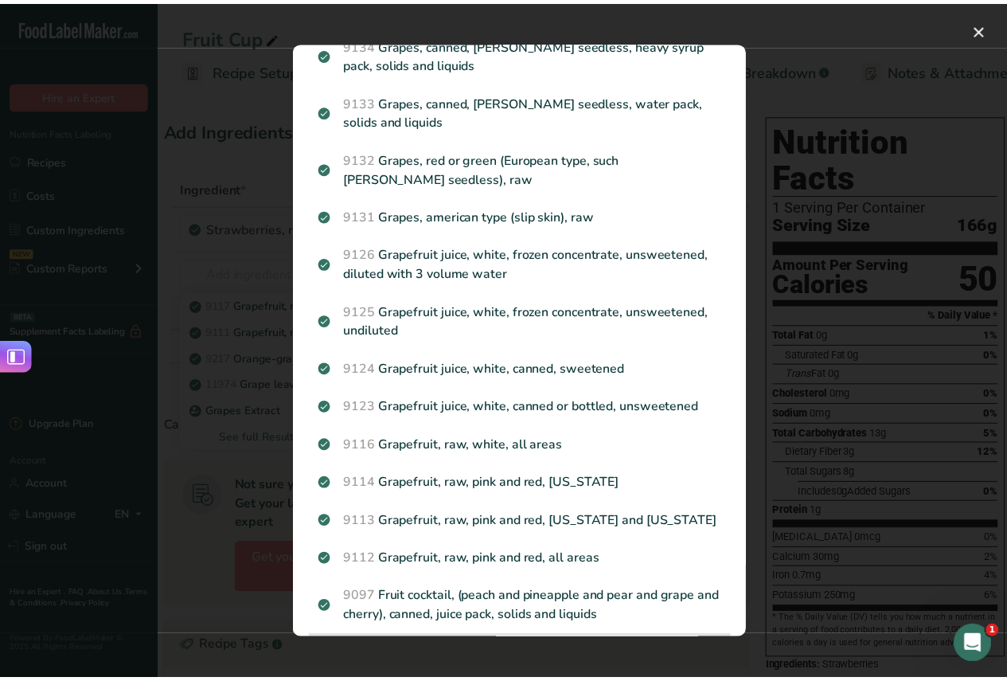
scroll to position [106, 0]
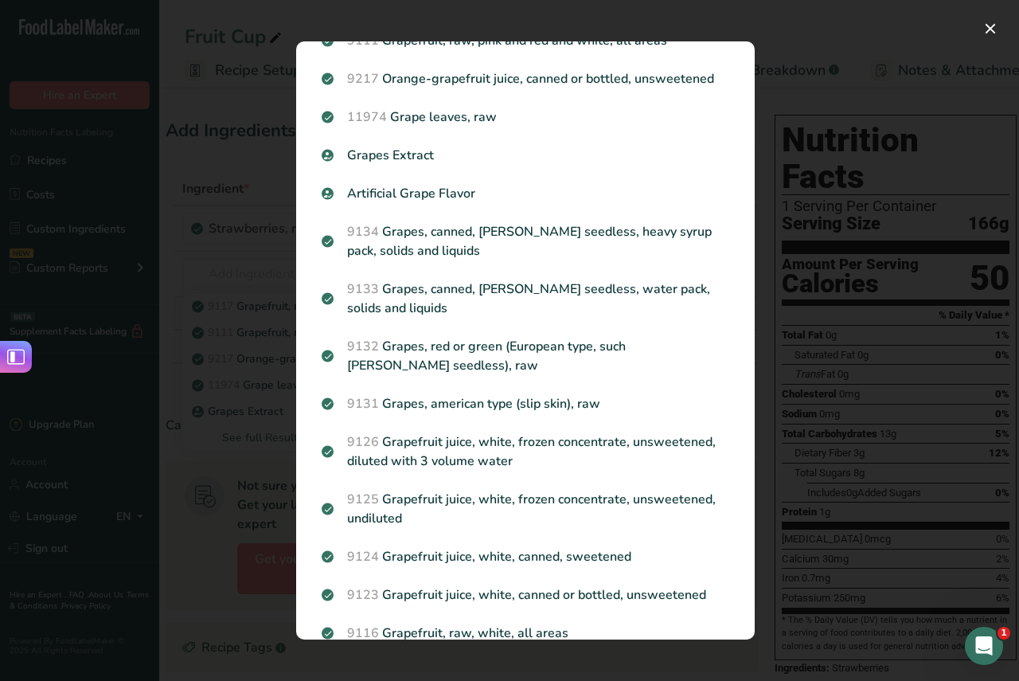
click at [484, 355] on p "9132 Grapes, red or green (European type, such [PERSON_NAME] seedless), raw" at bounding box center [526, 356] width 408 height 38
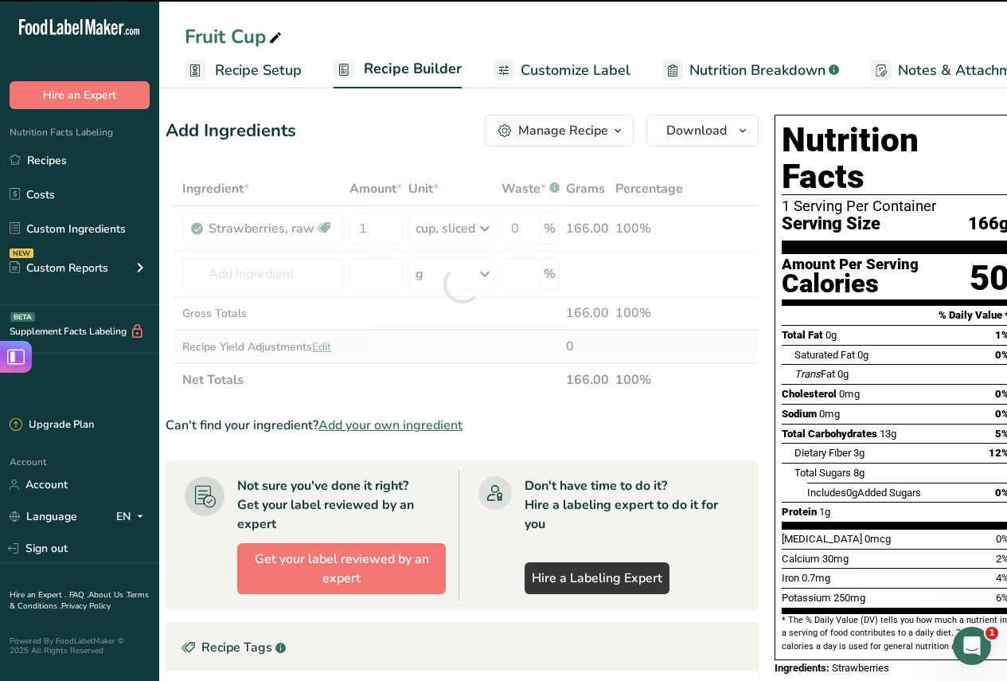
type input "0"
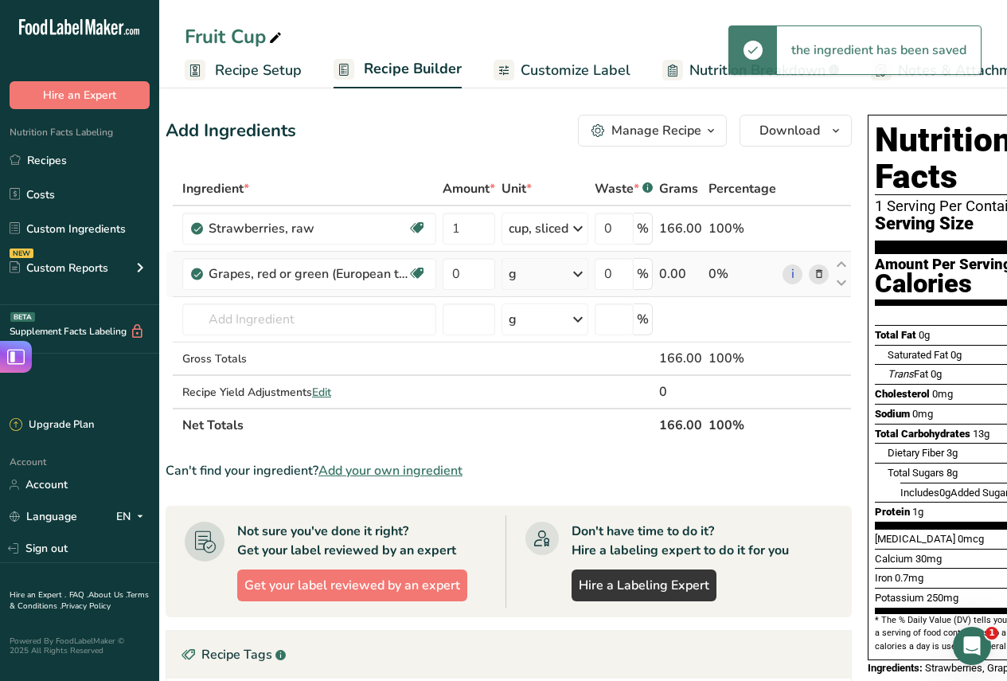
click at [582, 270] on icon at bounding box center [577, 273] width 19 height 29
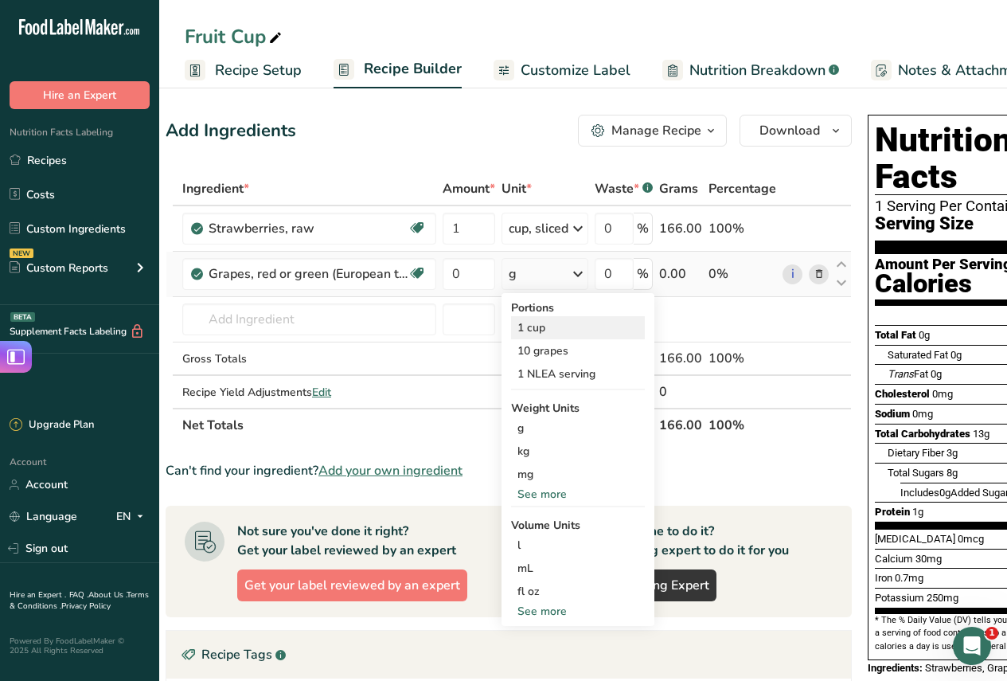
click at [536, 326] on div "1 cup" at bounding box center [578, 327] width 134 height 23
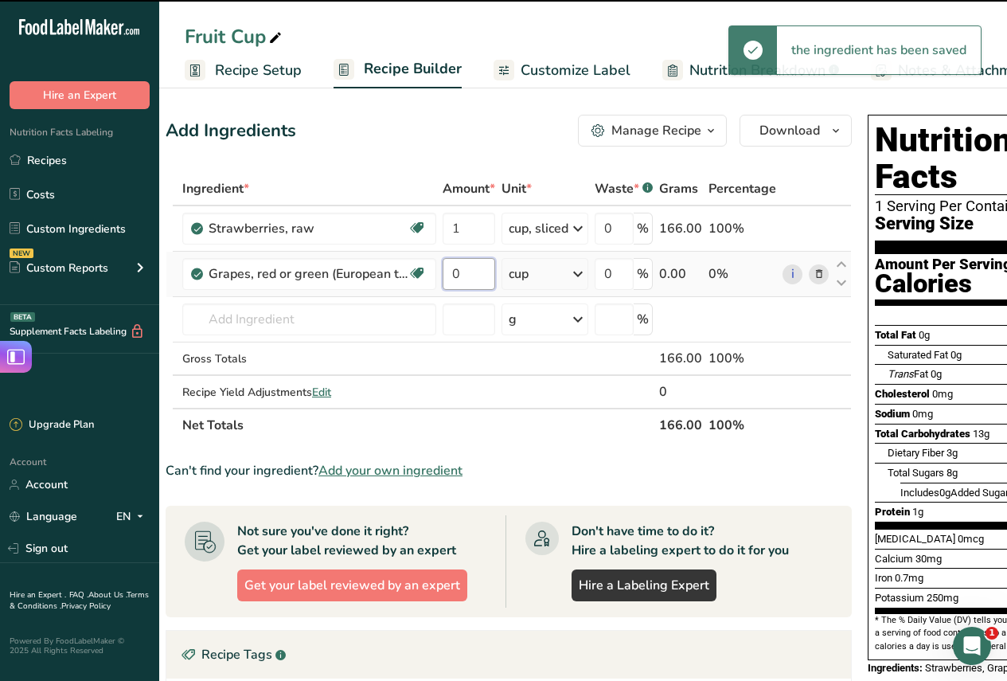
click at [466, 279] on input "0" at bounding box center [469, 274] width 53 height 32
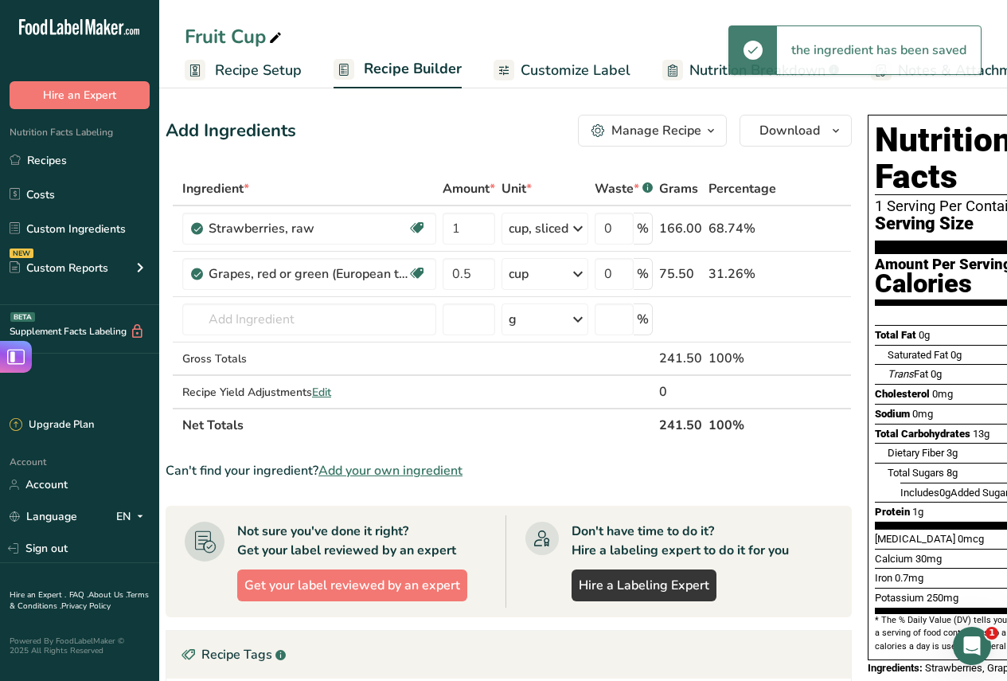
click at [463, 127] on div "Add Ingredients Manage Recipe Delete Recipe Duplicate Recipe Scale Recipe Save …" at bounding box center [509, 131] width 686 height 32
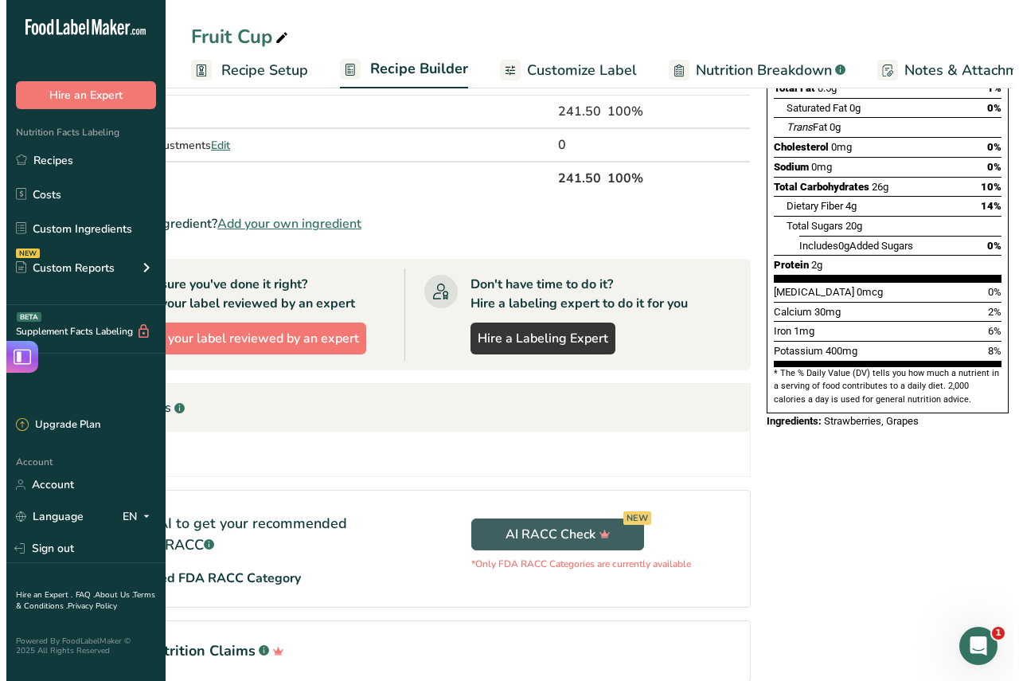
scroll to position [0, 0]
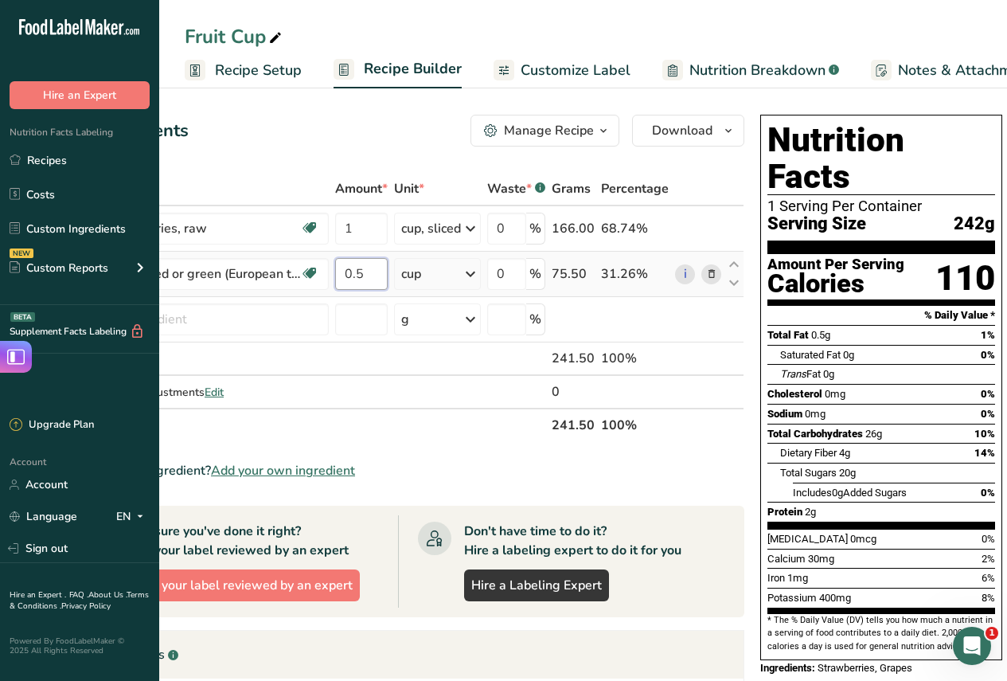
click at [369, 271] on input "0.5" at bounding box center [361, 274] width 53 height 32
type input "0.75"
click at [445, 146] on div "Add Ingredients Manage Recipe Delete Recipe Duplicate Recipe Scale Recipe Save …" at bounding box center [401, 131] width 686 height 32
click at [369, 224] on input "1" at bounding box center [361, 229] width 53 height 32
type input "1.25"
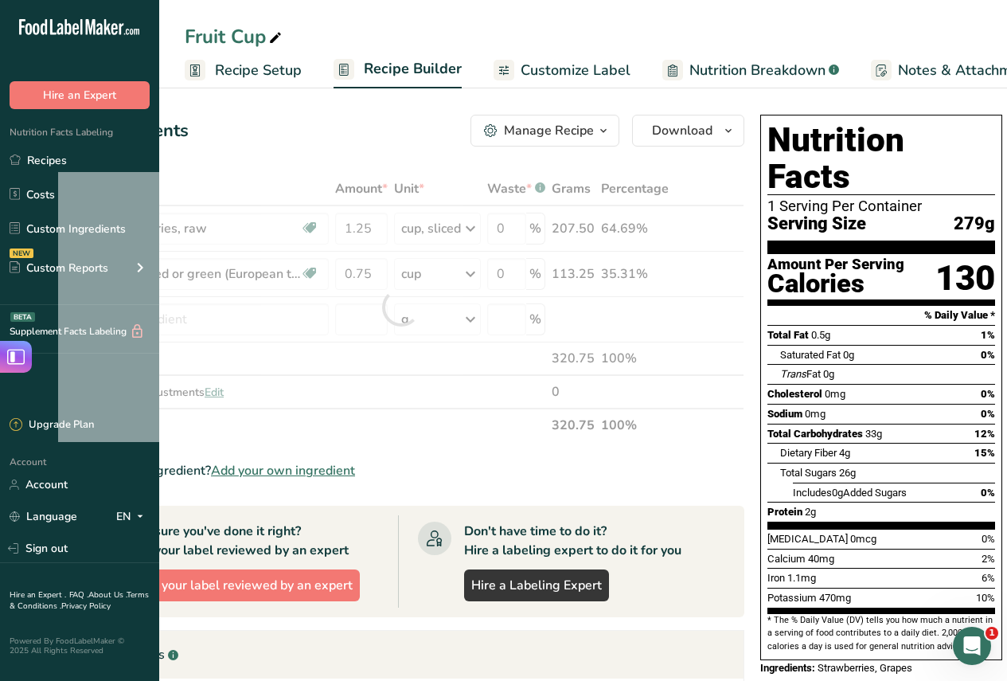
click at [394, 115] on div "Add Ingredients Manage Recipe Delete Recipe Duplicate Recipe Scale Recipe Save …" at bounding box center [401, 131] width 686 height 32
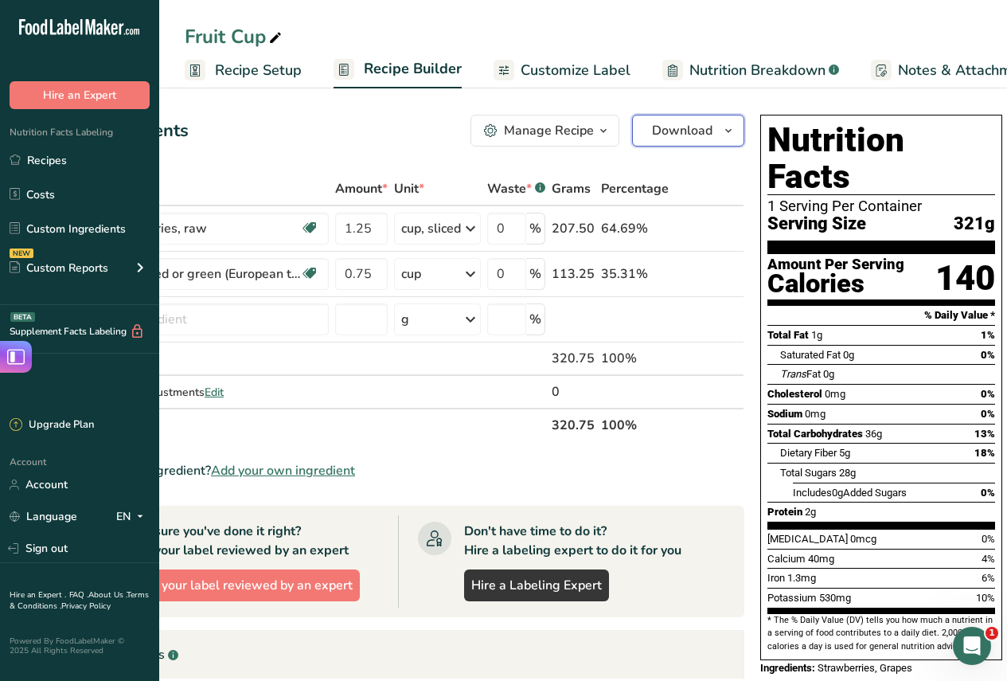
click at [697, 126] on span "Download" at bounding box center [682, 130] width 60 height 19
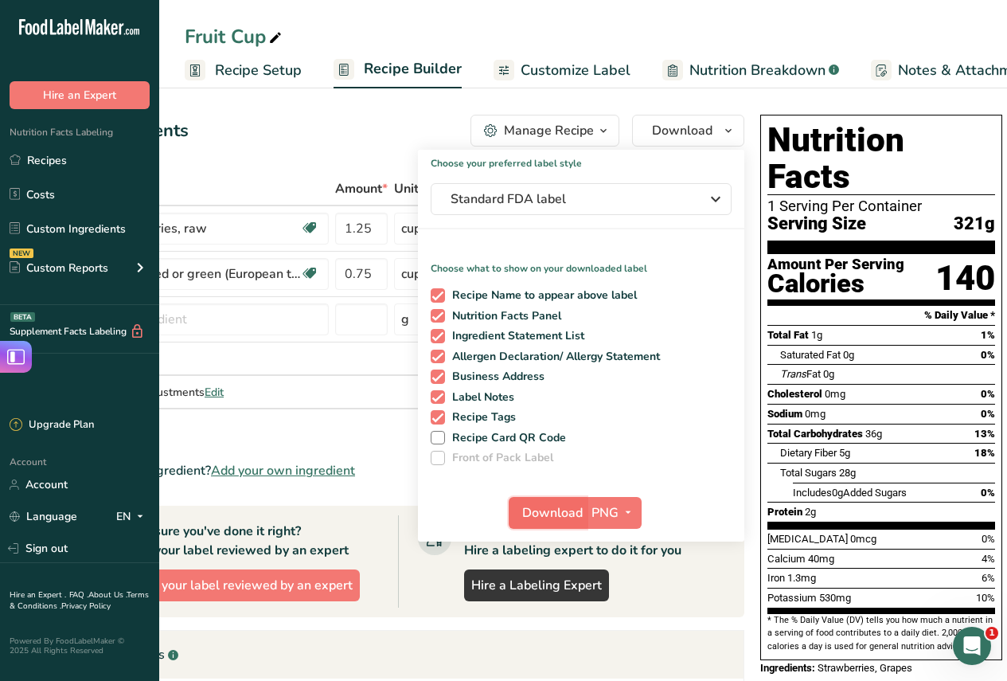
click at [554, 509] on span "Download" at bounding box center [552, 512] width 60 height 19
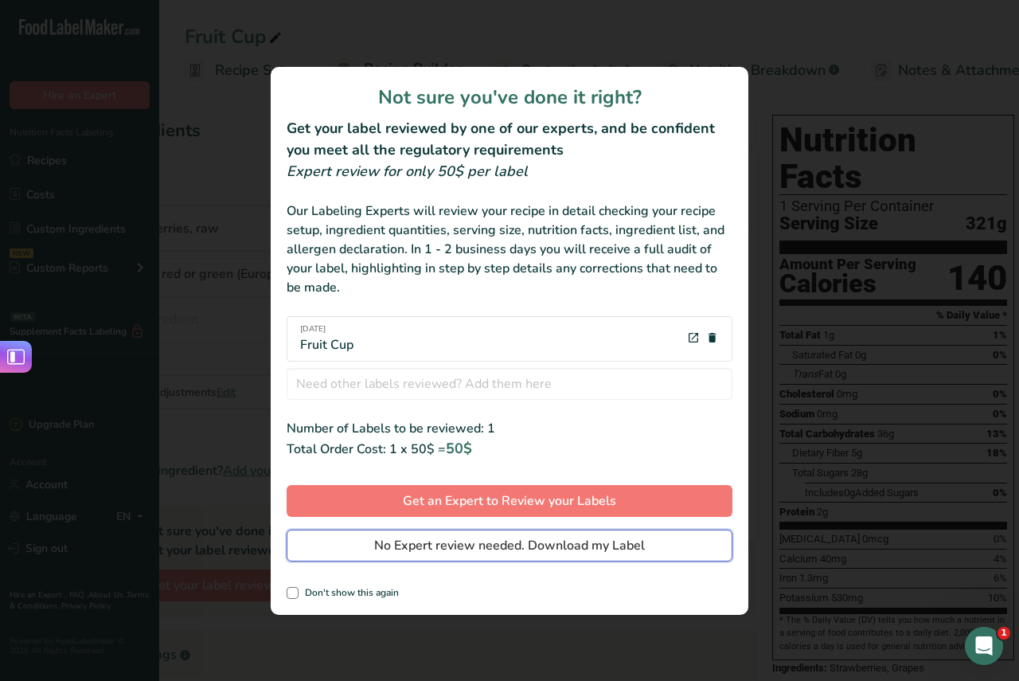
click at [546, 537] on span "No Expert review needed. Download my Label" at bounding box center [509, 545] width 271 height 19
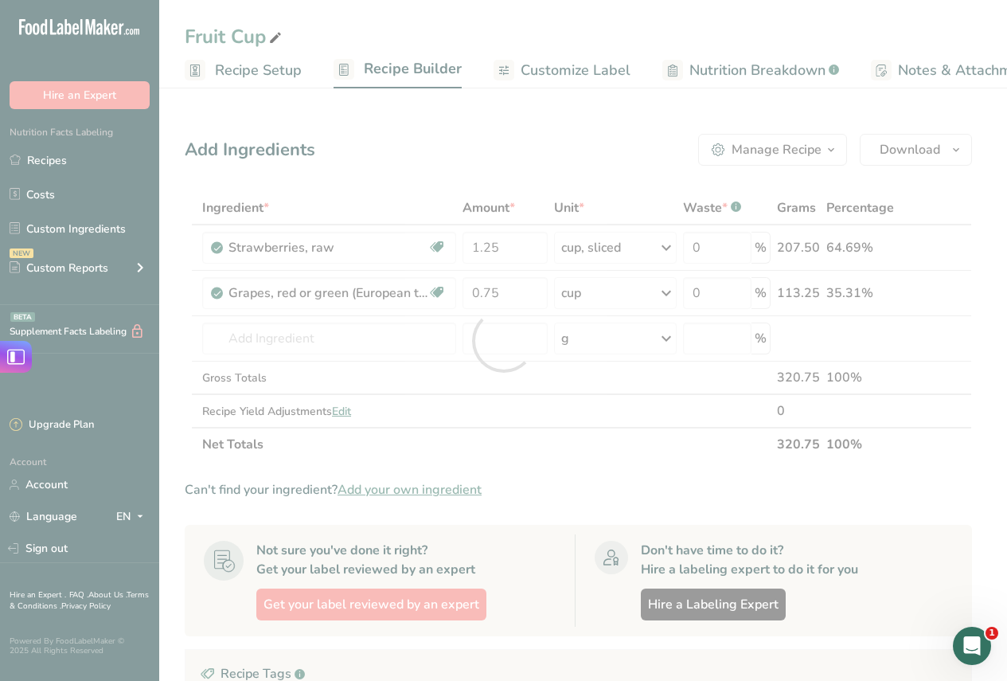
scroll to position [0, 0]
